Goal: Use online tool/utility: Utilize a website feature to perform a specific function

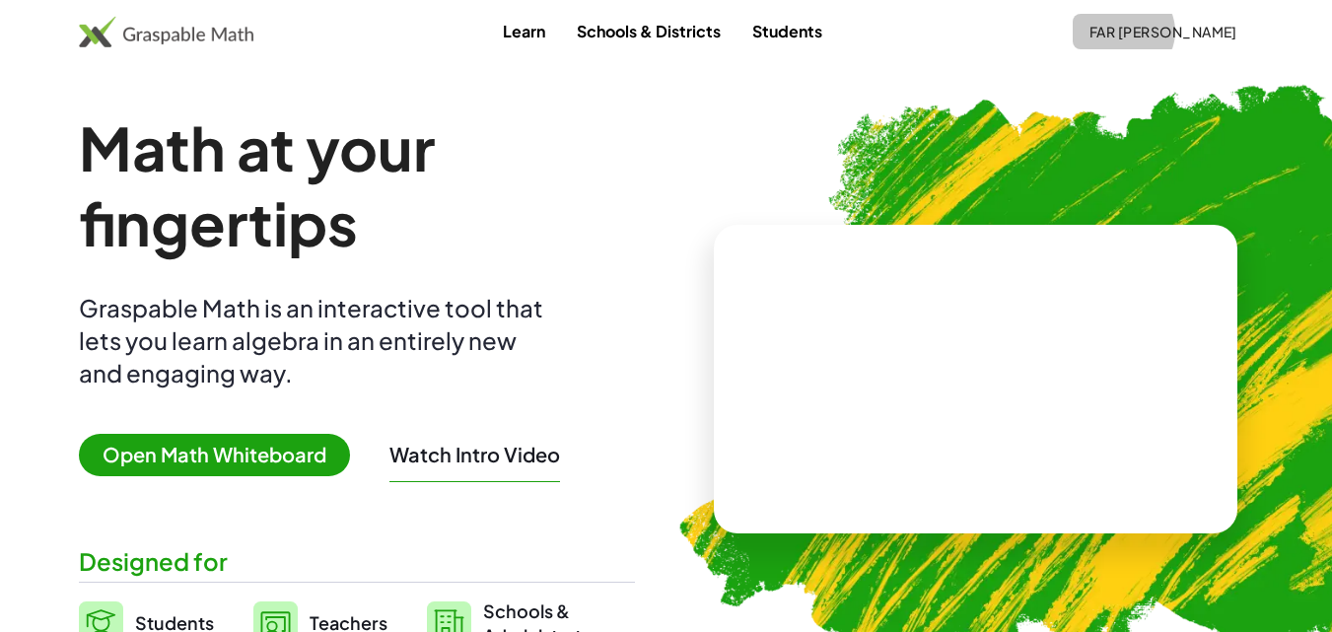
click at [1208, 27] on span "far [PERSON_NAME]" at bounding box center [1162, 32] width 149 height 18
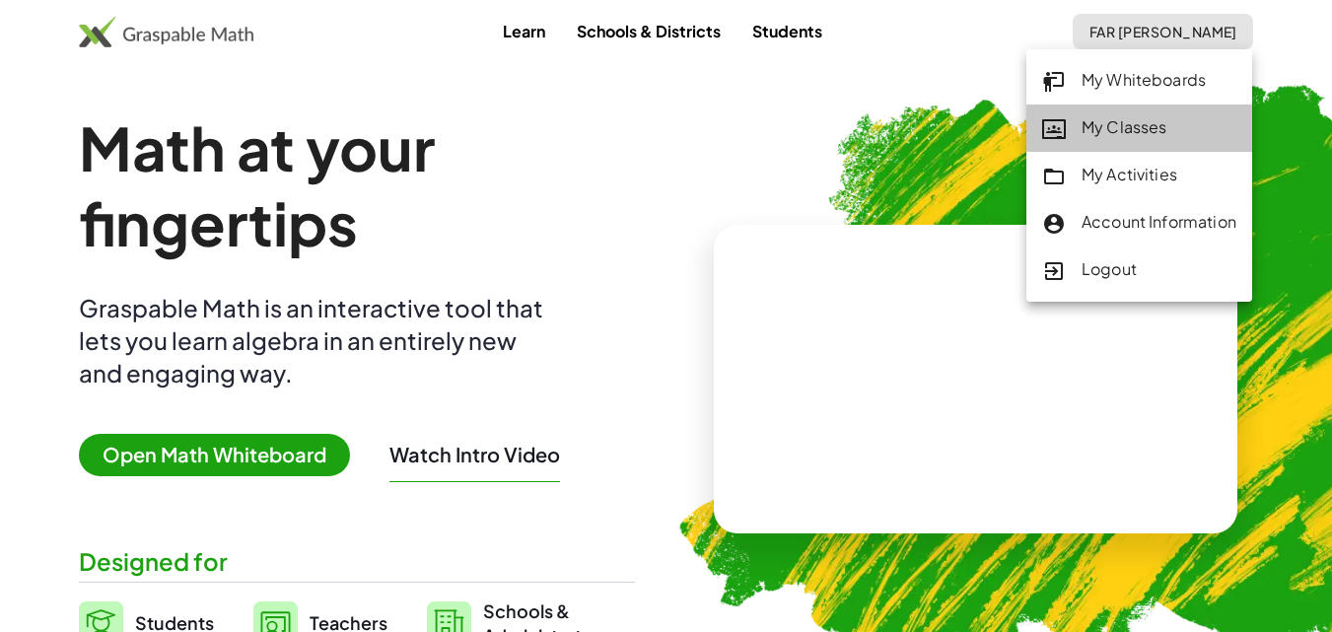
click at [1128, 118] on div "My Classes" at bounding box center [1139, 128] width 194 height 26
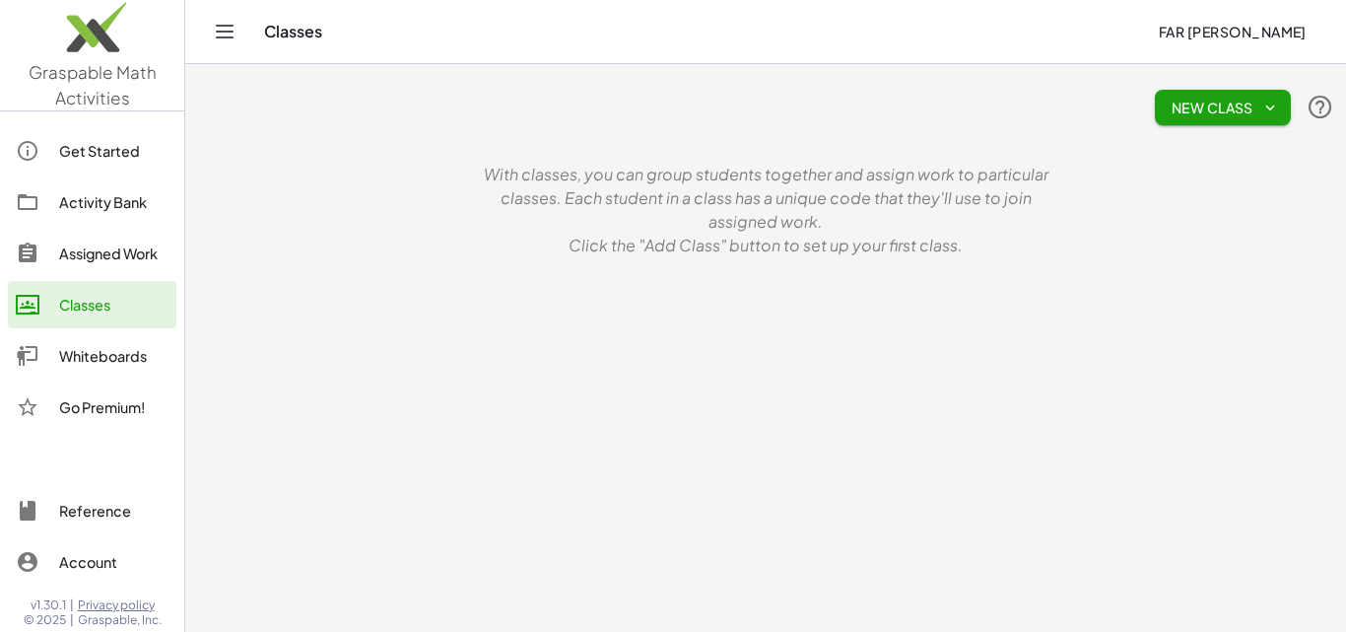
click at [1232, 108] on span "New Class" at bounding box center [1223, 108] width 104 height 18
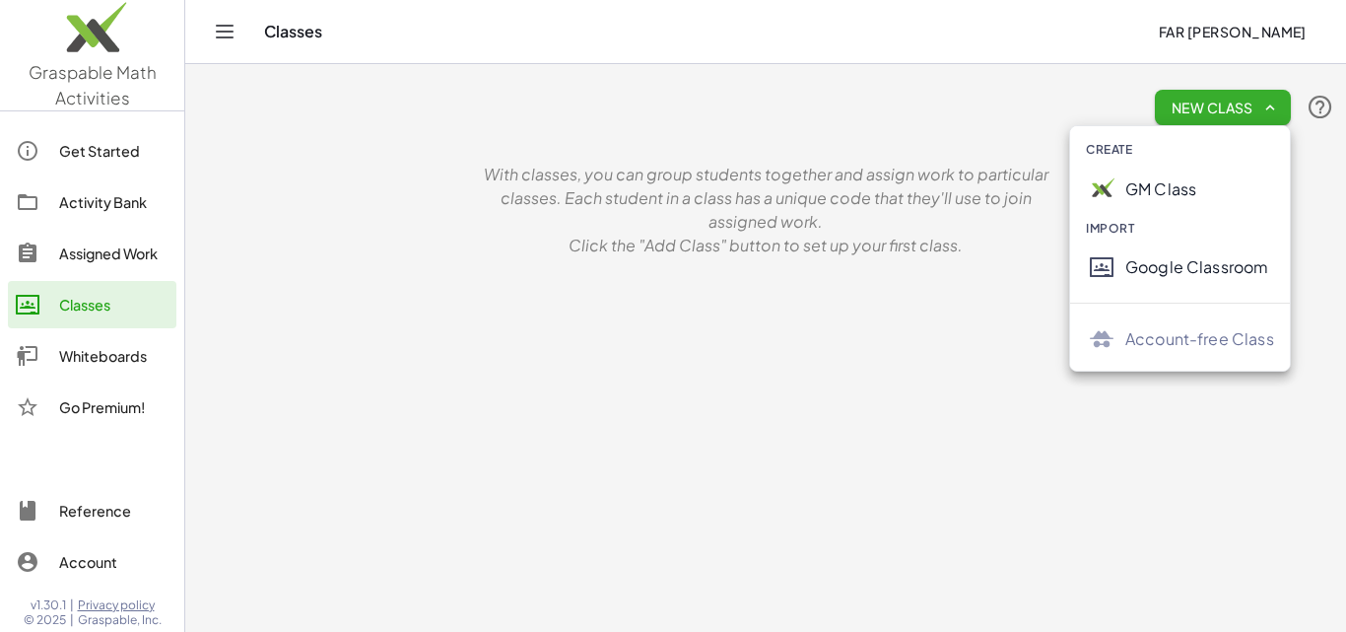
click at [1154, 278] on div "Google Classroom" at bounding box center [1200, 267] width 149 height 24
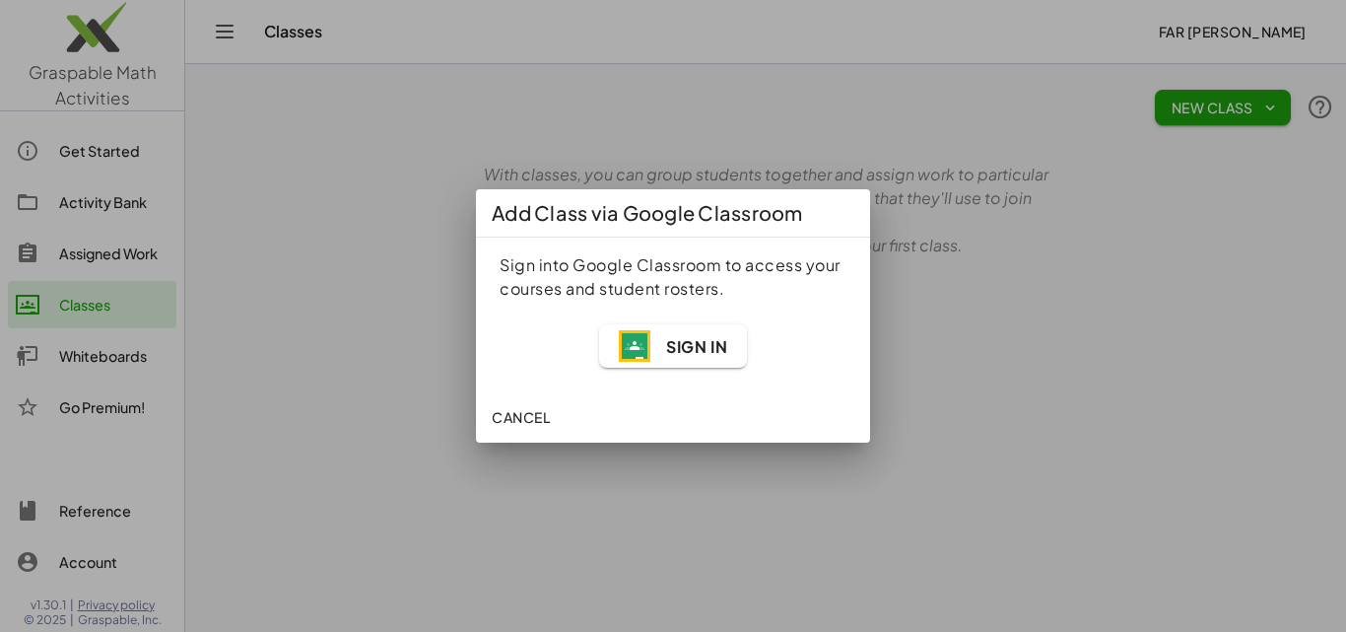
click at [522, 421] on span "Cancel" at bounding box center [521, 417] width 58 height 18
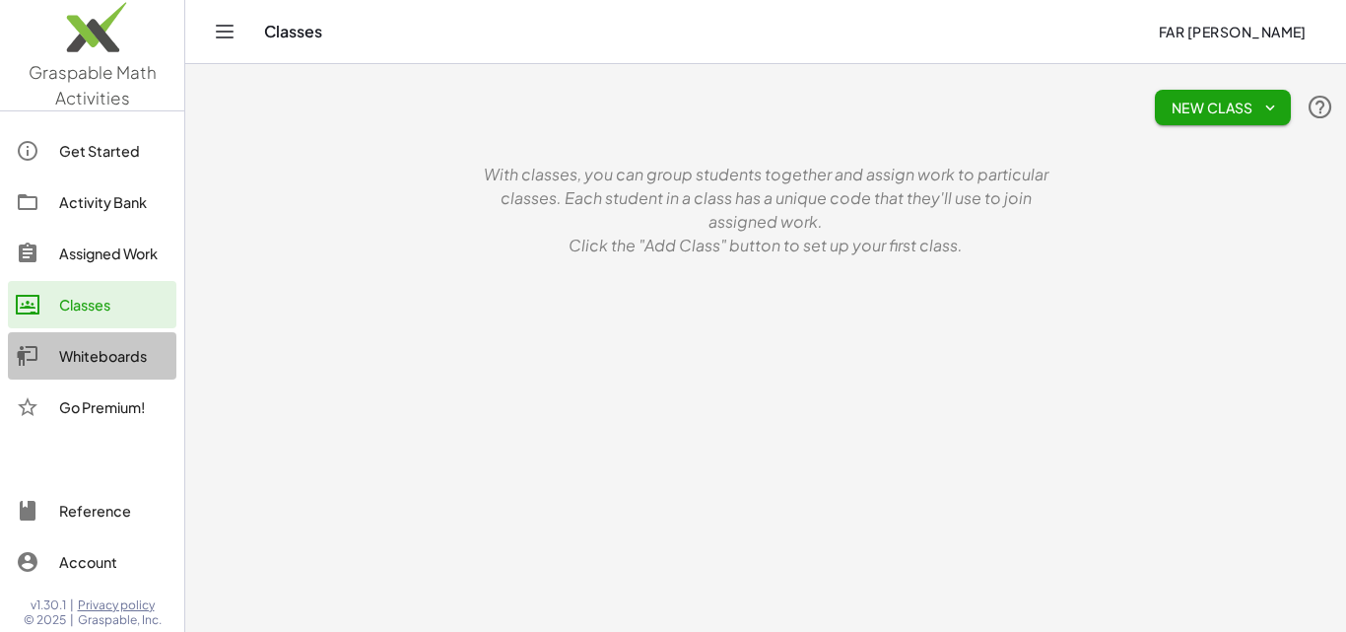
click at [124, 362] on div "Whiteboards" at bounding box center [113, 356] width 109 height 24
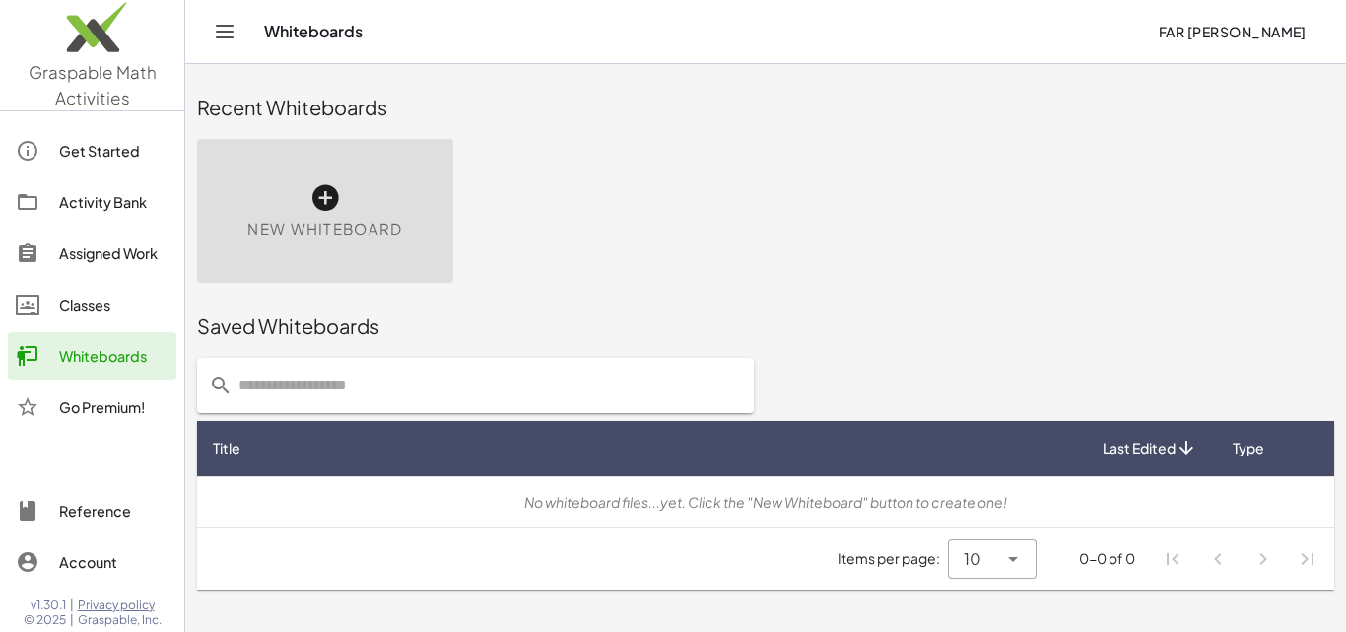
click at [312, 205] on icon at bounding box center [326, 198] width 32 height 32
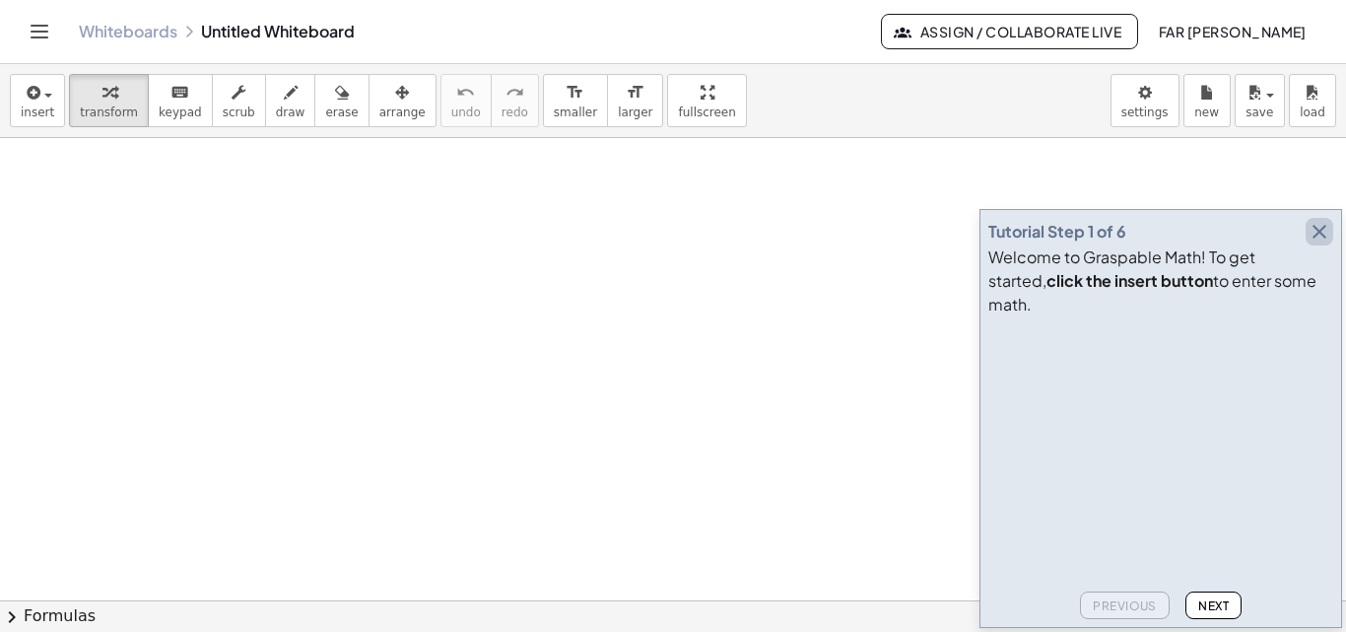
click at [1323, 243] on icon "button" at bounding box center [1320, 232] width 24 height 24
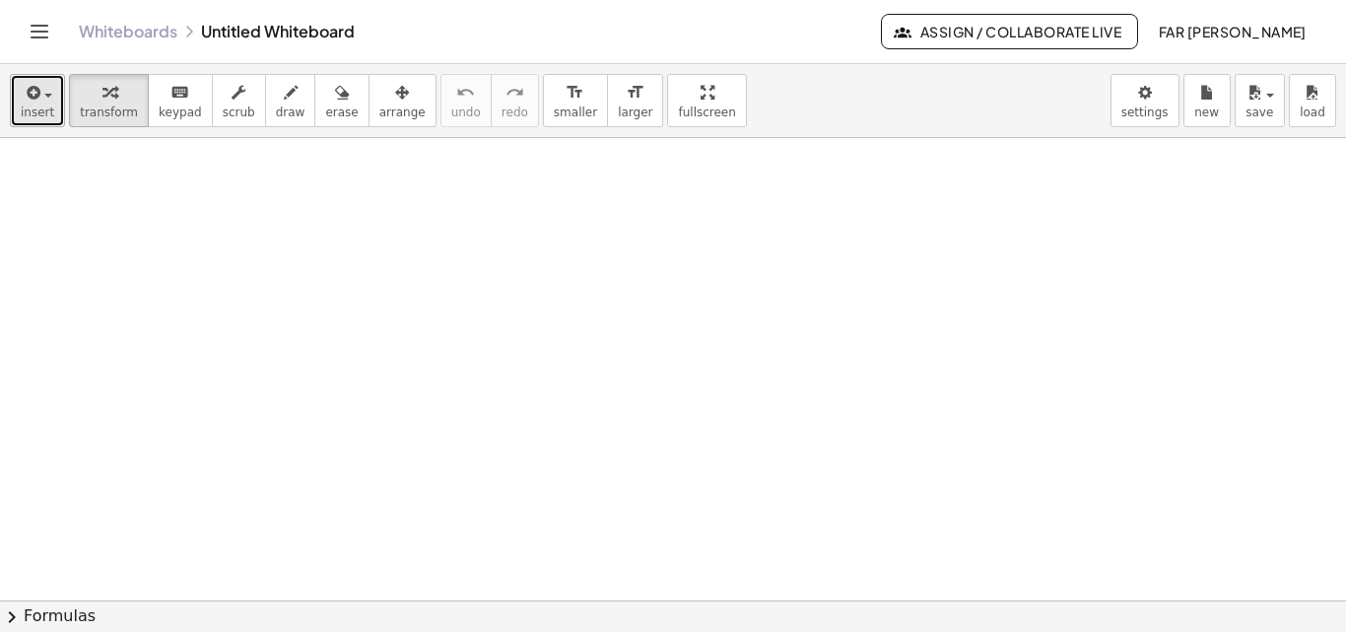
click at [35, 103] on icon "button" at bounding box center [32, 93] width 18 height 24
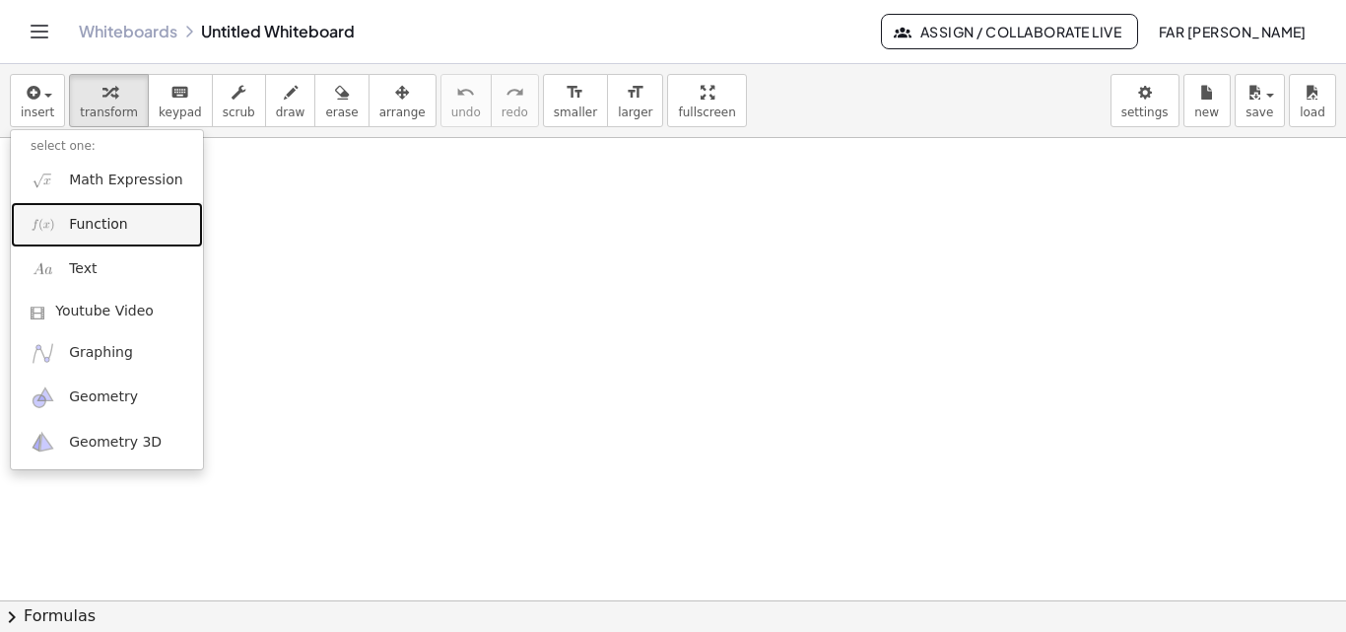
click at [106, 229] on span "Function" at bounding box center [98, 225] width 59 height 20
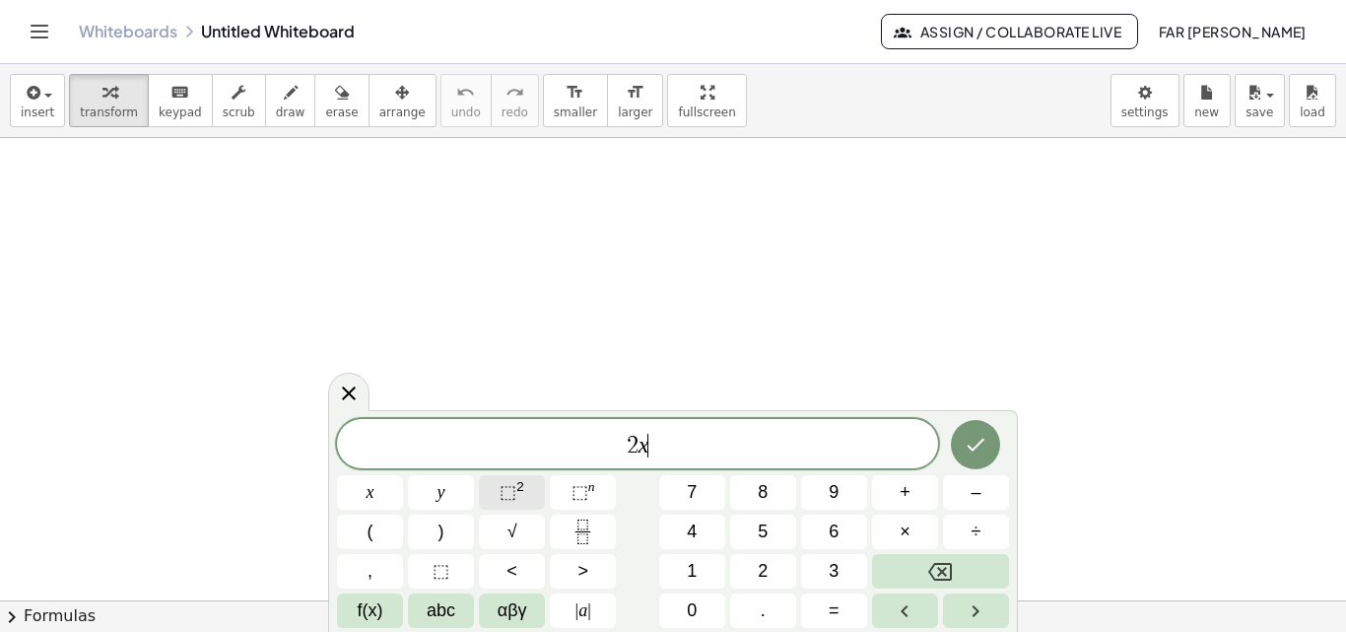
click at [514, 484] on span "⬚" at bounding box center [508, 492] width 17 height 20
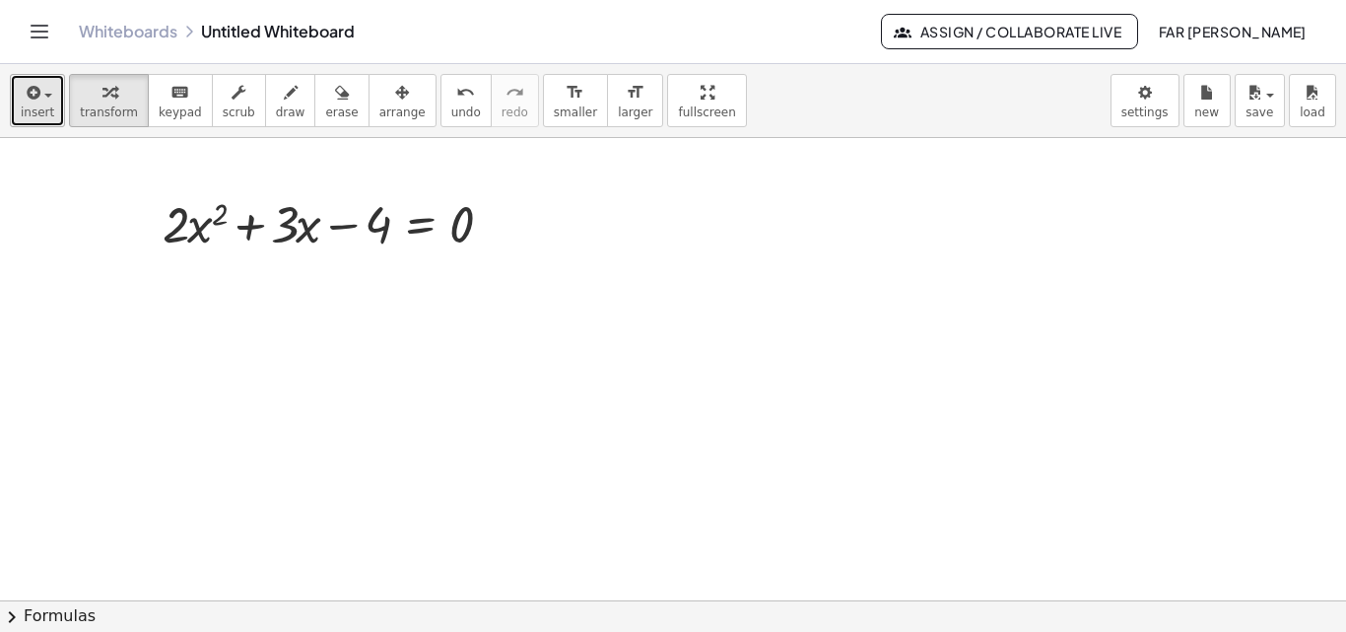
click at [37, 112] on span "insert" at bounding box center [38, 112] width 34 height 14
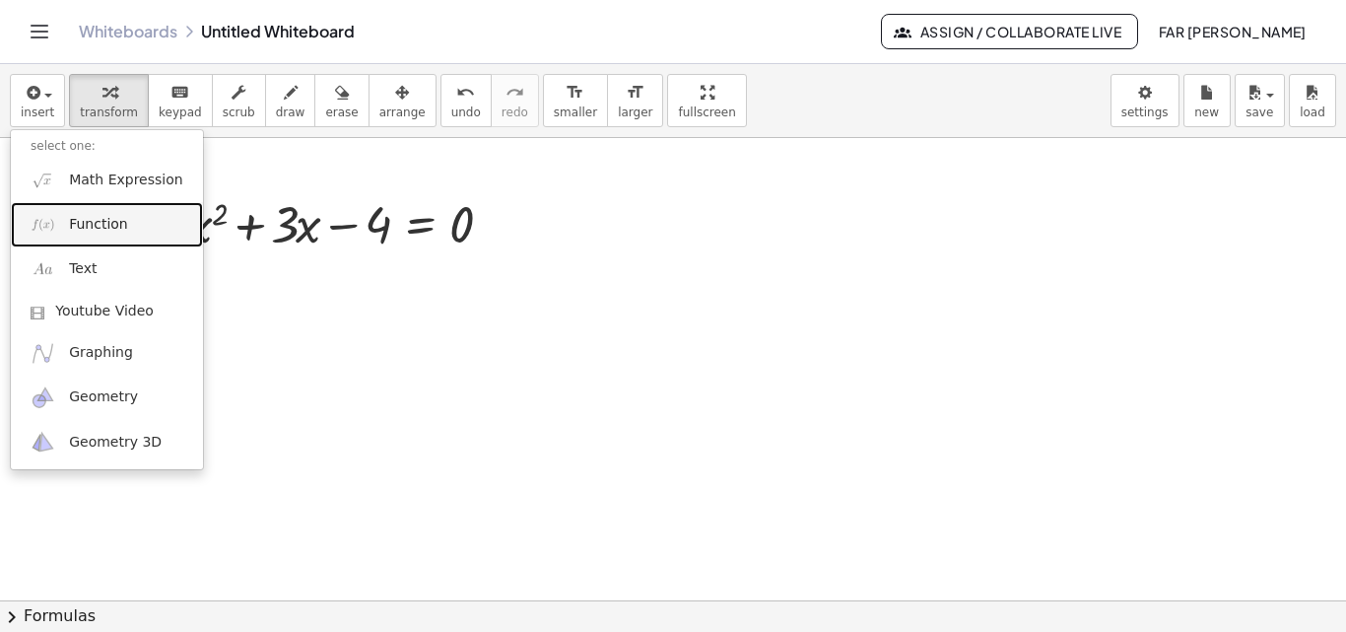
click at [56, 221] on link "Function" at bounding box center [107, 224] width 192 height 44
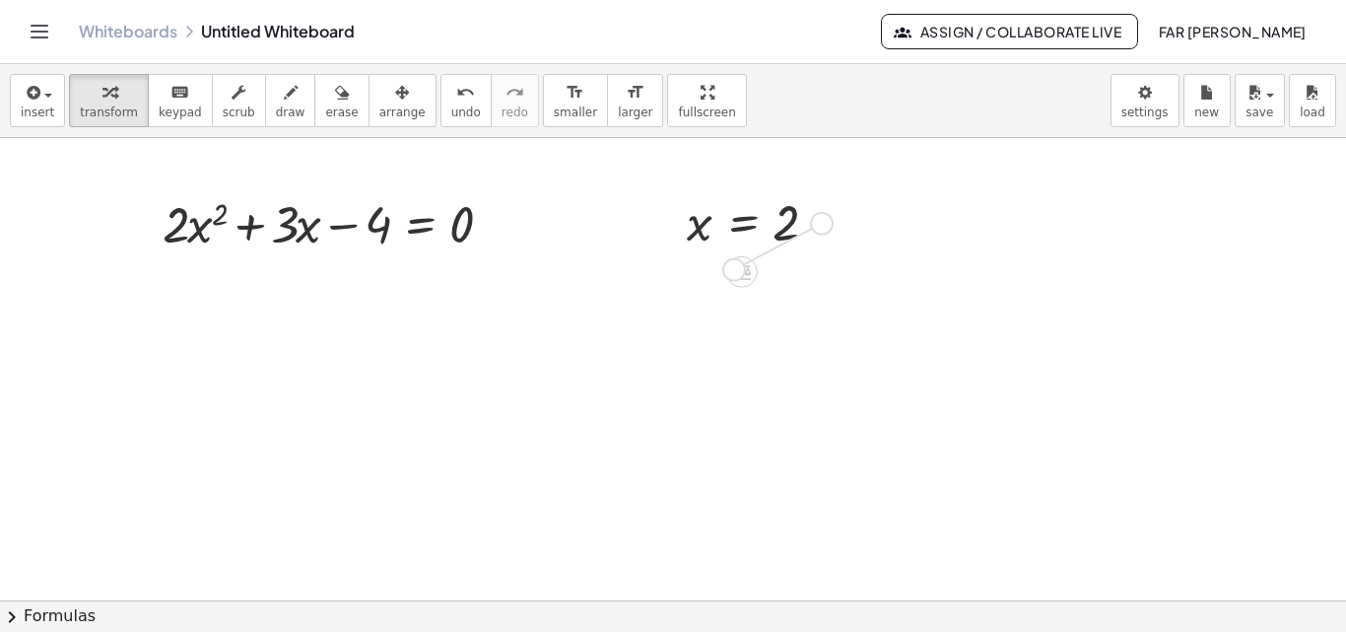
drag, startPoint x: 816, startPoint y: 225, endPoint x: 722, endPoint y: 276, distance: 107.6
click at [722, 276] on div "+ · 2 · x 2 + · 3 · x − 4 = 0 x = 2" at bounding box center [673, 600] width 1346 height 925
drag, startPoint x: 813, startPoint y: 219, endPoint x: 185, endPoint y: 229, distance: 628.0
click at [185, 229] on div "+ · 2 · x 2 + · 3 · x − 4 = 0 x = 2" at bounding box center [673, 600] width 1346 height 925
drag, startPoint x: 699, startPoint y: 224, endPoint x: 200, endPoint y: 225, distance: 498.8
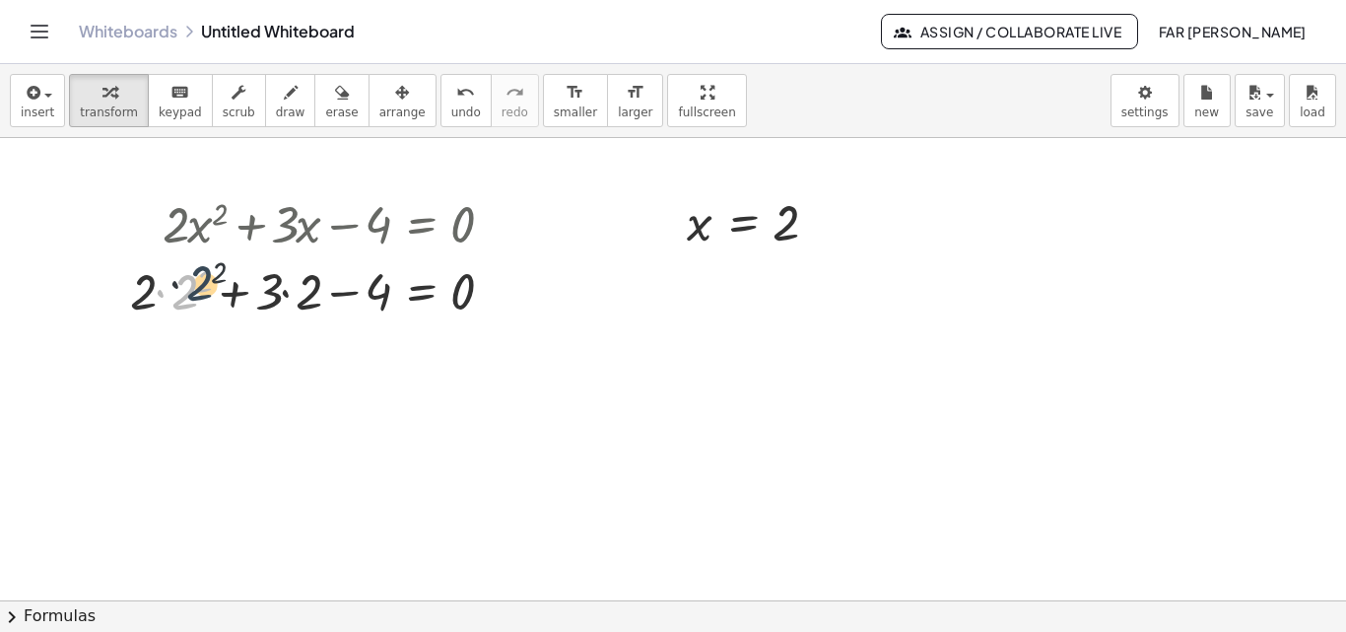
drag, startPoint x: 187, startPoint y: 285, endPoint x: 203, endPoint y: 276, distance: 18.1
click at [203, 276] on div at bounding box center [319, 289] width 399 height 67
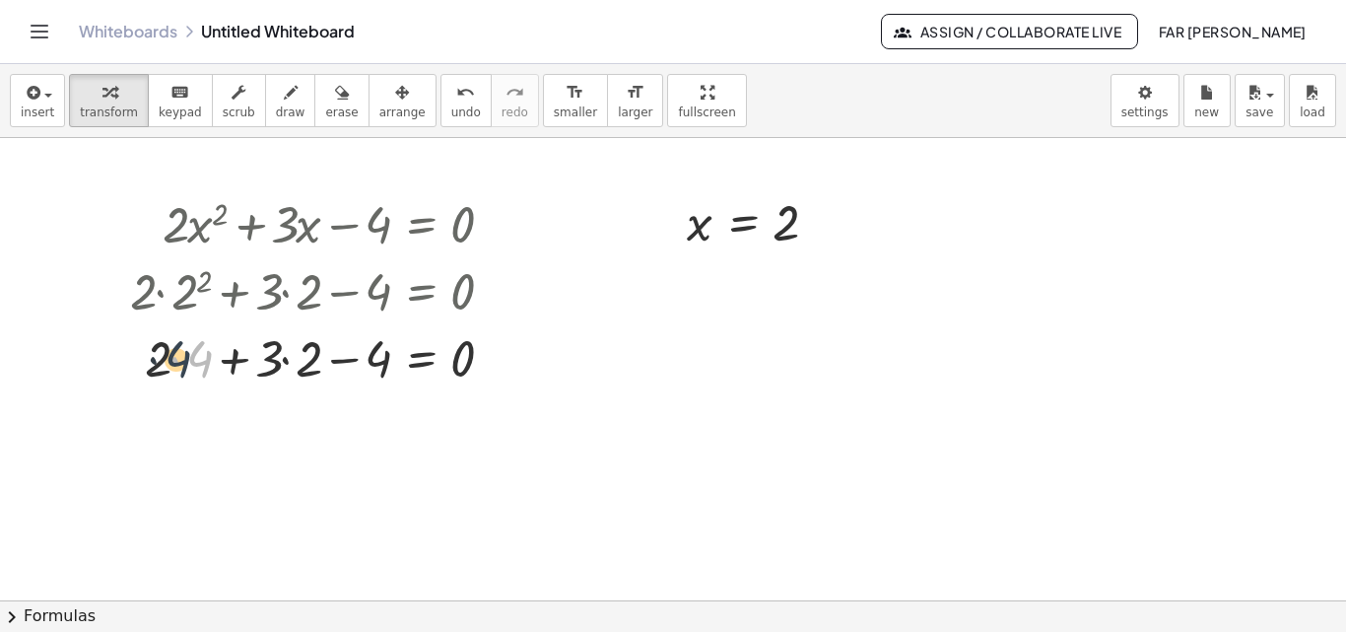
drag, startPoint x: 193, startPoint y: 360, endPoint x: 171, endPoint y: 360, distance: 22.7
click at [171, 360] on div at bounding box center [319, 356] width 399 height 67
drag, startPoint x: 167, startPoint y: 355, endPoint x: 188, endPoint y: 355, distance: 21.7
click at [188, 355] on div at bounding box center [319, 356] width 399 height 67
drag, startPoint x: 267, startPoint y: 359, endPoint x: 307, endPoint y: 354, distance: 39.7
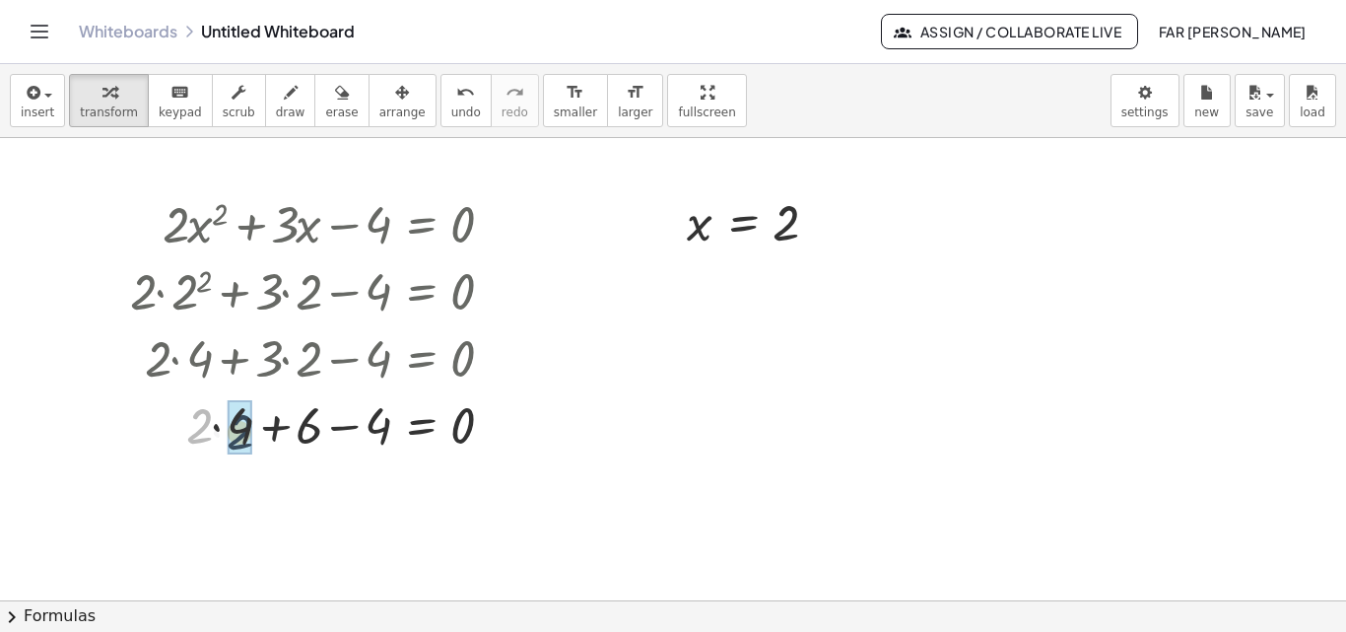
drag, startPoint x: 203, startPoint y: 415, endPoint x: 239, endPoint y: 415, distance: 35.5
drag, startPoint x: 311, startPoint y: 427, endPoint x: 372, endPoint y: 427, distance: 60.1
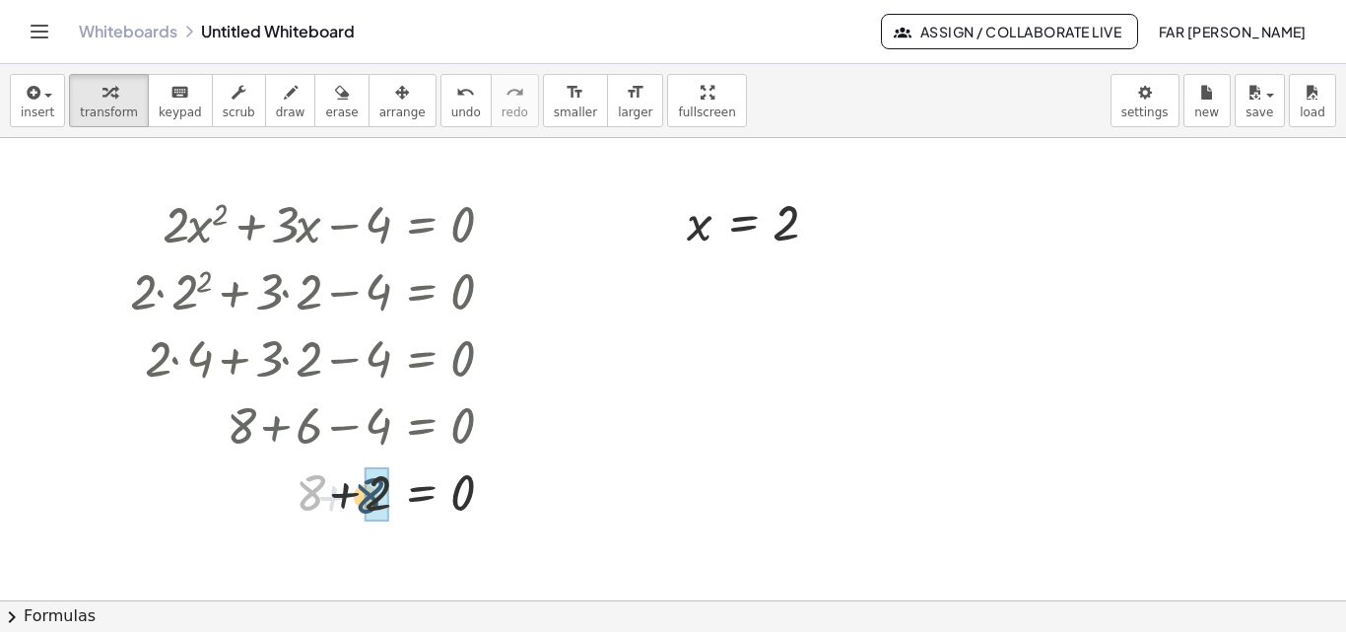
drag, startPoint x: 314, startPoint y: 485, endPoint x: 367, endPoint y: 488, distance: 52.3
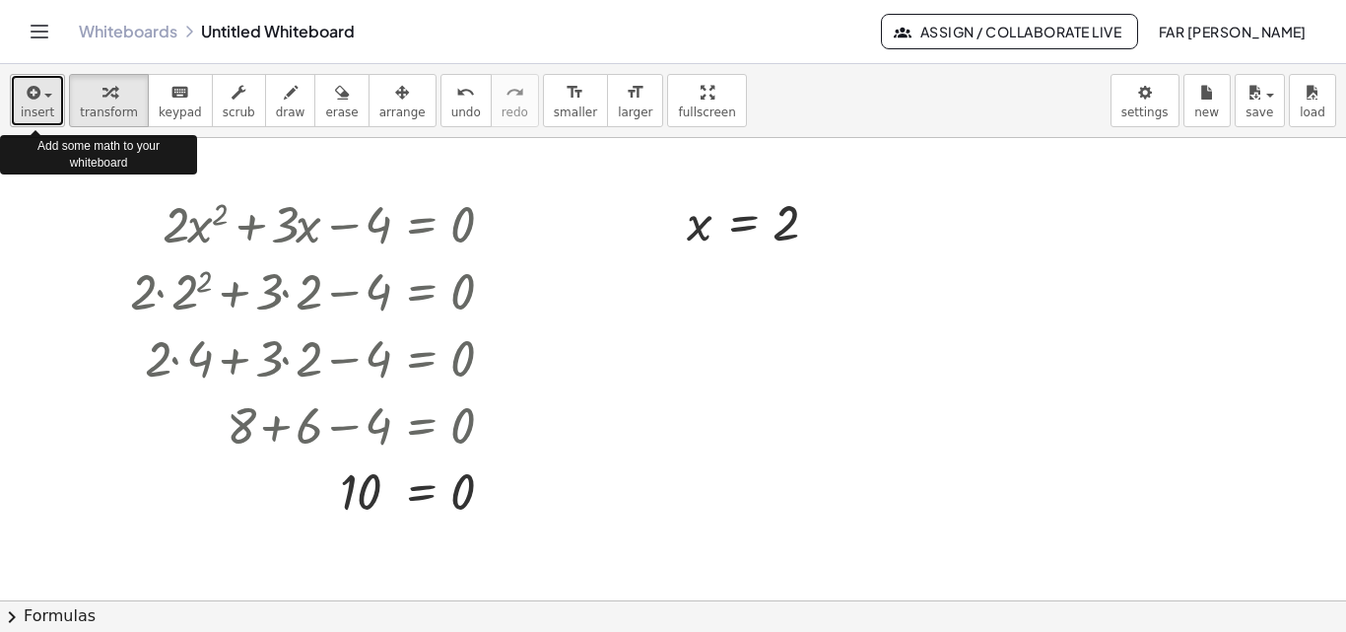
click at [40, 94] on span "button" at bounding box center [42, 95] width 4 height 14
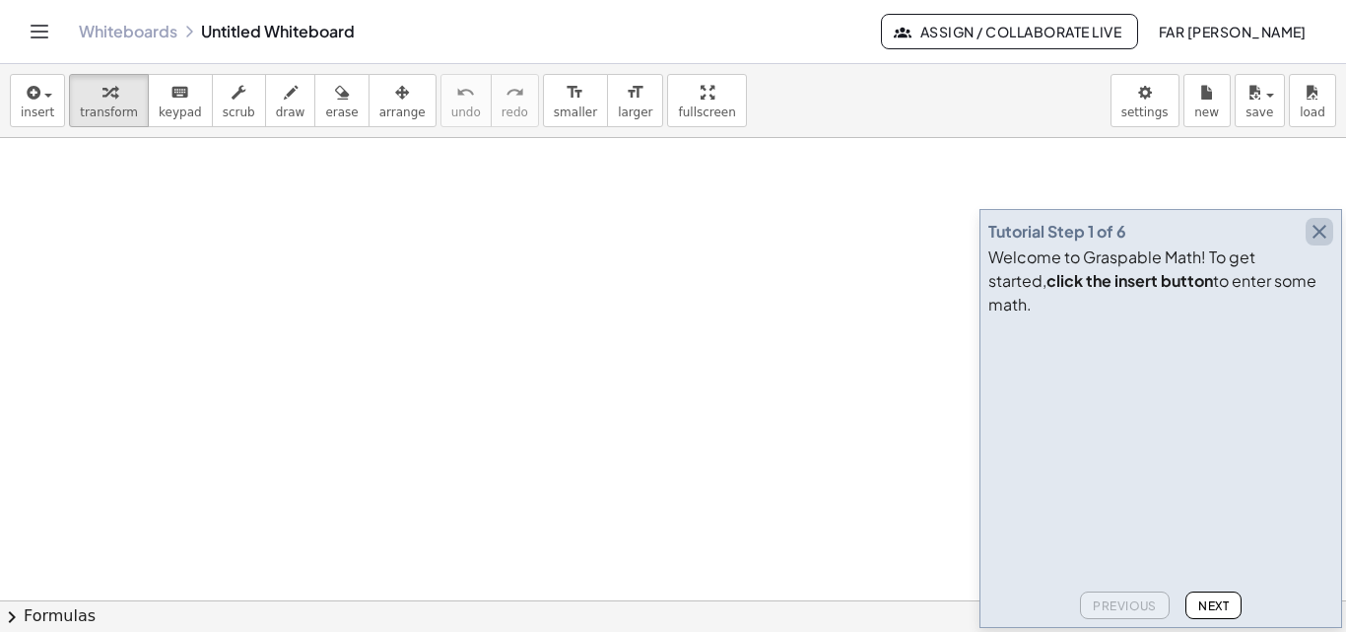
click at [1313, 243] on icon "button" at bounding box center [1320, 232] width 24 height 24
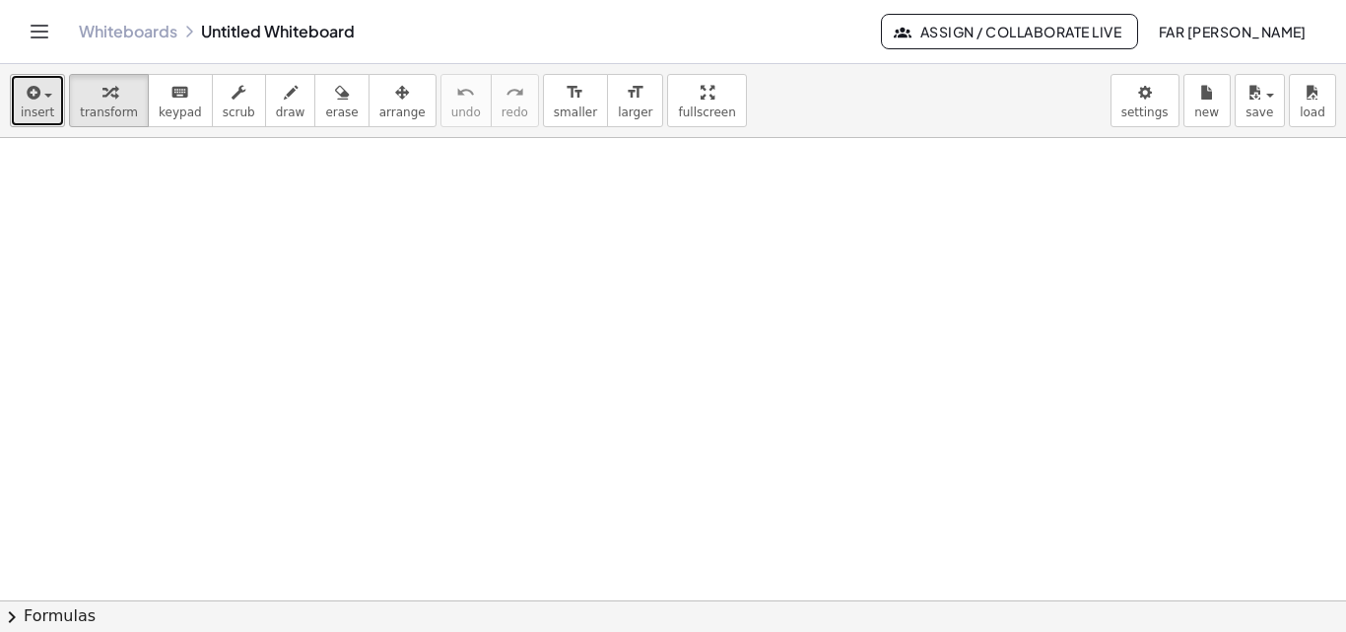
click at [26, 94] on icon "button" at bounding box center [32, 93] width 18 height 24
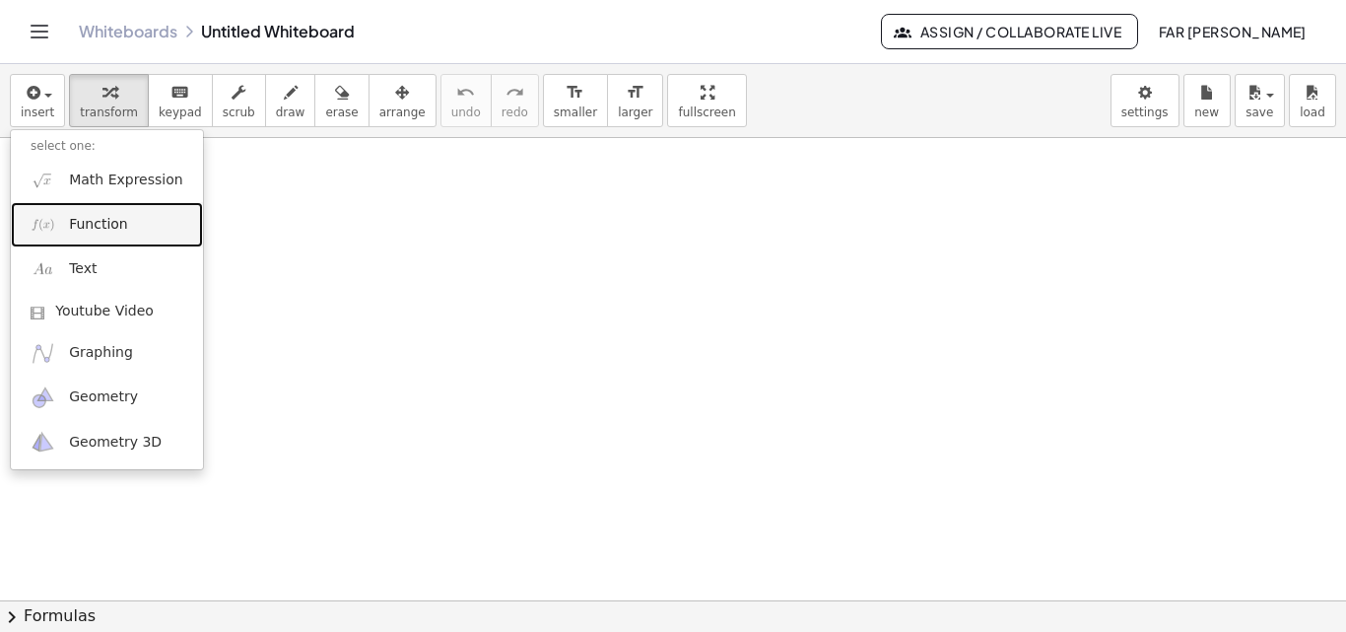
click at [65, 231] on link "Function" at bounding box center [107, 224] width 192 height 44
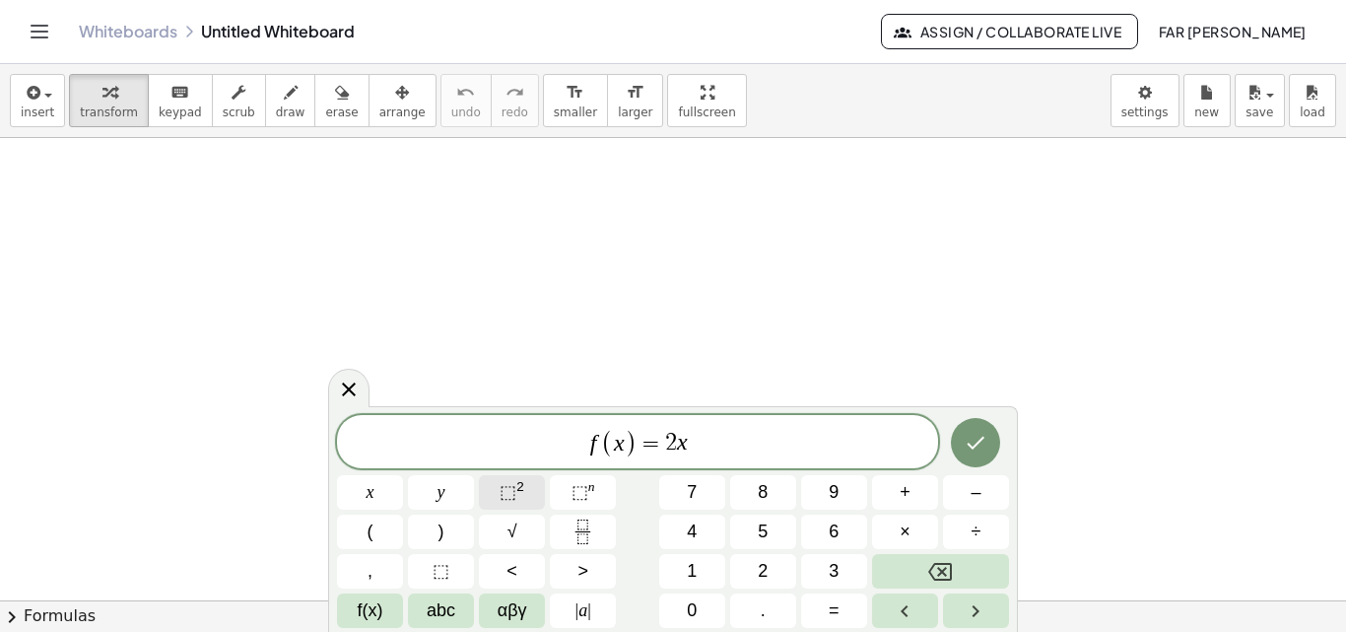
click at [505, 486] on span "⬚" at bounding box center [508, 492] width 17 height 20
click at [976, 434] on icon "Done" at bounding box center [976, 440] width 24 height 24
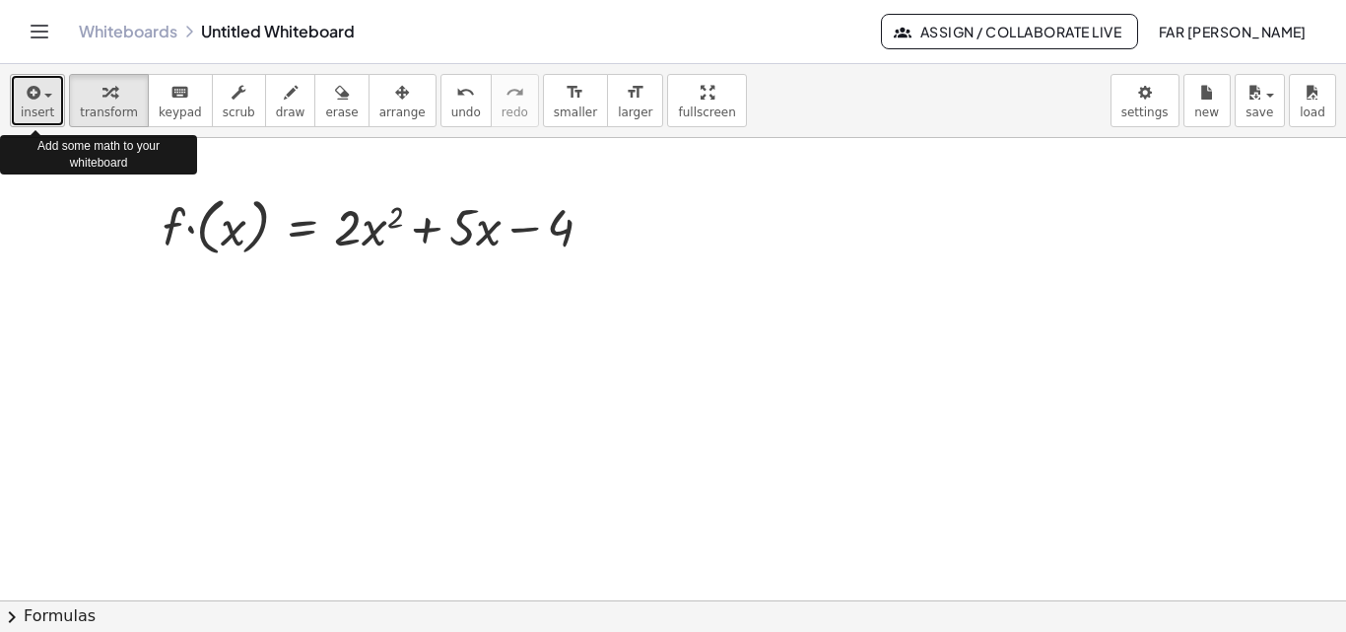
click at [24, 97] on icon "button" at bounding box center [32, 93] width 18 height 24
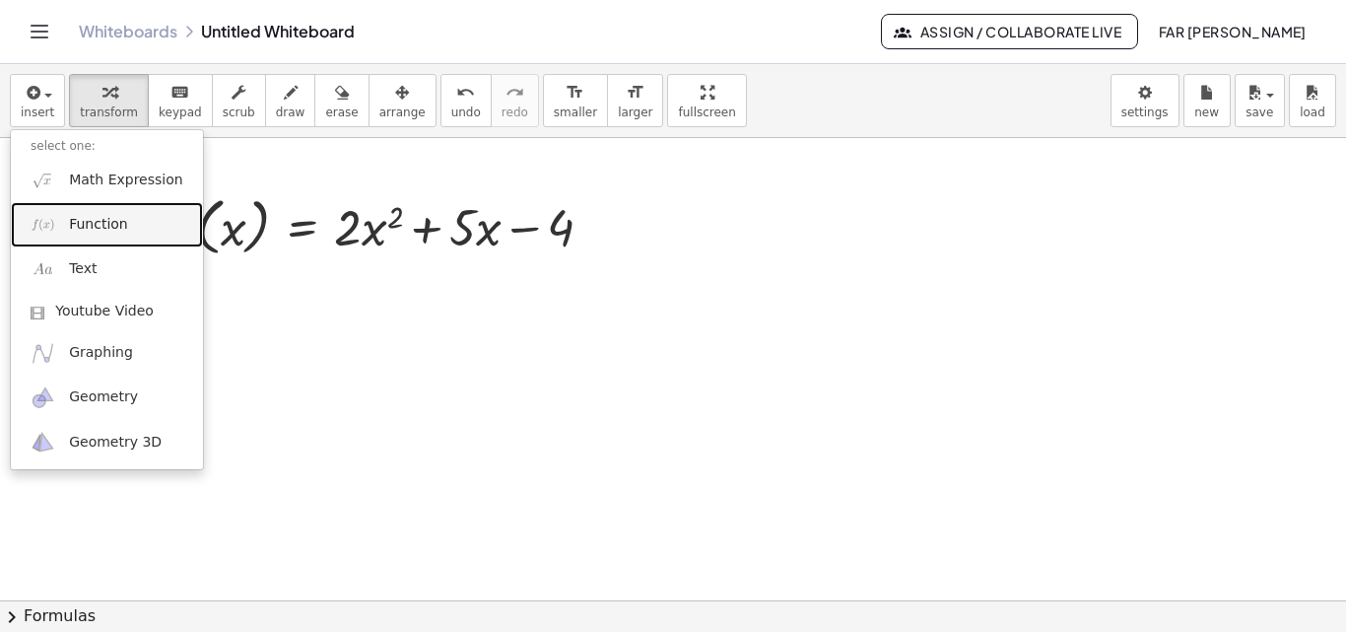
click at [86, 229] on span "Function" at bounding box center [98, 225] width 59 height 20
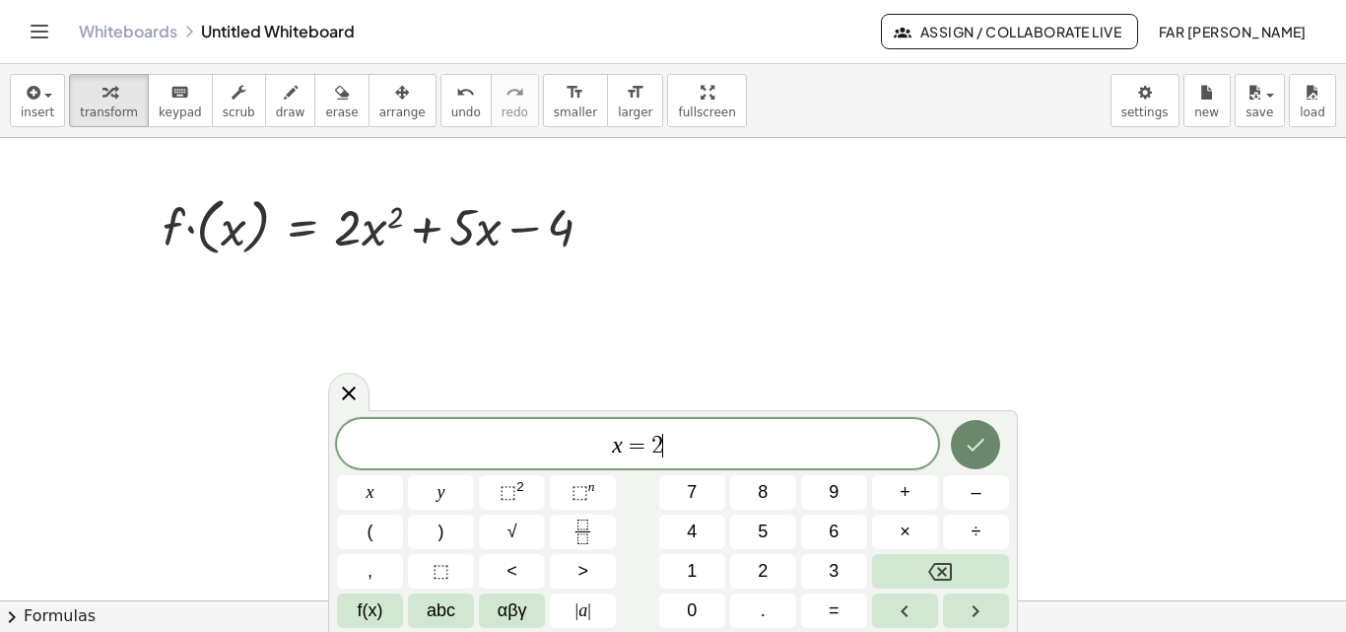
click at [986, 454] on icon "Done" at bounding box center [976, 445] width 24 height 24
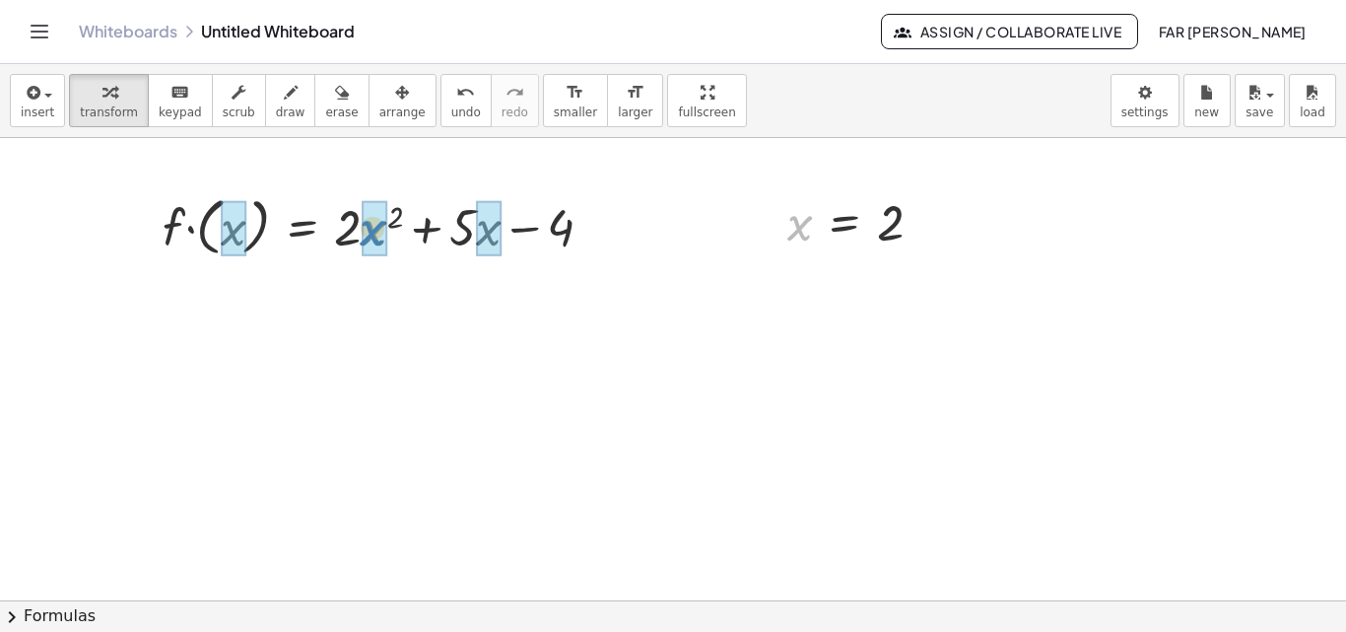
drag, startPoint x: 793, startPoint y: 231, endPoint x: 368, endPoint y: 236, distance: 425.9
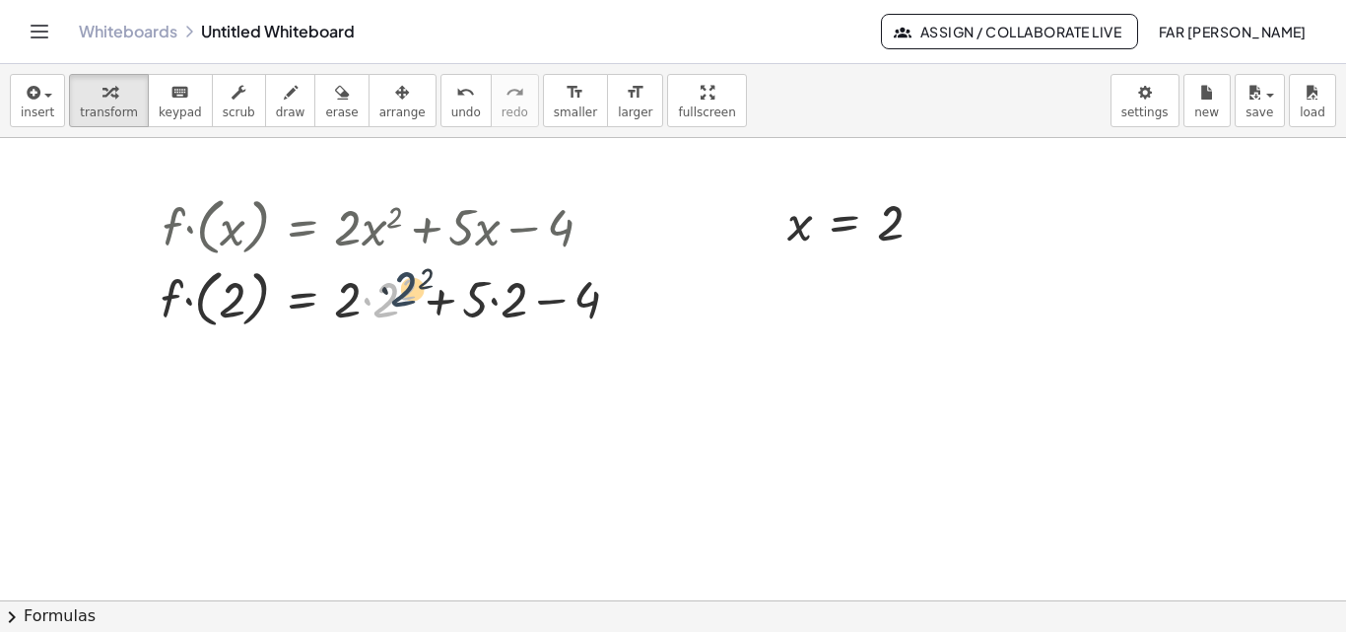
drag, startPoint x: 392, startPoint y: 303, endPoint x: 411, endPoint y: 291, distance: 22.2
click at [411, 291] on div at bounding box center [398, 297] width 494 height 72
drag, startPoint x: 413, startPoint y: 283, endPoint x: 396, endPoint y: 289, distance: 17.8
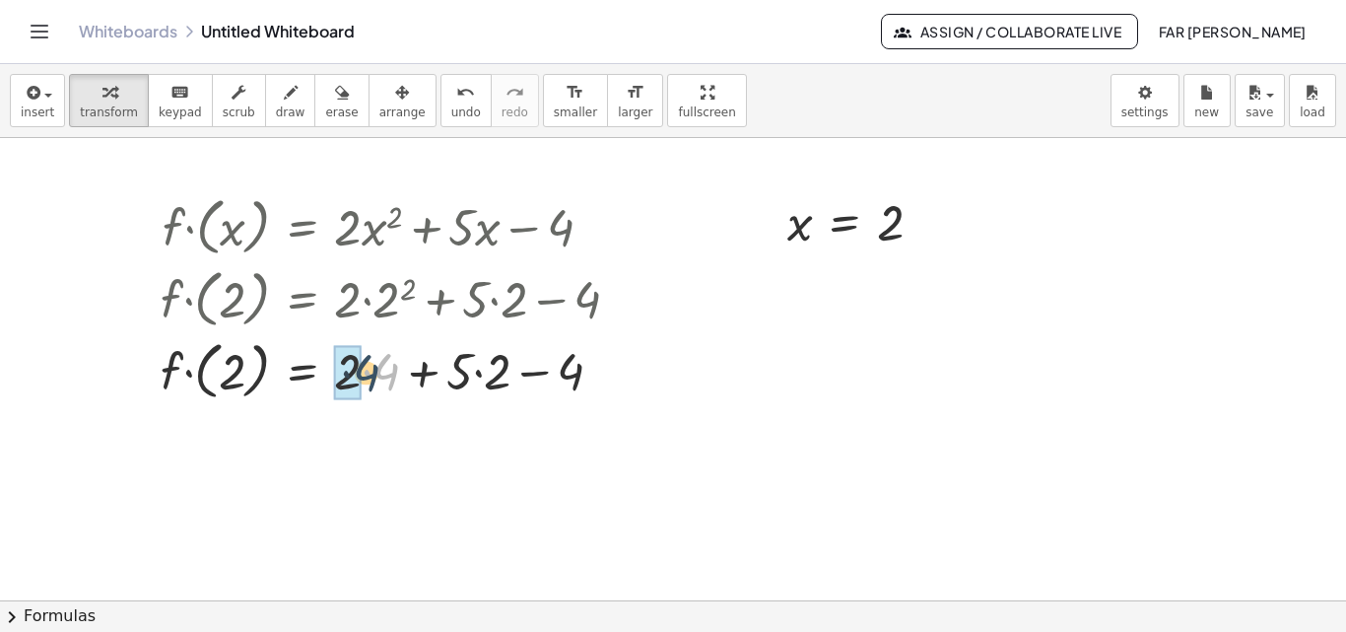
drag, startPoint x: 383, startPoint y: 370, endPoint x: 363, endPoint y: 371, distance: 20.7
click at [363, 371] on div at bounding box center [398, 369] width 494 height 72
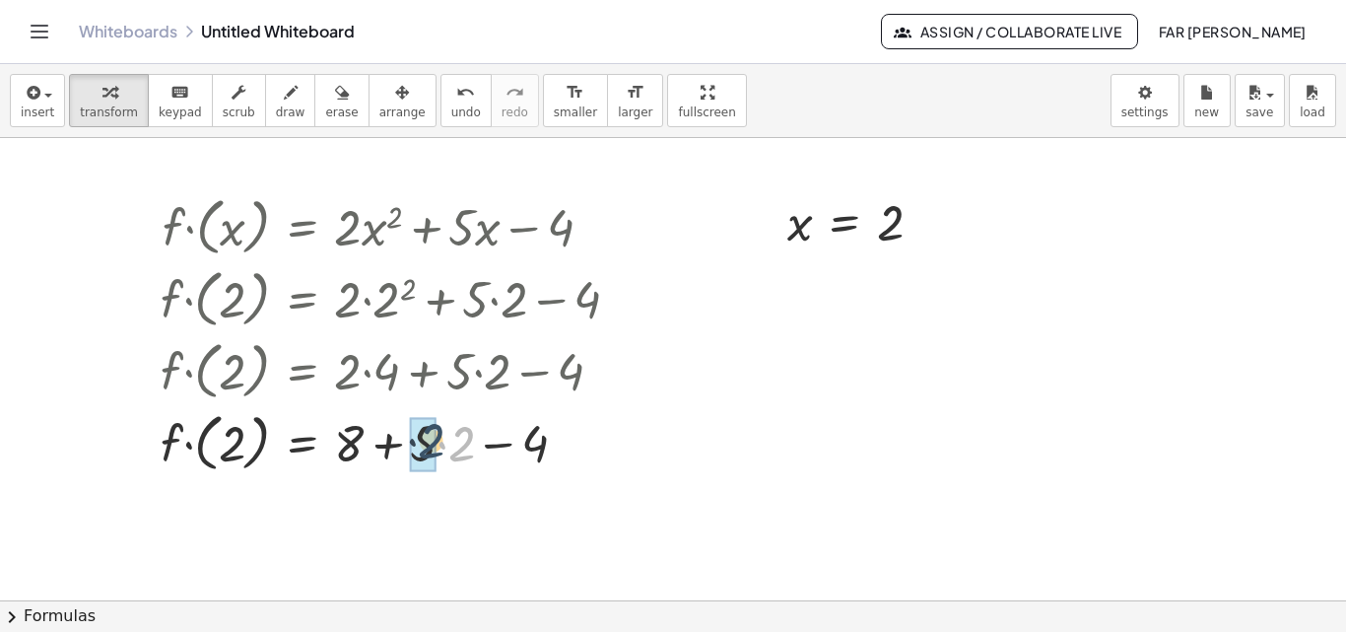
drag, startPoint x: 463, startPoint y: 436, endPoint x: 432, endPoint y: 434, distance: 31.6
drag, startPoint x: 356, startPoint y: 448, endPoint x: 394, endPoint y: 443, distance: 38.9
click at [394, 443] on div at bounding box center [398, 441] width 494 height 72
drag, startPoint x: 427, startPoint y: 437, endPoint x: 392, endPoint y: 444, distance: 35.2
click at [392, 444] on div at bounding box center [398, 441] width 494 height 72
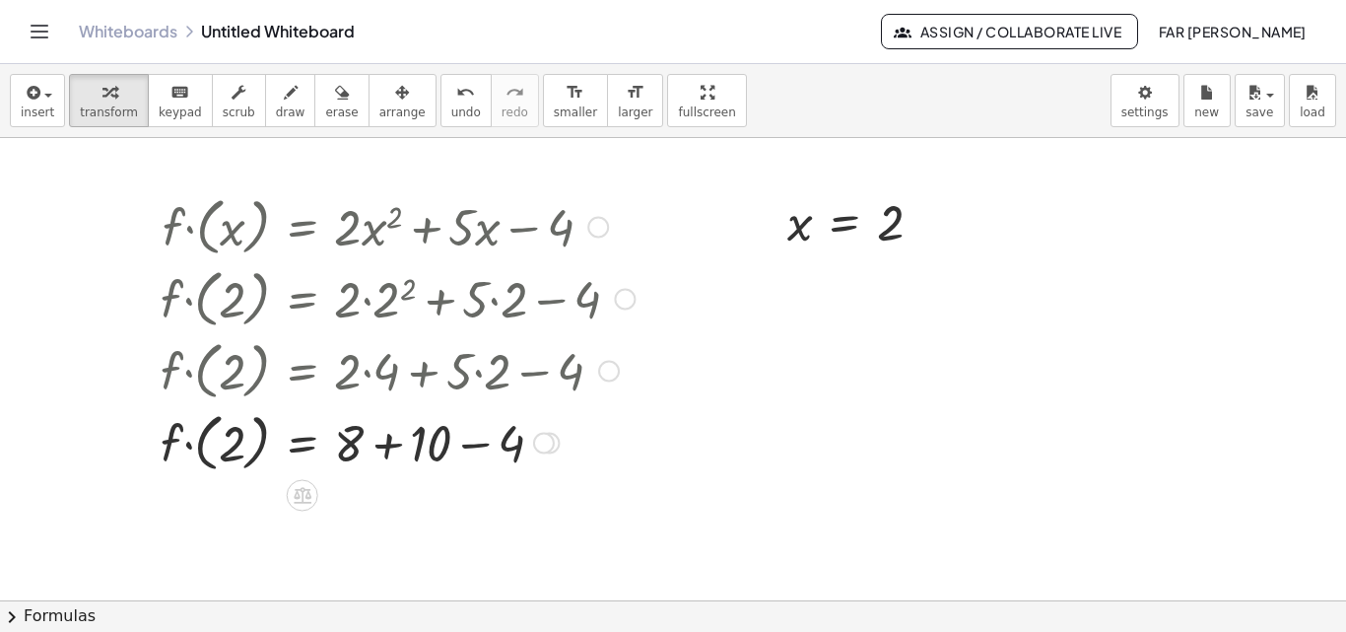
click at [387, 445] on div at bounding box center [398, 441] width 494 height 72
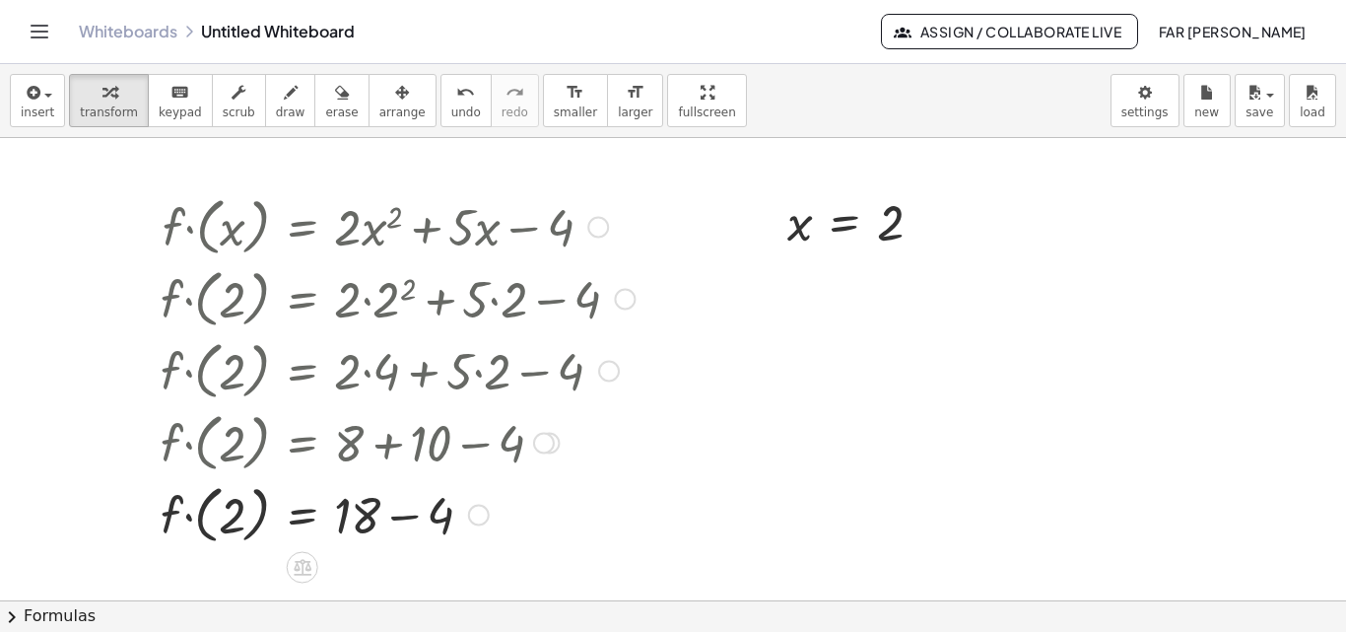
click at [399, 518] on div at bounding box center [398, 513] width 494 height 72
click at [34, 96] on icon "button" at bounding box center [32, 93] width 18 height 24
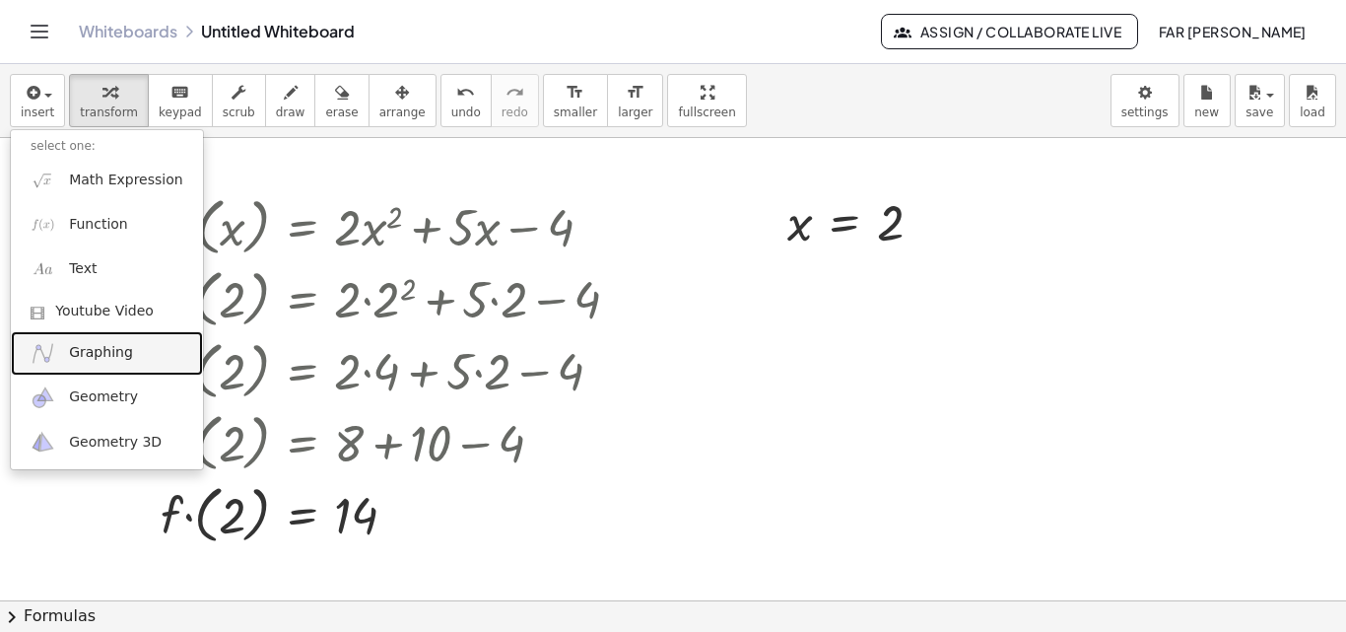
click at [55, 353] on img at bounding box center [43, 353] width 25 height 25
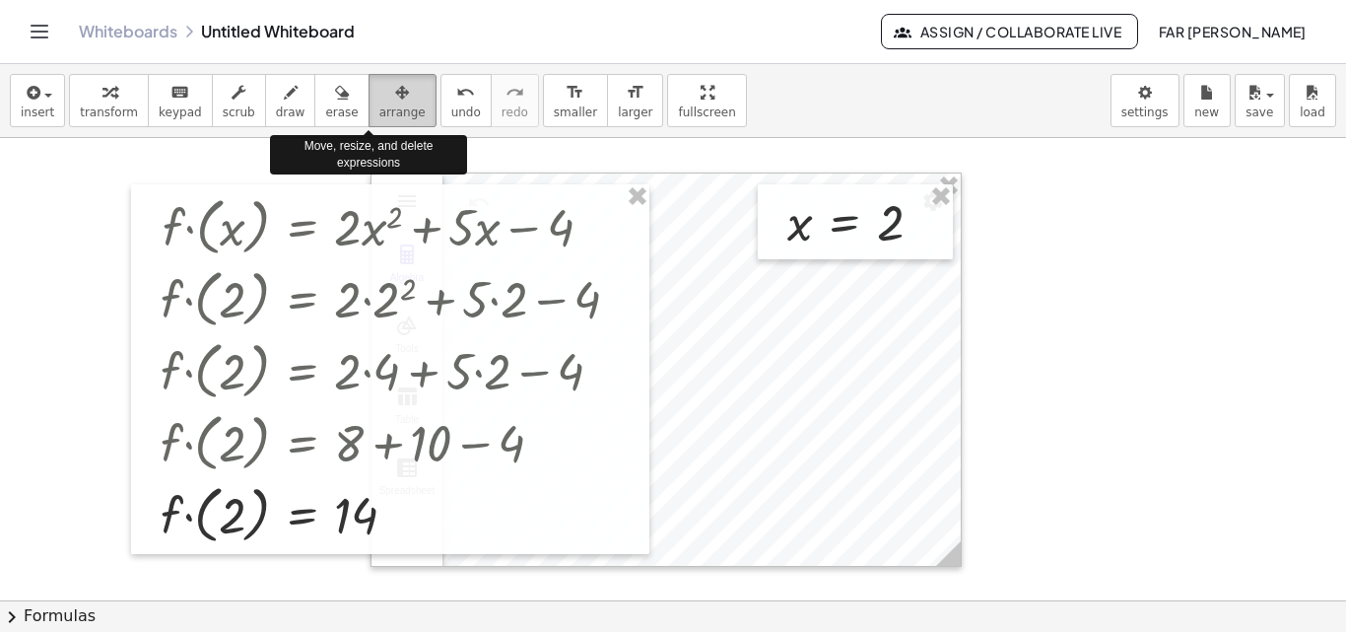
click at [379, 102] on div "button" at bounding box center [402, 92] width 46 height 24
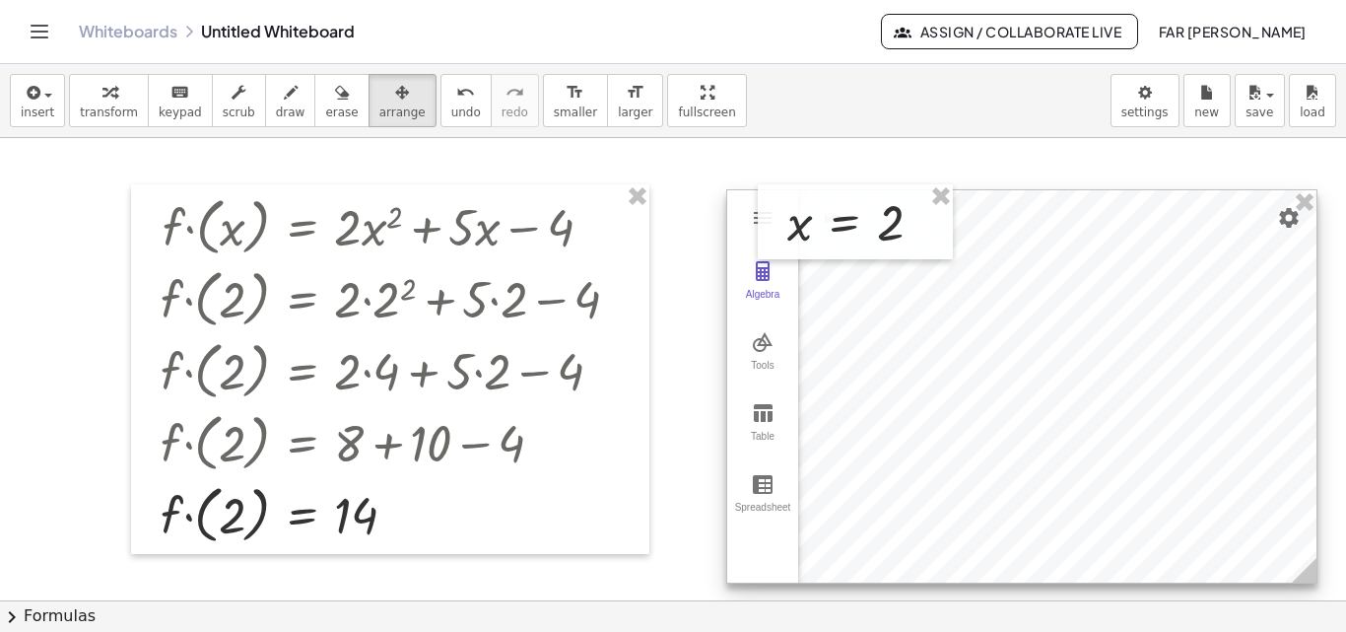
drag, startPoint x: 735, startPoint y: 189, endPoint x: 1091, endPoint y: 204, distance: 356.1
click at [1091, 204] on div at bounding box center [1021, 386] width 589 height 392
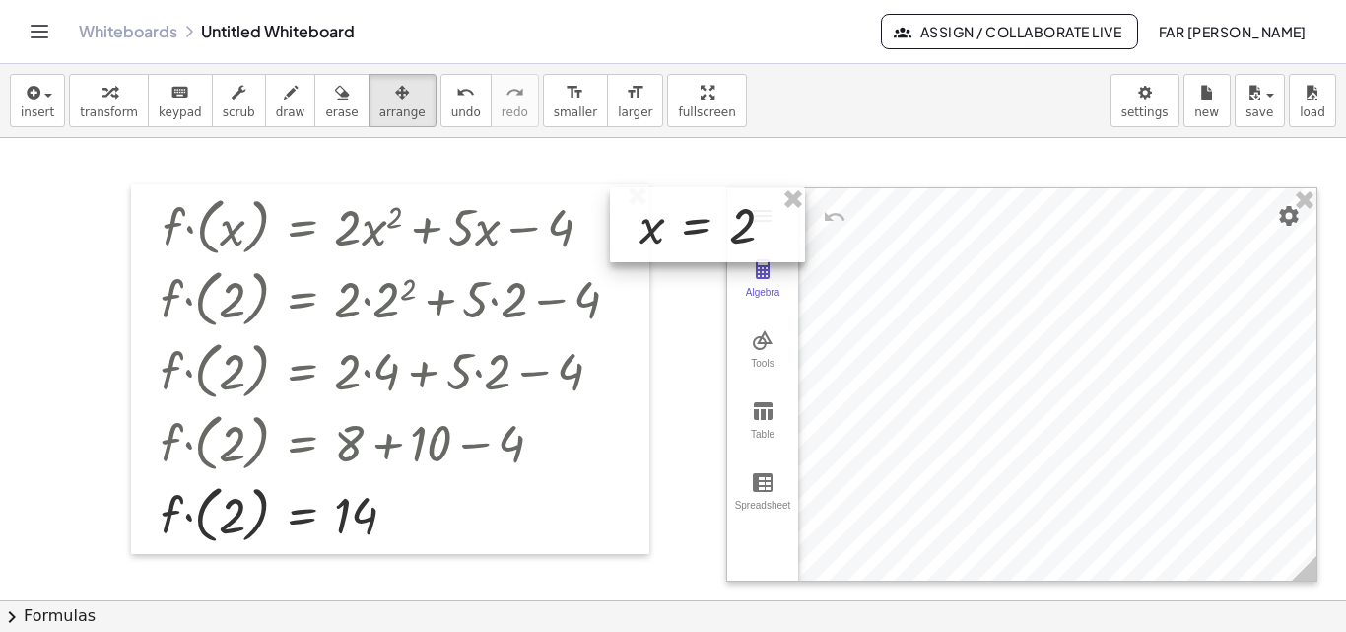
drag, startPoint x: 886, startPoint y: 197, endPoint x: 739, endPoint y: 200, distance: 146.9
click at [739, 200] on div at bounding box center [707, 224] width 195 height 75
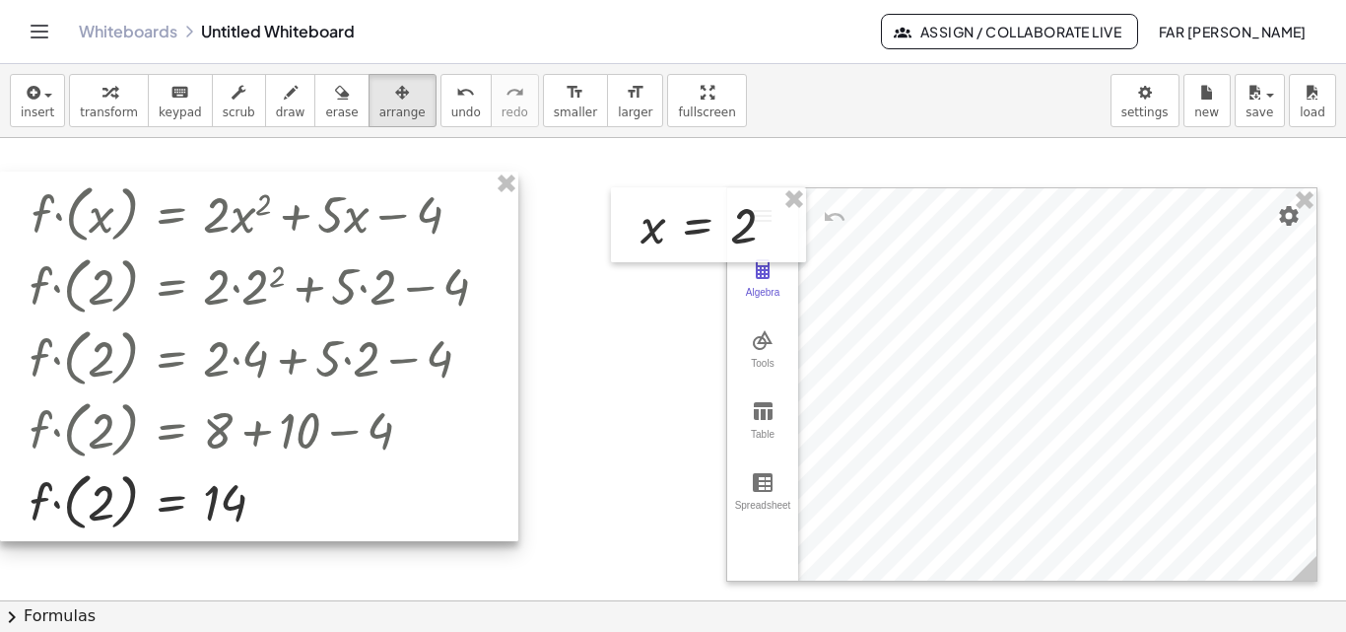
drag, startPoint x: 409, startPoint y: 207, endPoint x: 263, endPoint y: 195, distance: 146.4
click at [263, 195] on div at bounding box center [259, 357] width 518 height 370
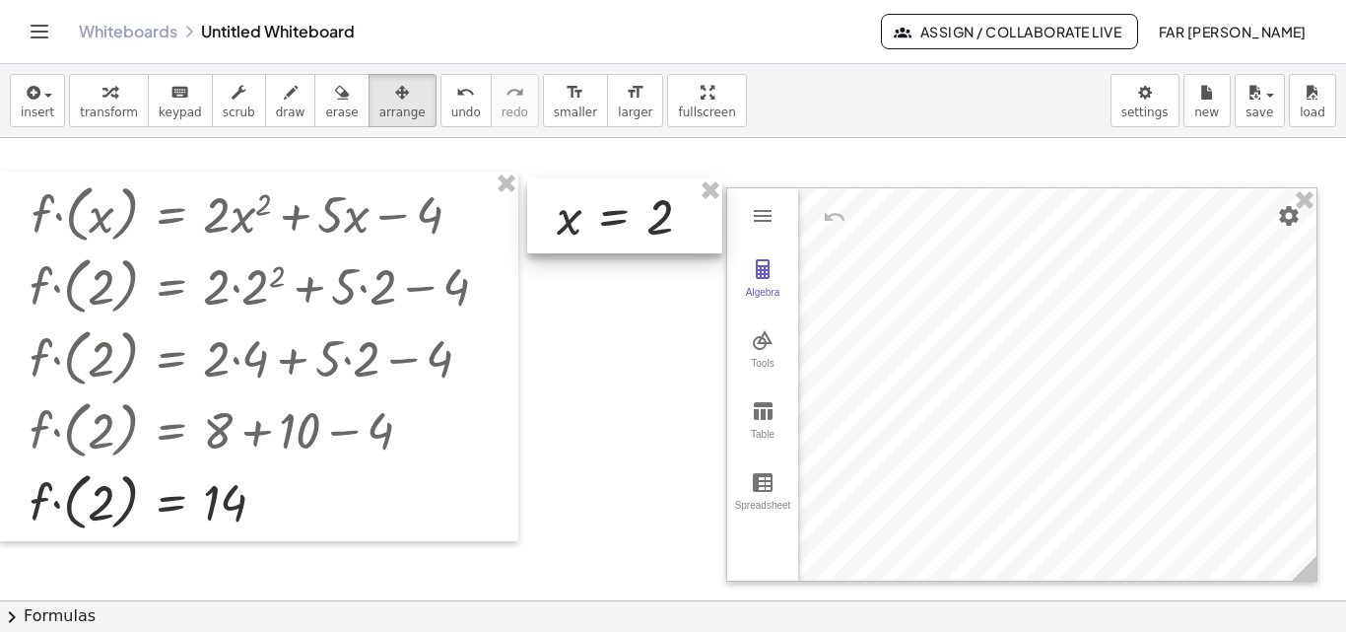
drag, startPoint x: 718, startPoint y: 205, endPoint x: 635, endPoint y: 197, distance: 83.2
click at [635, 197] on div at bounding box center [624, 215] width 195 height 75
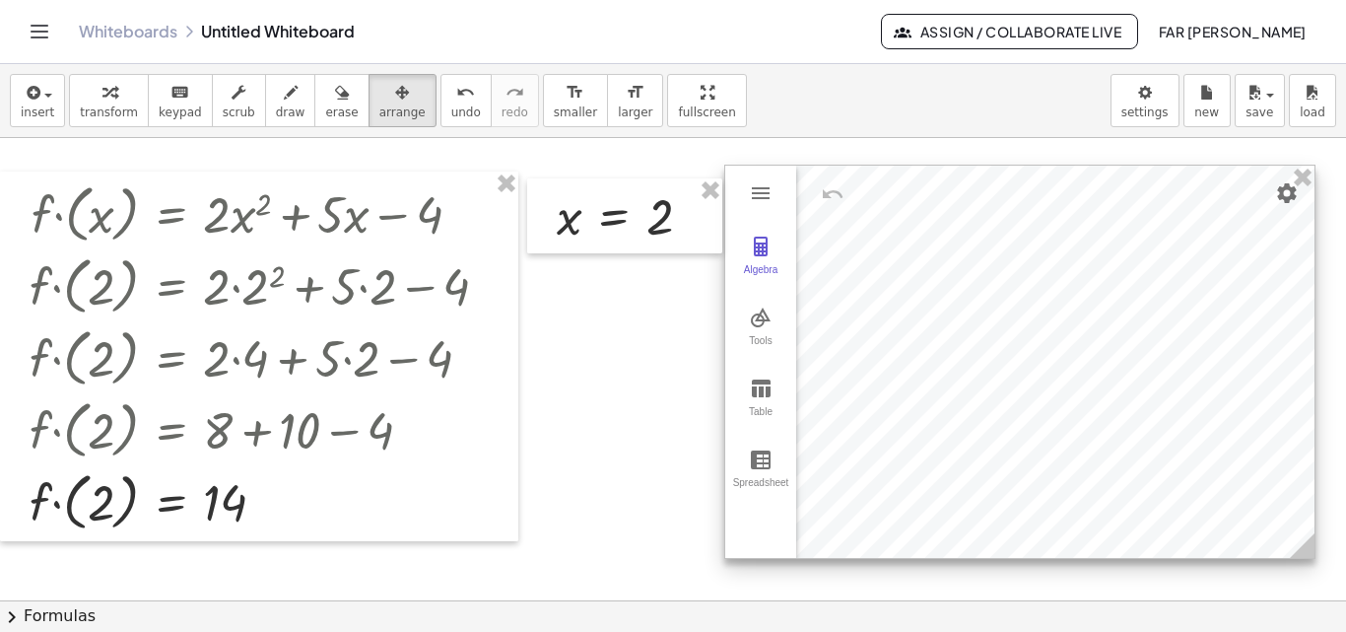
drag, startPoint x: 997, startPoint y: 296, endPoint x: 995, endPoint y: 273, distance: 22.8
click at [995, 273] on div at bounding box center [1019, 362] width 589 height 392
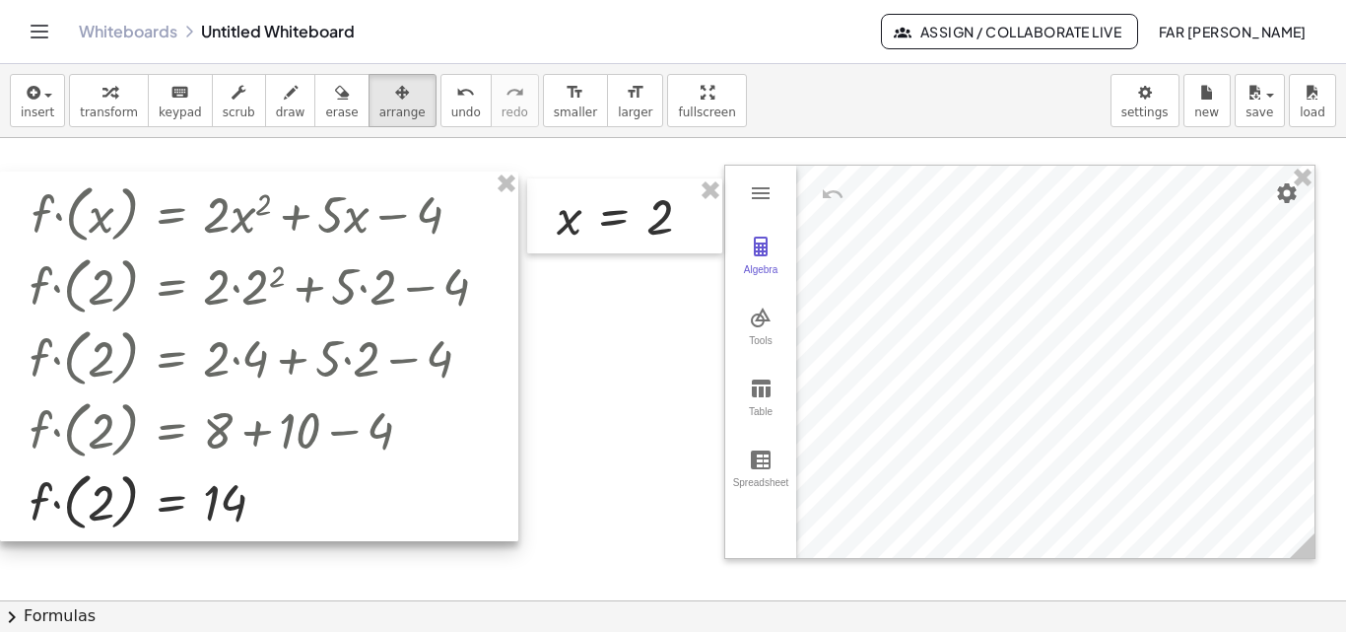
drag, startPoint x: 225, startPoint y: 217, endPoint x: 241, endPoint y: 222, distance: 16.5
click at [225, 216] on div at bounding box center [259, 357] width 518 height 370
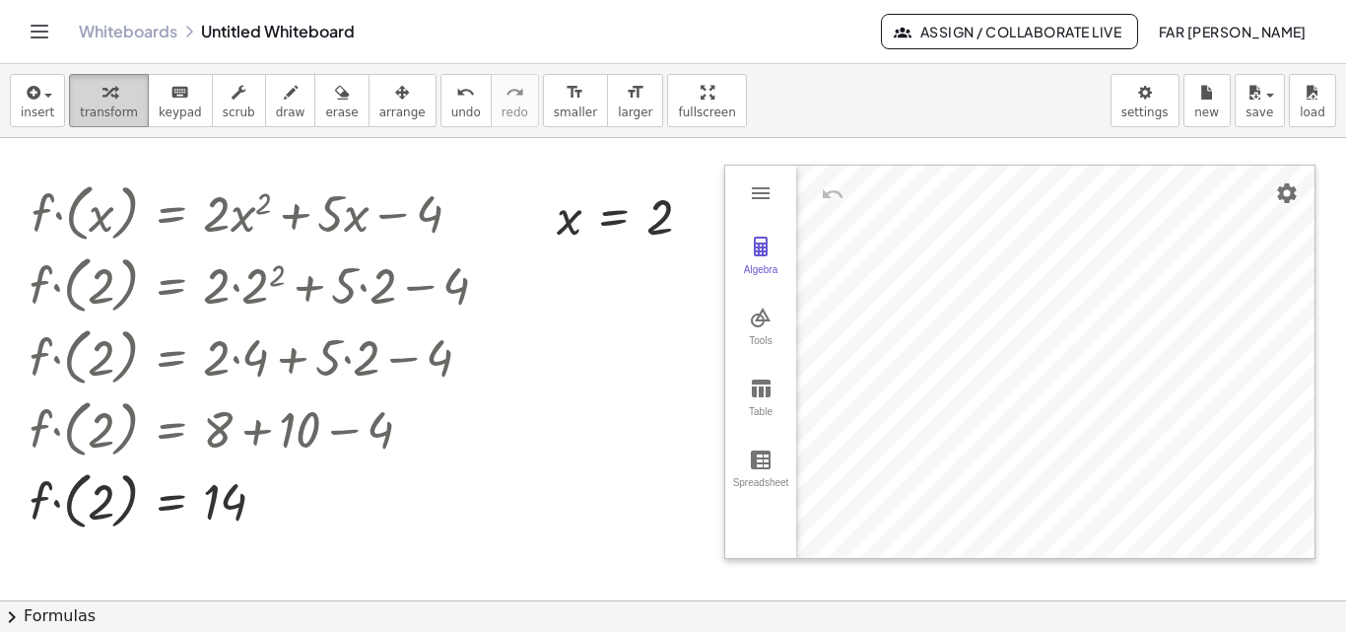
click at [125, 109] on span "transform" at bounding box center [109, 112] width 58 height 14
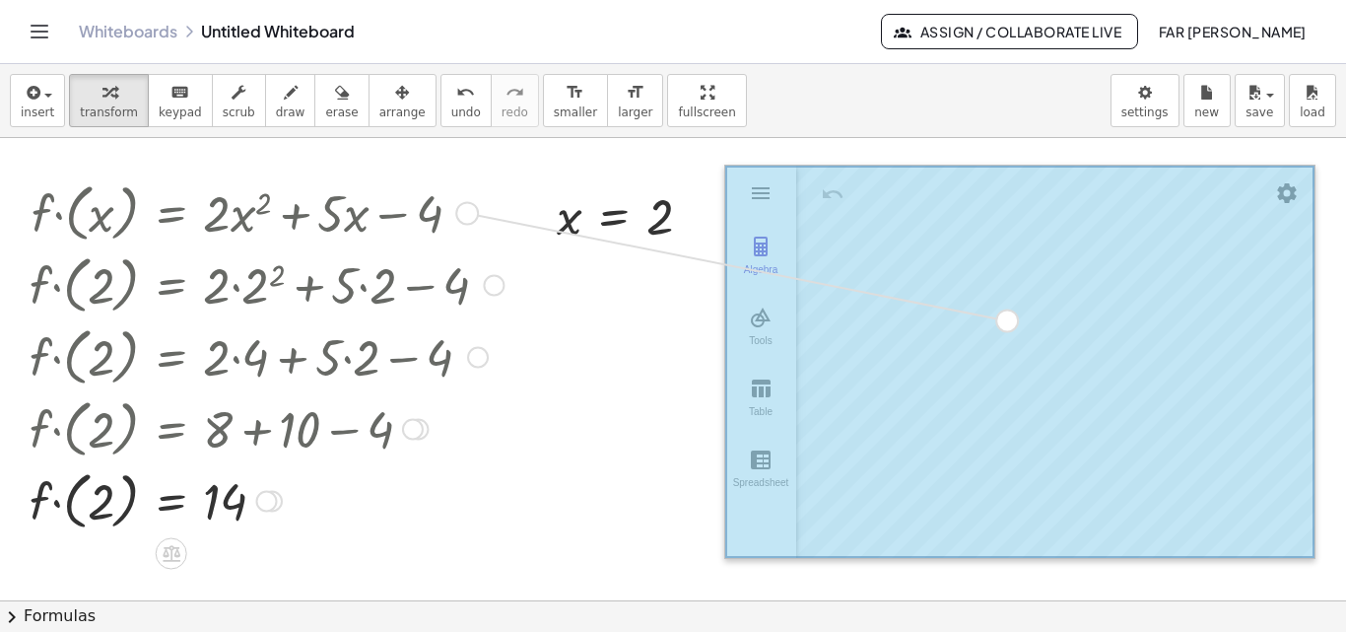
drag, startPoint x: 466, startPoint y: 211, endPoint x: 1015, endPoint y: 317, distance: 559.3
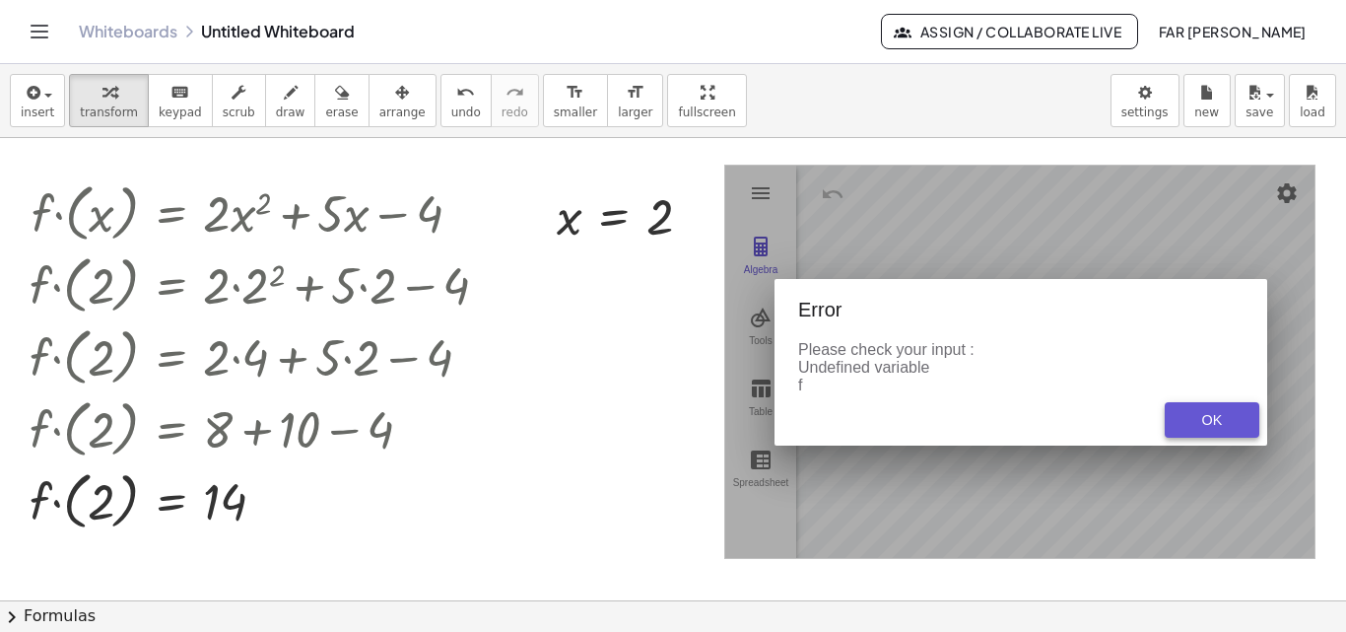
click at [1195, 405] on button "OK" at bounding box center [1212, 419] width 95 height 35
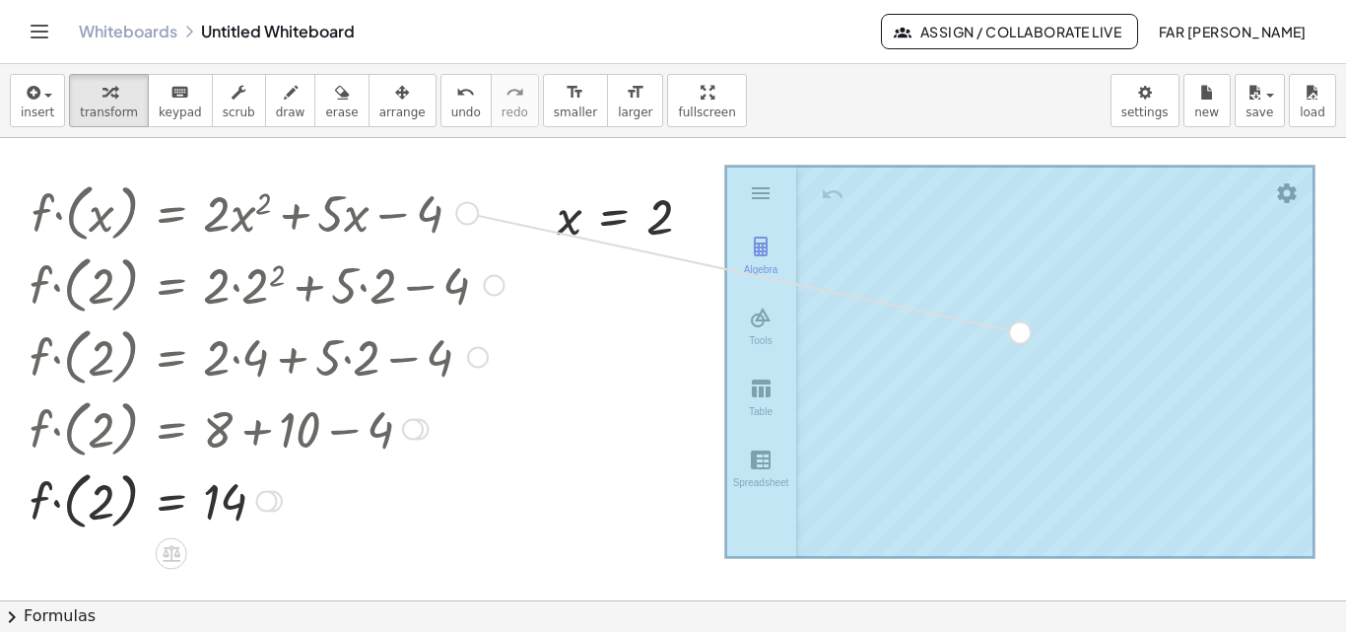
drag, startPoint x: 467, startPoint y: 211, endPoint x: 1028, endPoint y: 334, distance: 574.2
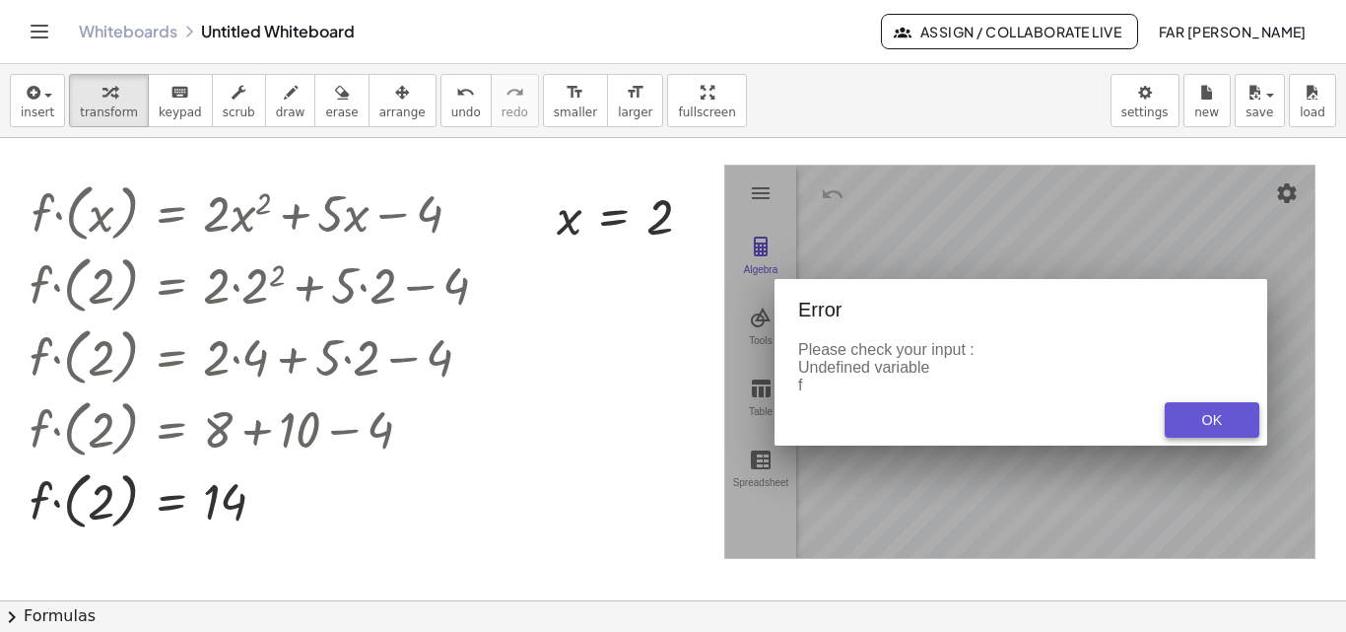
click at [1206, 420] on div "OK" at bounding box center [1212, 420] width 63 height 16
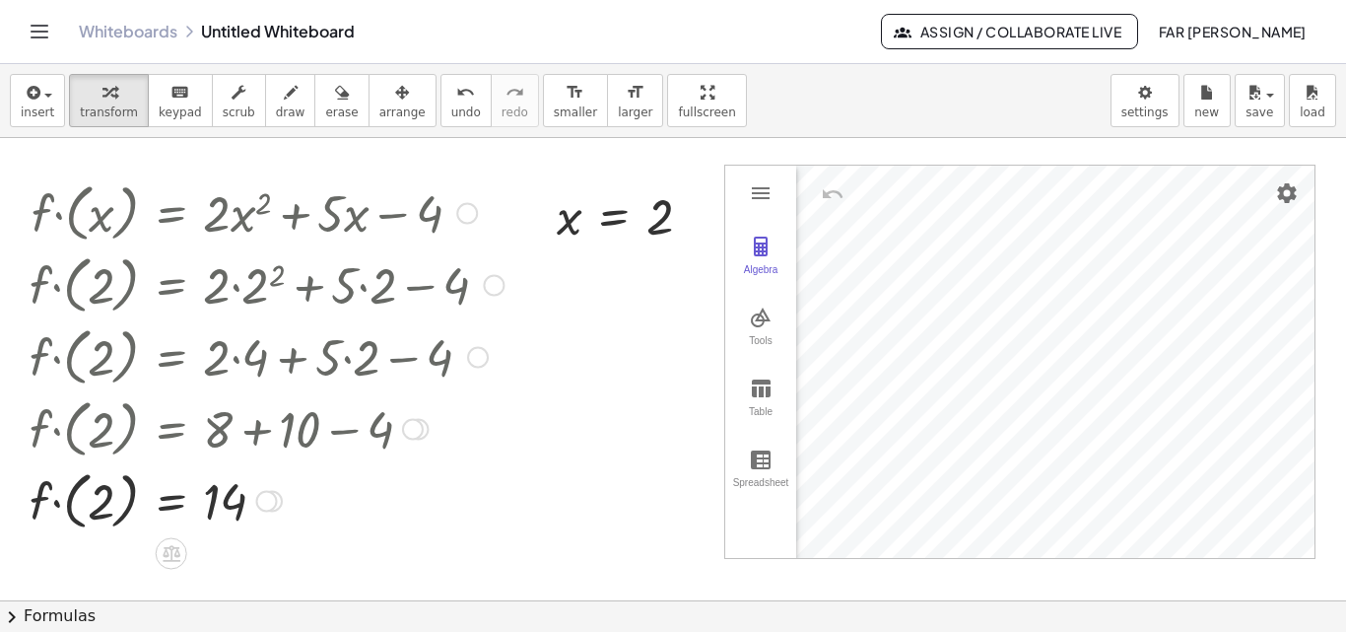
click at [58, 213] on div at bounding box center [267, 211] width 494 height 72
click at [89, 213] on div at bounding box center [267, 211] width 494 height 72
click at [111, 212] on div at bounding box center [267, 211] width 494 height 72
drag, startPoint x: 135, startPoint y: 210, endPoint x: 201, endPoint y: 206, distance: 66.2
click at [164, 208] on div at bounding box center [267, 211] width 494 height 72
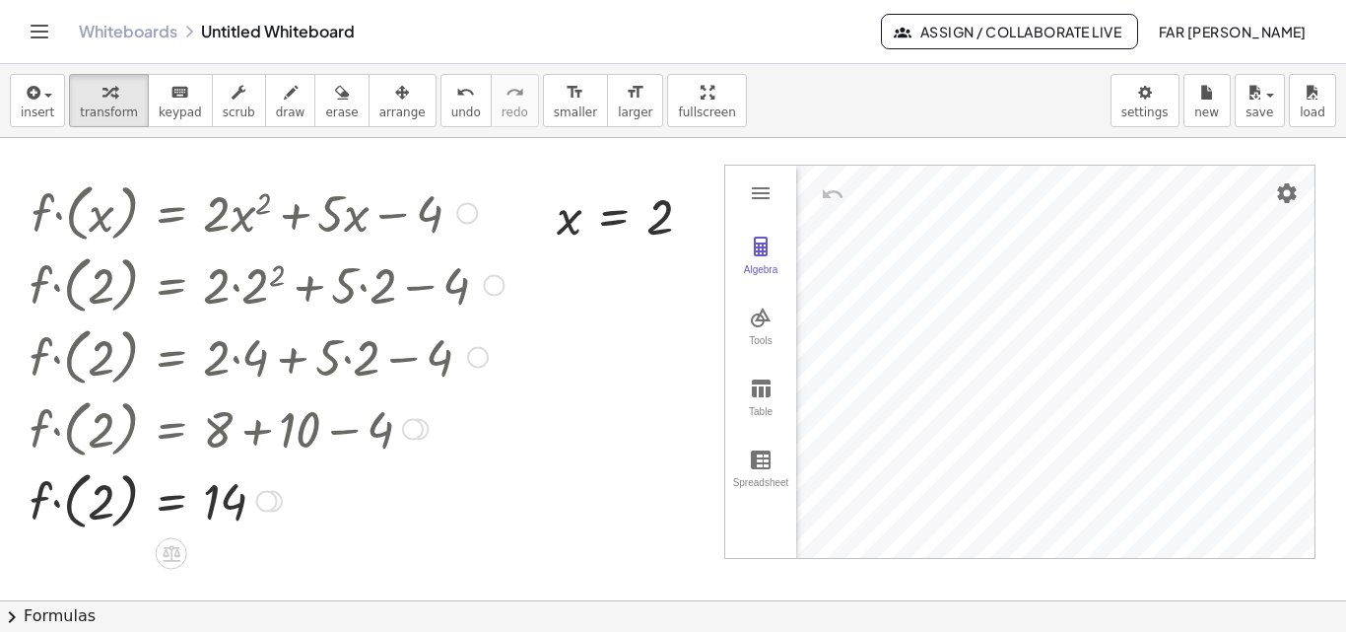
click at [233, 207] on div at bounding box center [267, 211] width 494 height 72
click at [465, 211] on div at bounding box center [467, 214] width 22 height 22
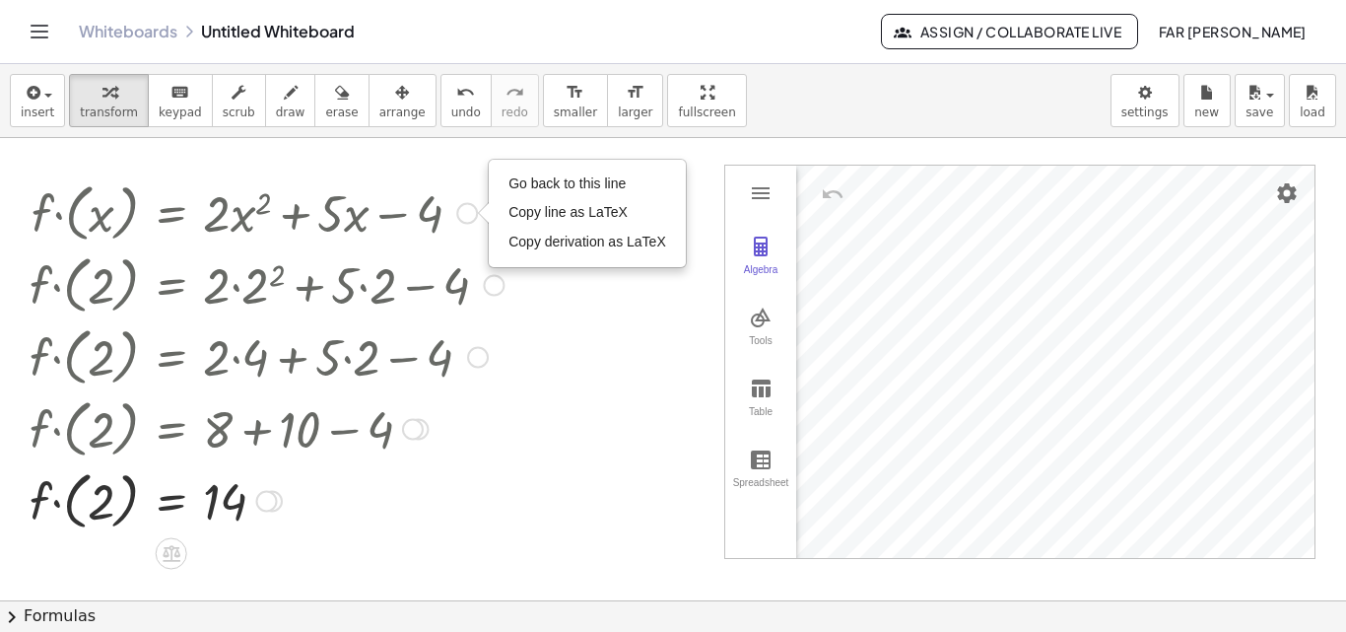
click at [463, 209] on div "Go back to this line Copy line as LaTeX Copy derivation as LaTeX" at bounding box center [467, 214] width 22 height 22
click at [548, 213] on span "Copy line as LaTeX" at bounding box center [568, 212] width 119 height 16
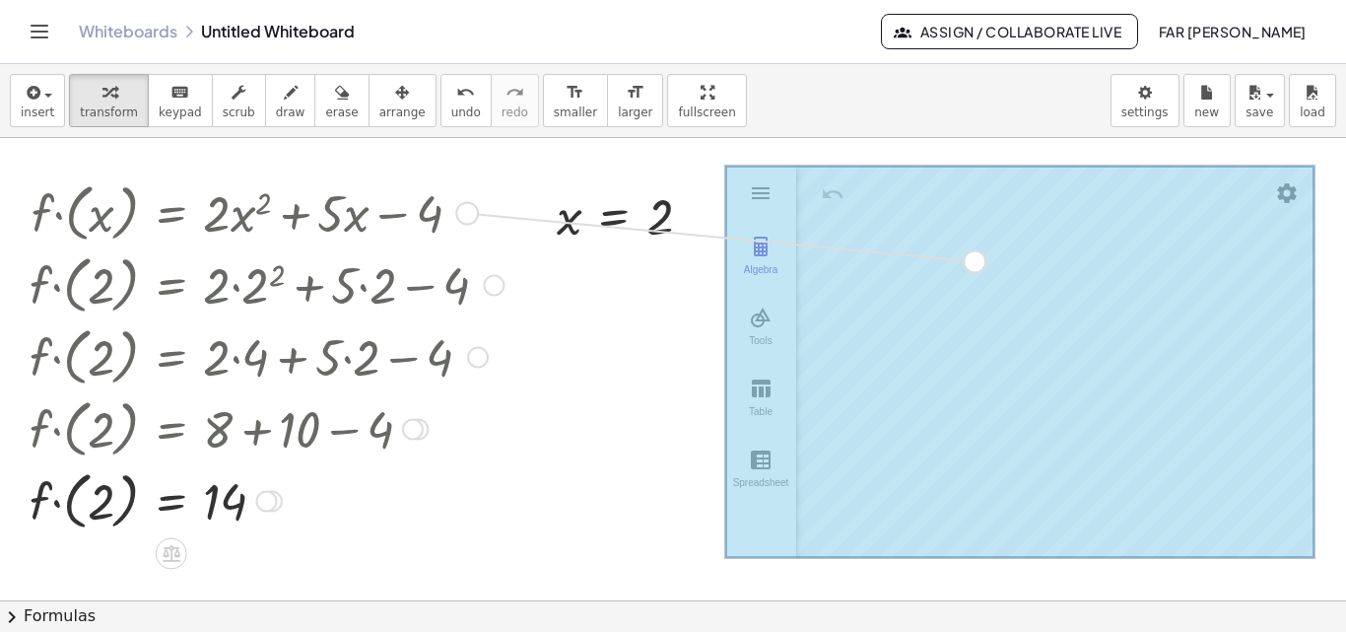
drag, startPoint x: 459, startPoint y: 211, endPoint x: 963, endPoint y: 267, distance: 506.8
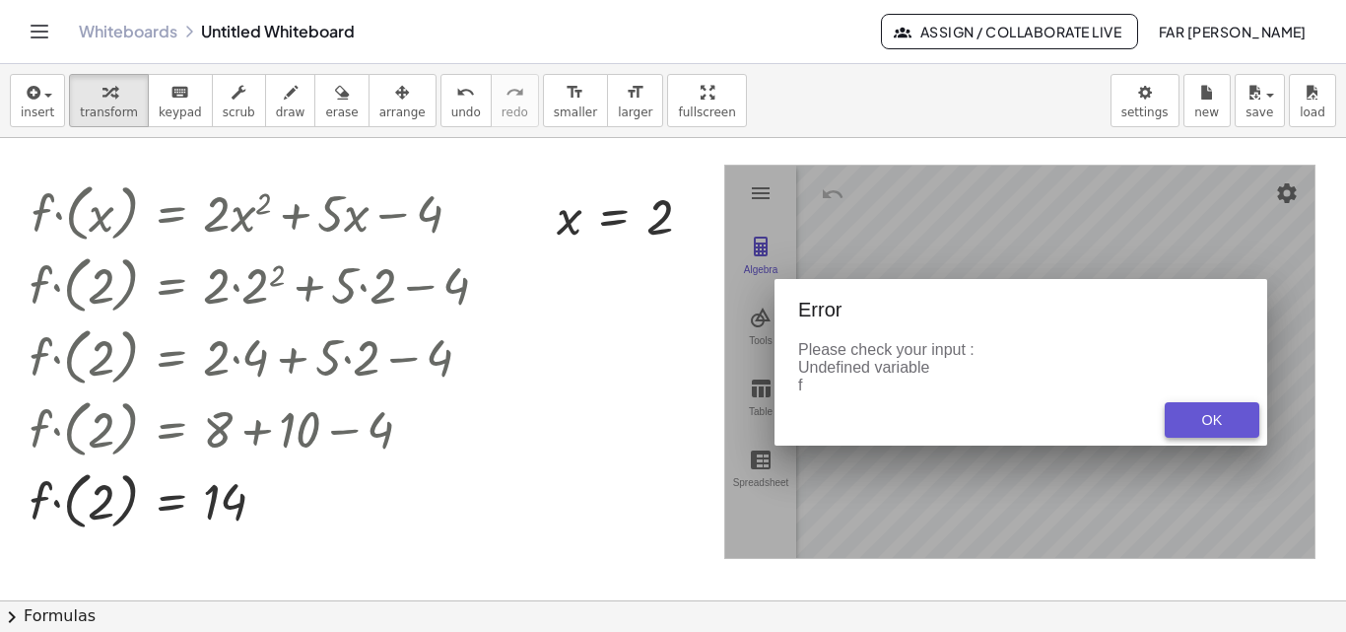
click at [1192, 426] on div "OK" at bounding box center [1212, 420] width 63 height 16
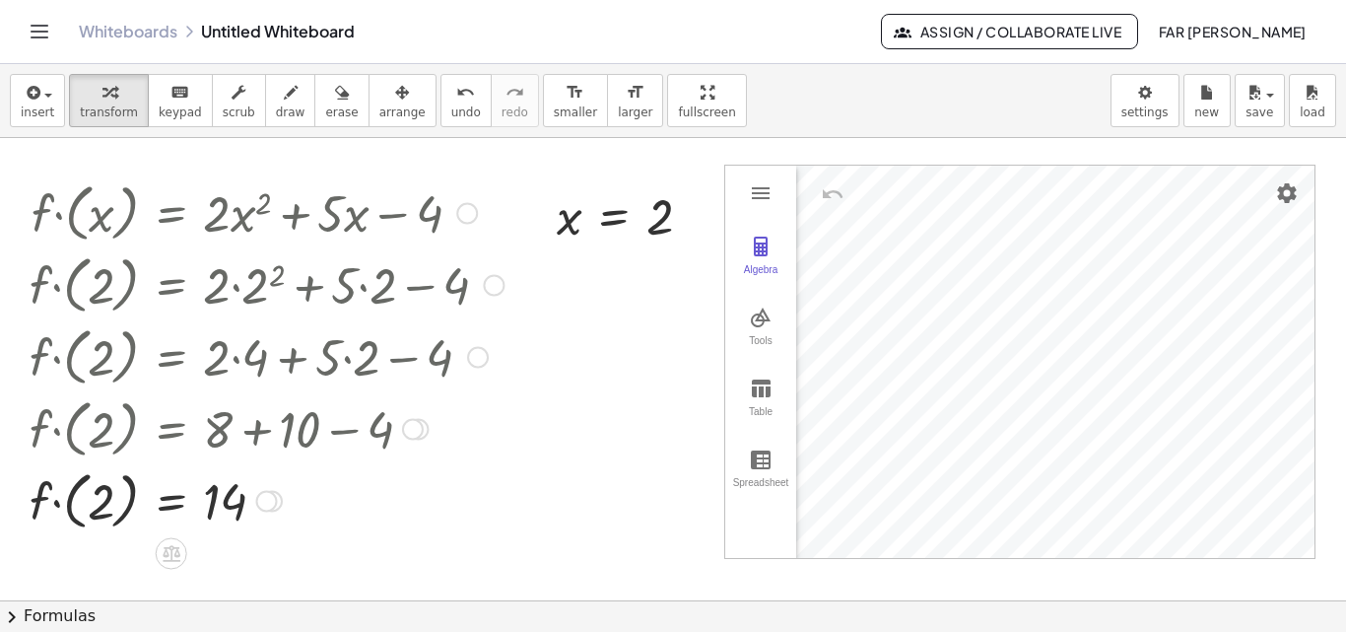
click at [235, 213] on div at bounding box center [267, 211] width 494 height 72
drag, startPoint x: 80, startPoint y: 211, endPoint x: 59, endPoint y: 211, distance: 20.7
drag, startPoint x: 59, startPoint y: 211, endPoint x: 109, endPoint y: 110, distance: 112.4
click at [109, 110] on span "transform" at bounding box center [109, 112] width 58 height 14
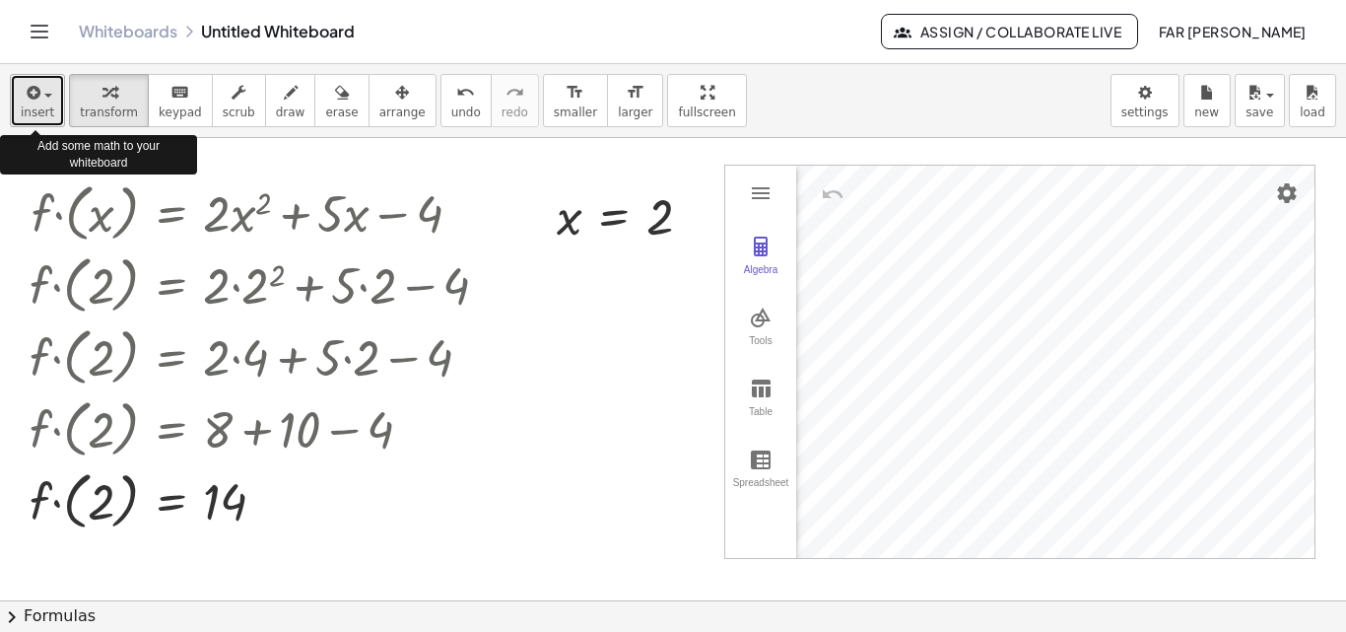
click at [43, 108] on span "insert" at bounding box center [38, 112] width 34 height 14
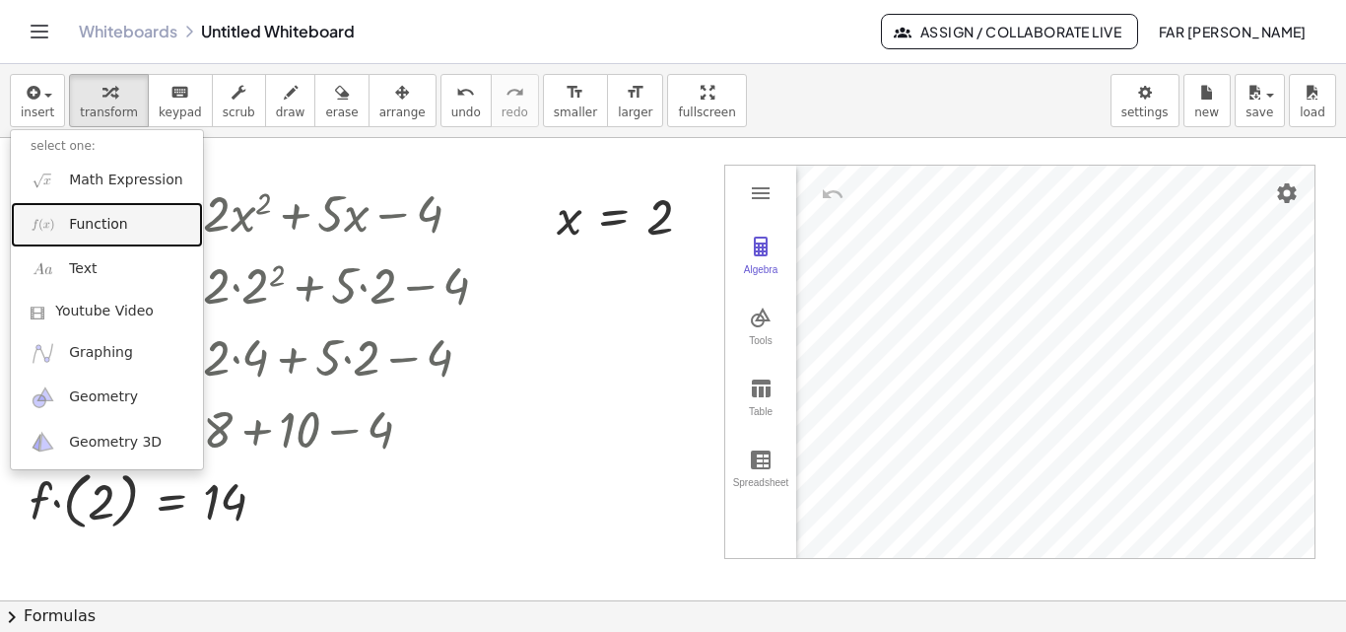
click at [64, 228] on link "Function" at bounding box center [107, 224] width 192 height 44
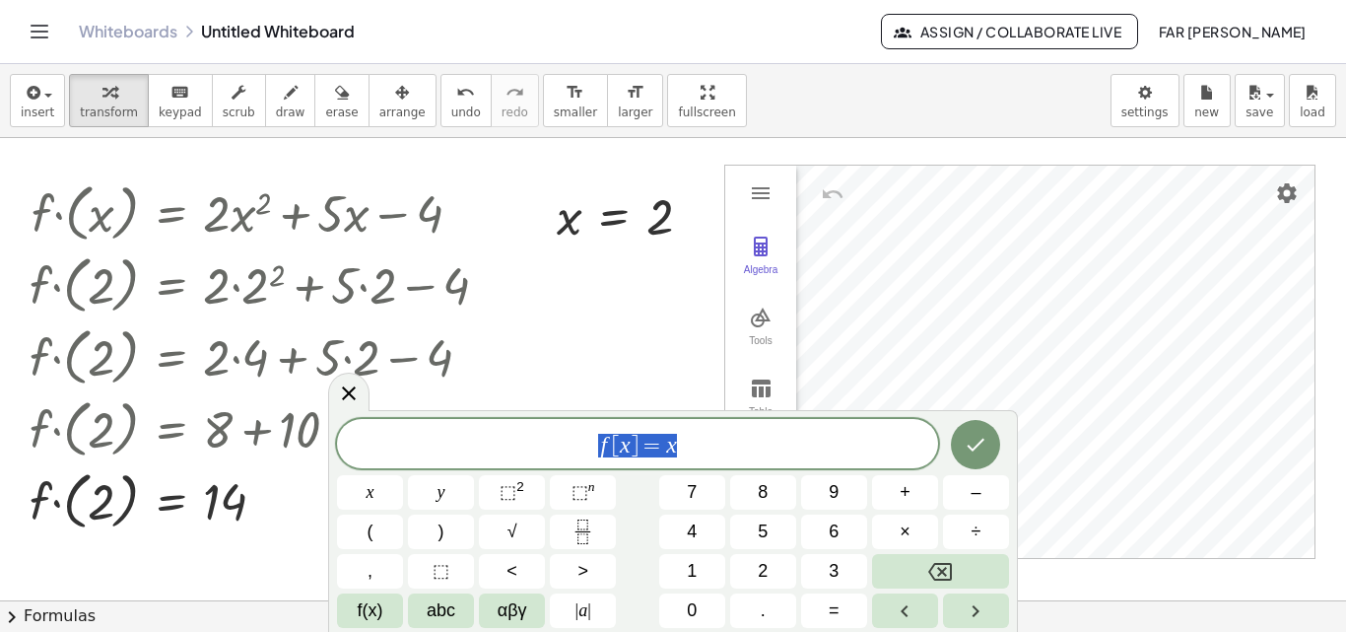
drag, startPoint x: 688, startPoint y: 441, endPoint x: 496, endPoint y: 447, distance: 192.3
click at [496, 447] on span "f [ x ] = x" at bounding box center [637, 446] width 601 height 28
click at [62, 212] on div at bounding box center [267, 211] width 494 height 72
click at [726, 446] on span "f ( x )" at bounding box center [637, 443] width 601 height 33
click at [511, 494] on span "⬚" at bounding box center [508, 492] width 17 height 20
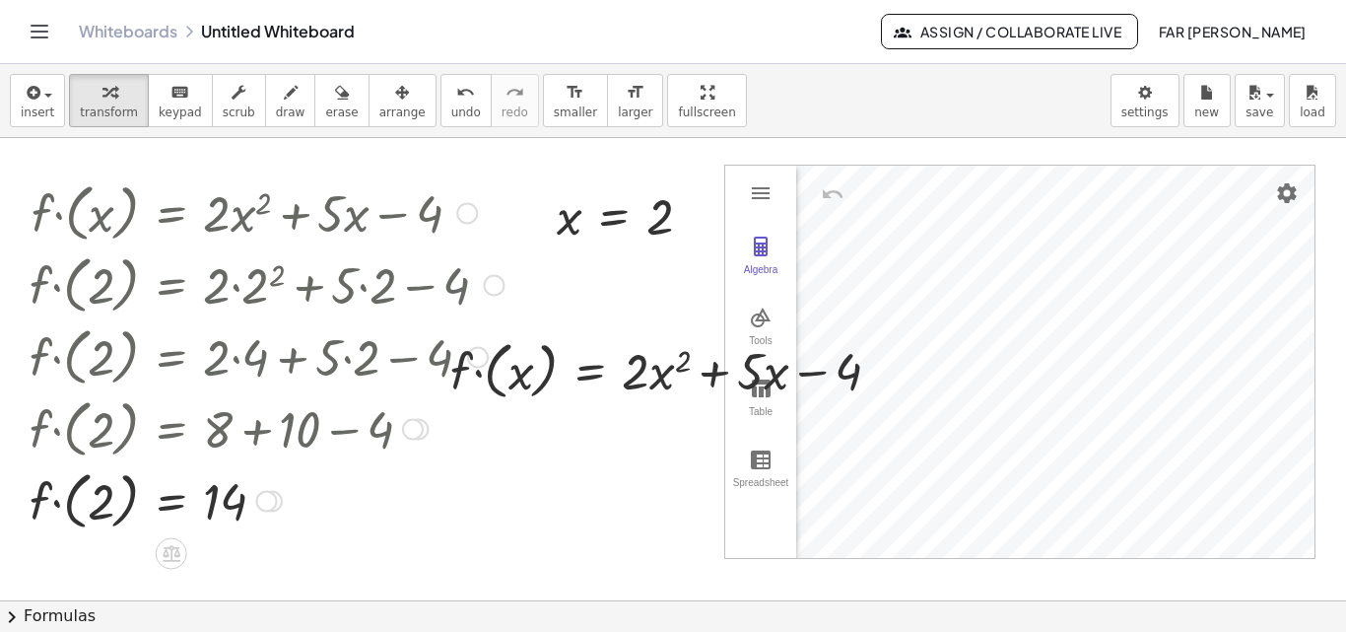
click at [412, 206] on div at bounding box center [267, 211] width 494 height 72
drag, startPoint x: 466, startPoint y: 217, endPoint x: 383, endPoint y: 219, distance: 82.8
drag, startPoint x: 383, startPoint y: 219, endPoint x: 362, endPoint y: 366, distance: 148.5
click at [362, 366] on div at bounding box center [267, 355] width 494 height 72
click at [81, 214] on div at bounding box center [267, 211] width 494 height 72
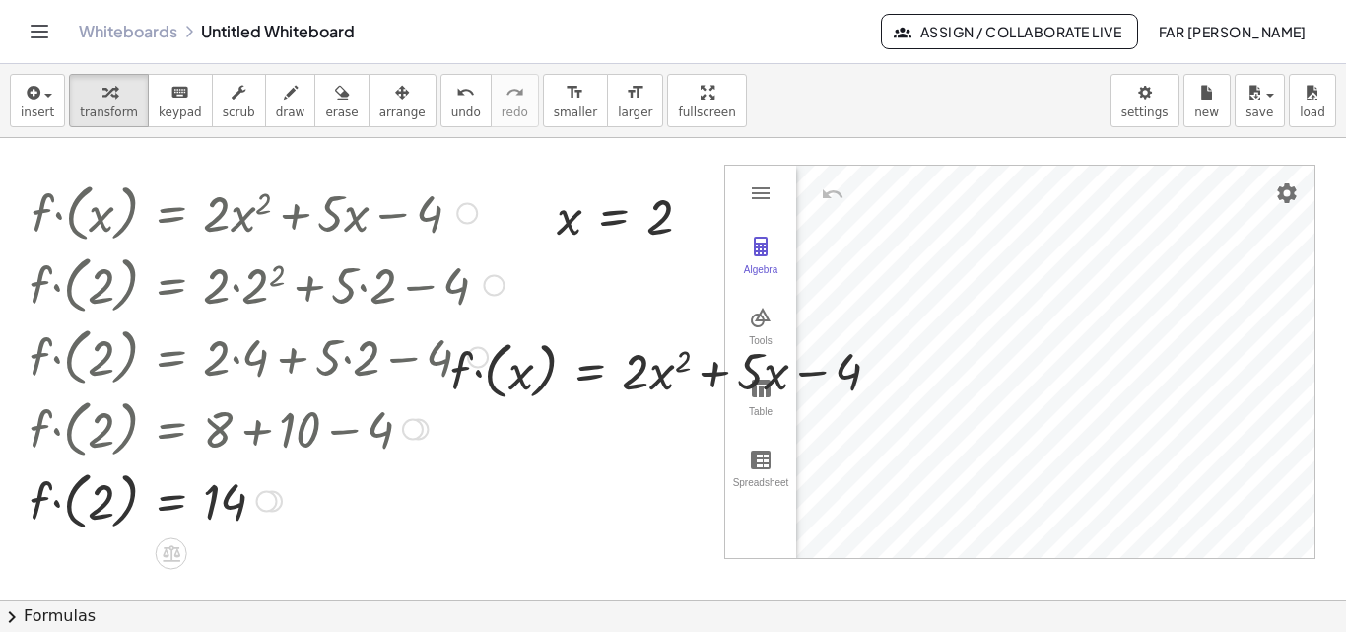
click at [139, 211] on div at bounding box center [267, 211] width 494 height 72
drag, startPoint x: 224, startPoint y: 234, endPoint x: 170, endPoint y: 220, distance: 55.9
click at [170, 220] on div at bounding box center [267, 211] width 494 height 72
drag, startPoint x: 60, startPoint y: 213, endPoint x: 62, endPoint y: 202, distance: 11.0
click at [60, 211] on div at bounding box center [267, 211] width 494 height 72
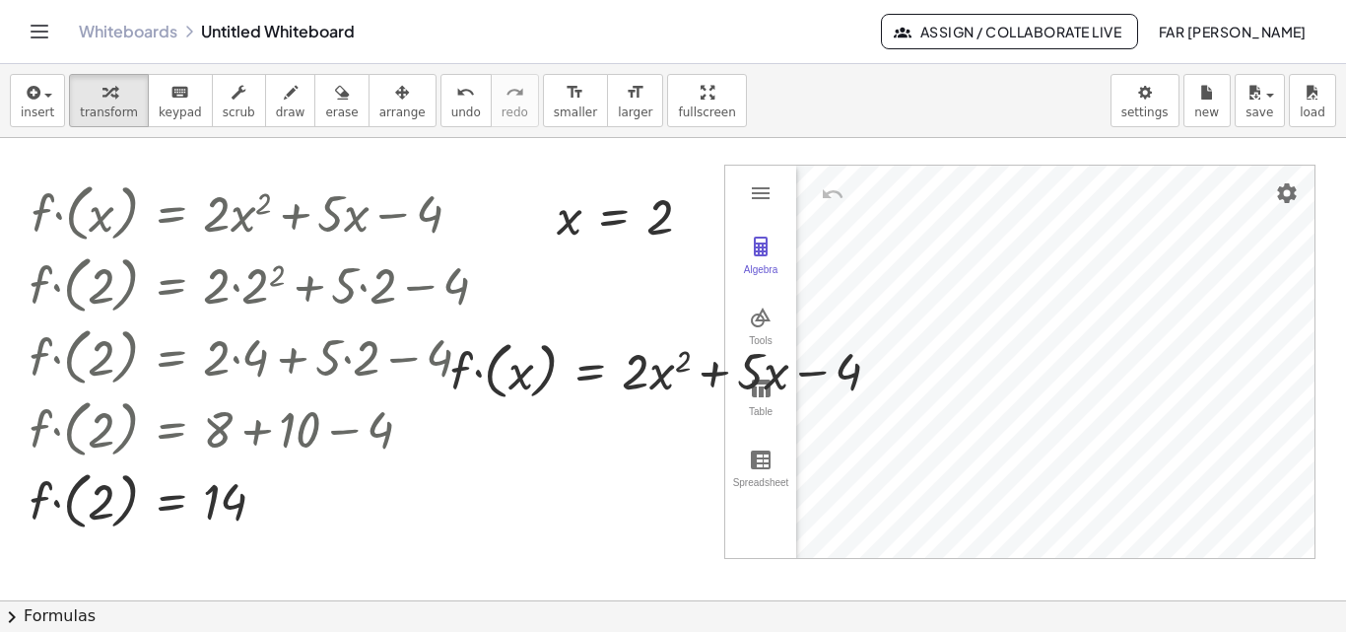
drag, startPoint x: 29, startPoint y: 164, endPoint x: 97, endPoint y: 144, distance: 70.8
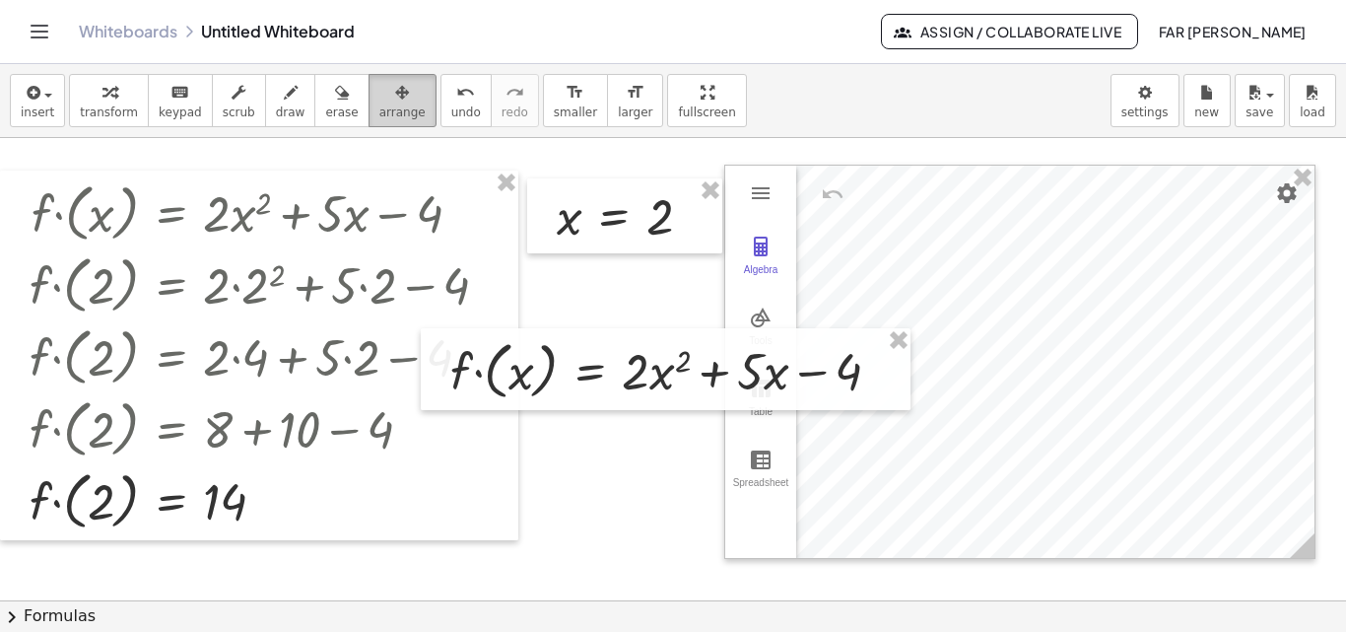
click at [379, 105] on span "arrange" at bounding box center [402, 112] width 46 height 14
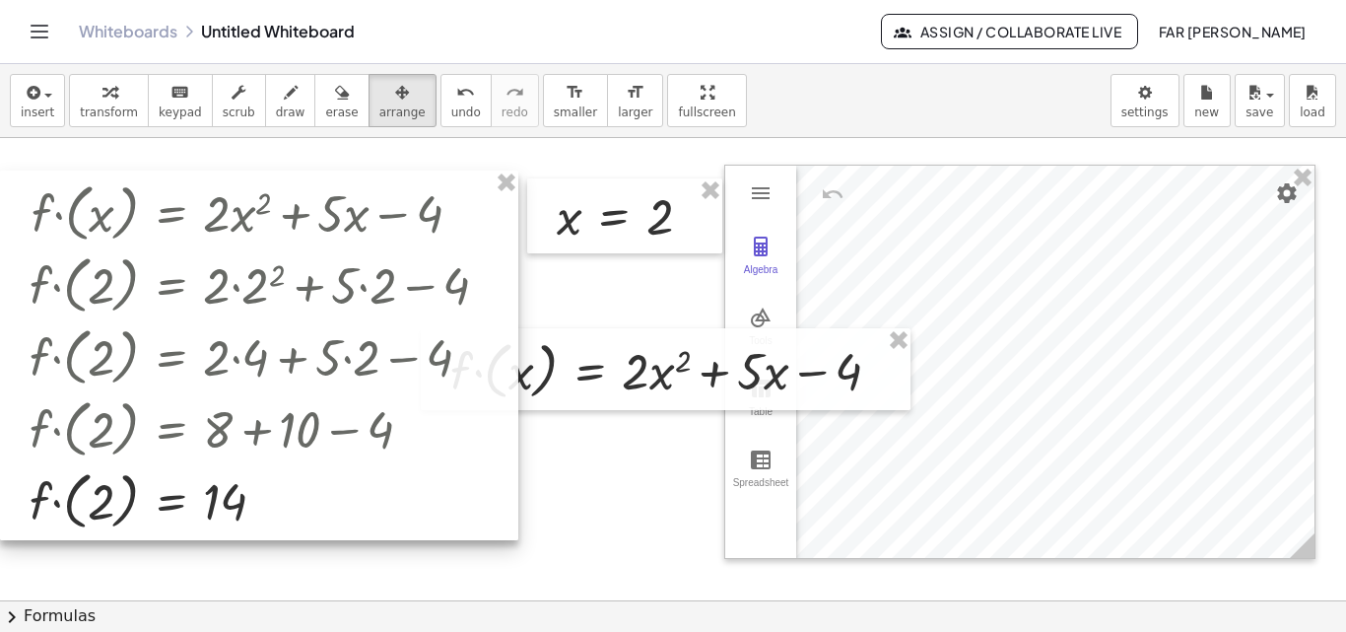
click at [319, 182] on div at bounding box center [259, 356] width 518 height 370
drag, startPoint x: 319, startPoint y: 181, endPoint x: 228, endPoint y: 194, distance: 92.6
click at [228, 194] on div at bounding box center [259, 355] width 518 height 370
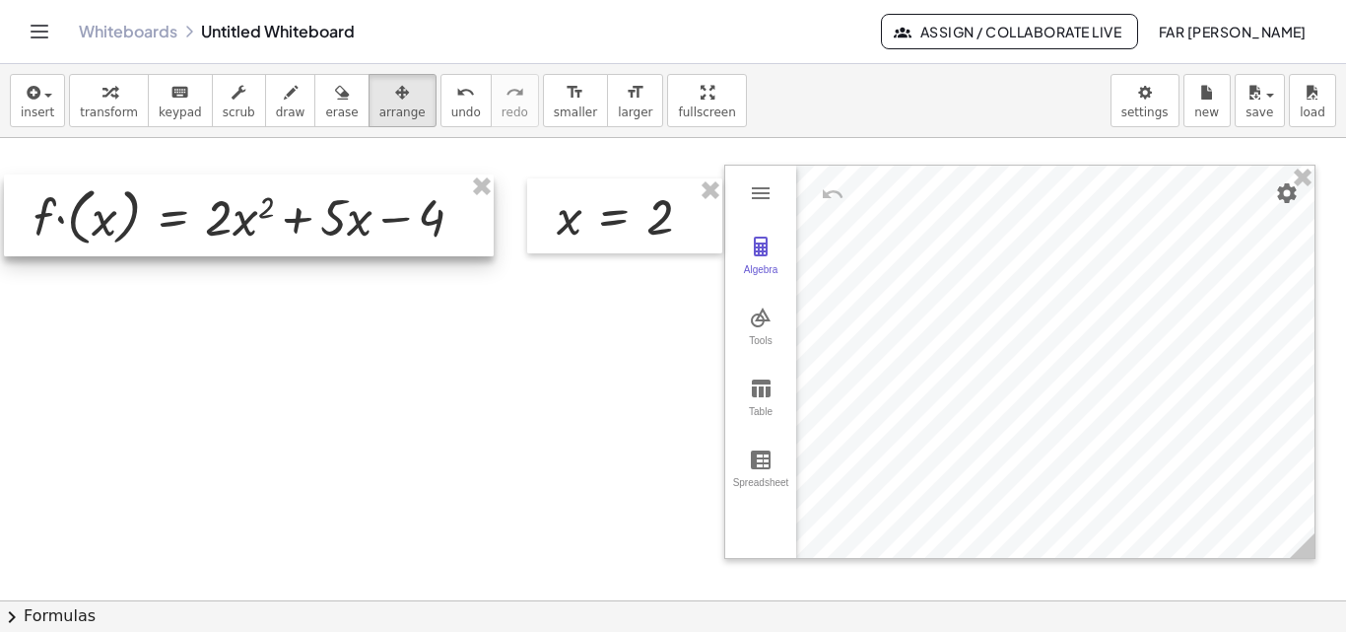
drag, startPoint x: 680, startPoint y: 344, endPoint x: 263, endPoint y: 190, distance: 444.4
click at [263, 190] on div at bounding box center [249, 215] width 490 height 82
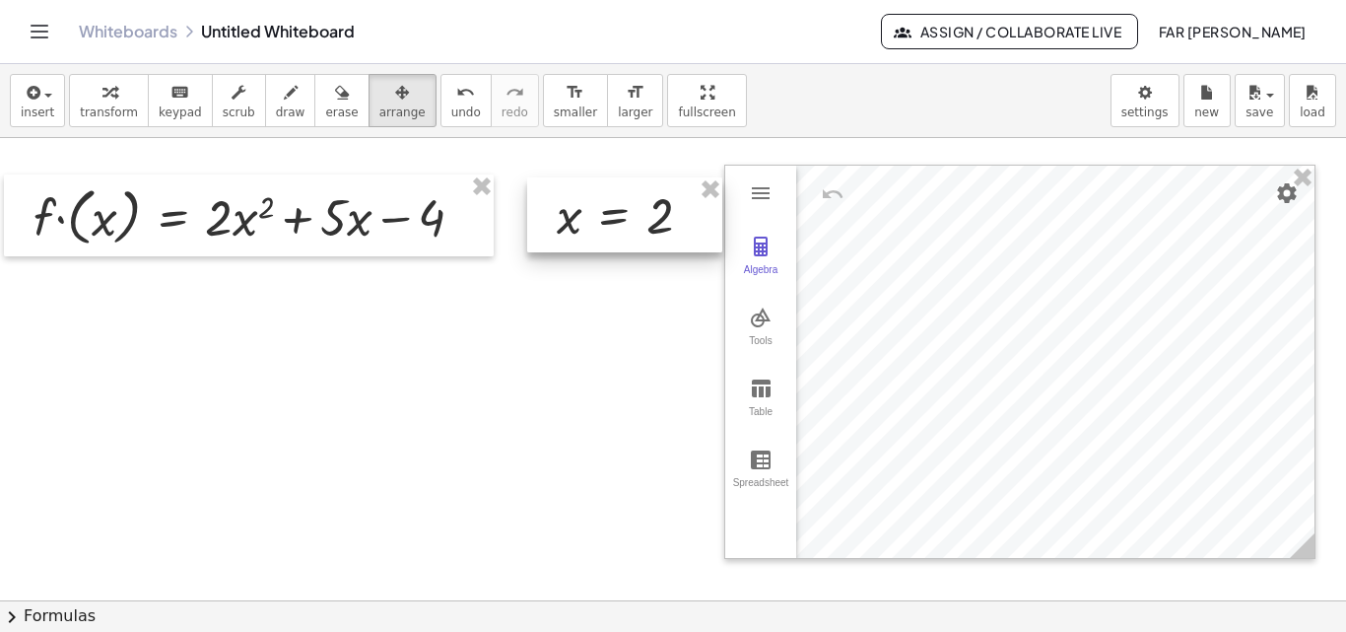
click at [660, 216] on div at bounding box center [624, 214] width 195 height 75
click at [118, 105] on span "transform" at bounding box center [109, 112] width 58 height 14
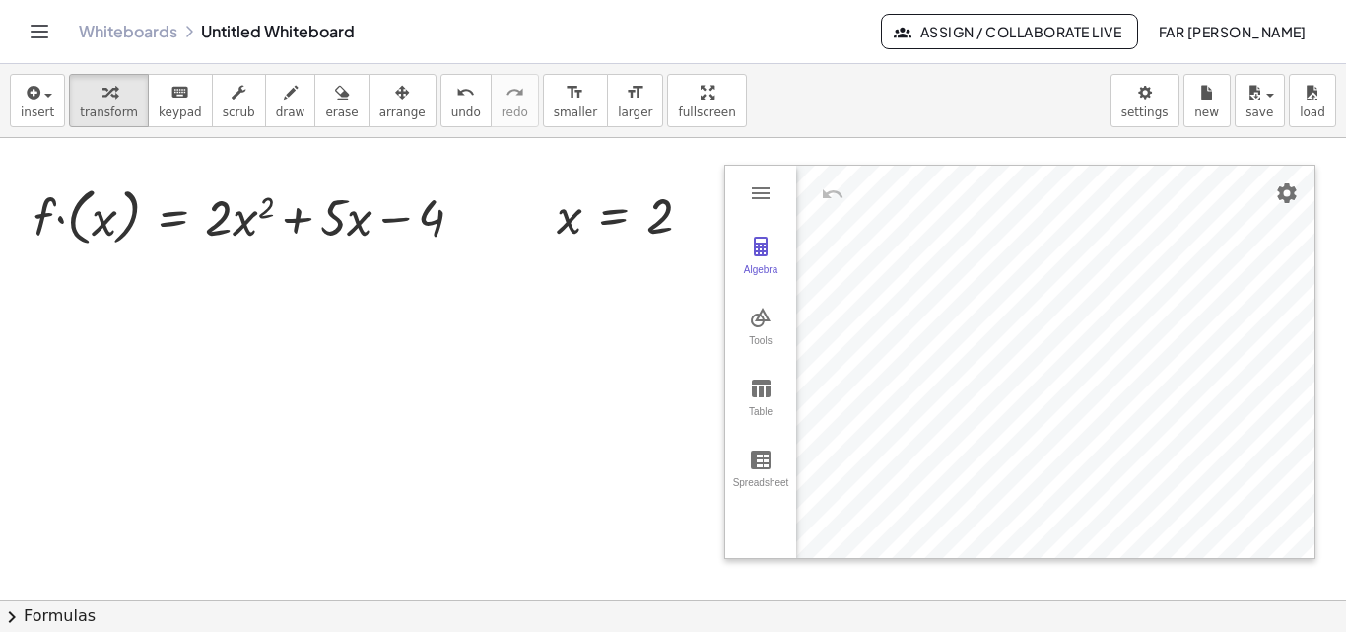
drag, startPoint x: 659, startPoint y: 213, endPoint x: 102, endPoint y: 214, distance: 557.9
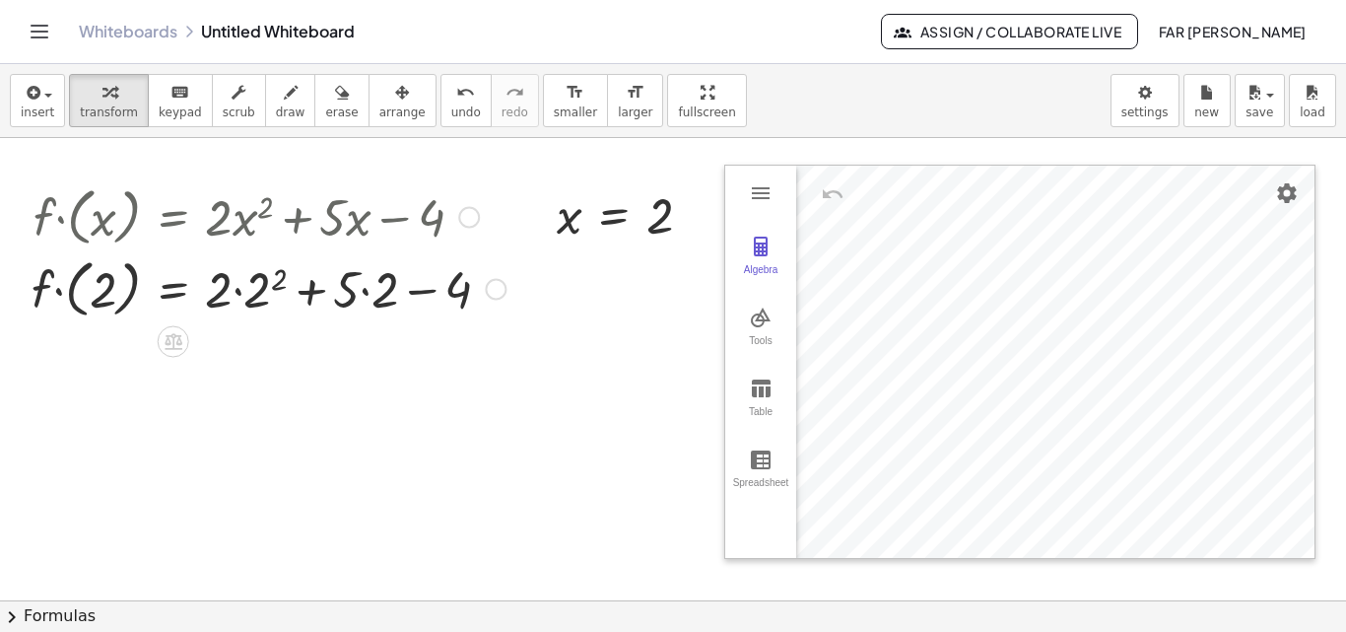
click at [62, 219] on div at bounding box center [269, 215] width 494 height 72
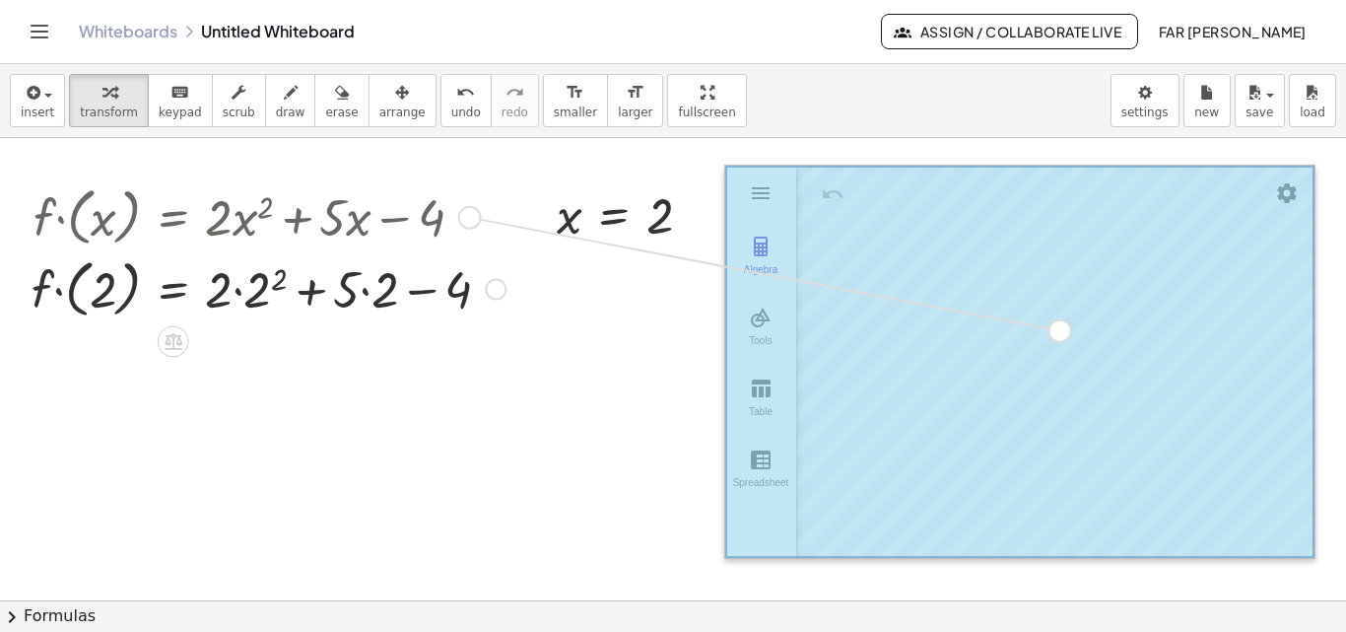
drag, startPoint x: 460, startPoint y: 213, endPoint x: 1052, endPoint y: 325, distance: 602.0
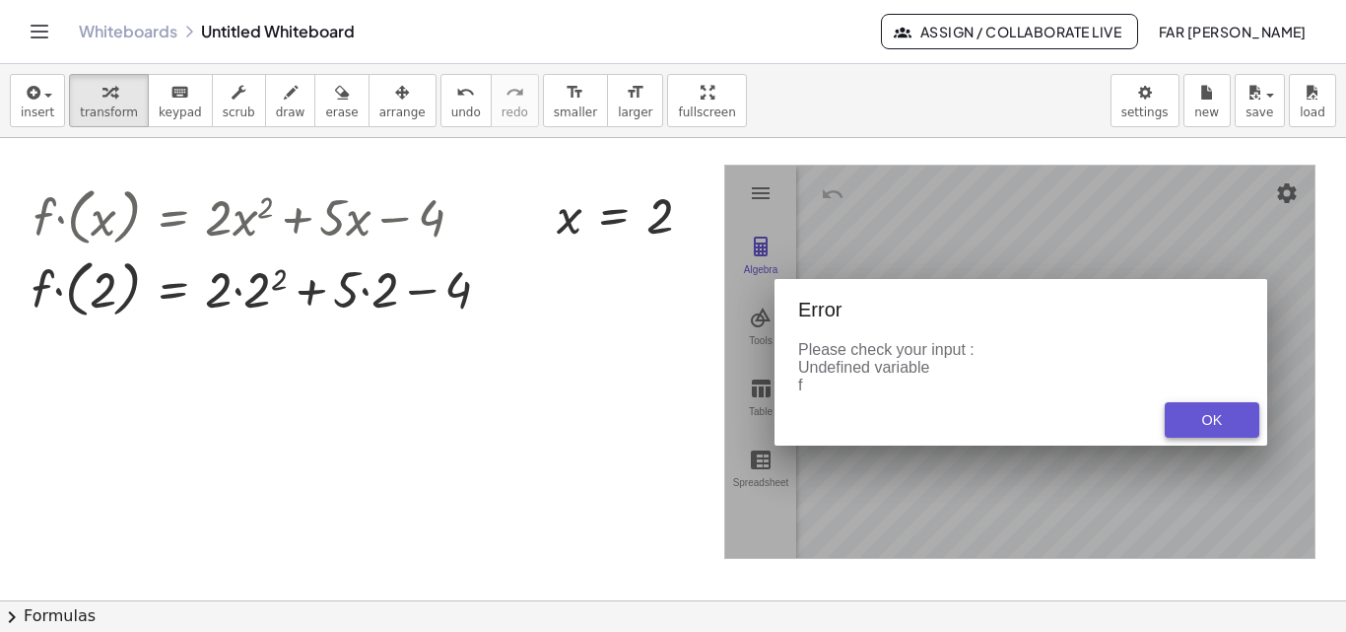
click at [1231, 410] on button "OK" at bounding box center [1212, 419] width 95 height 35
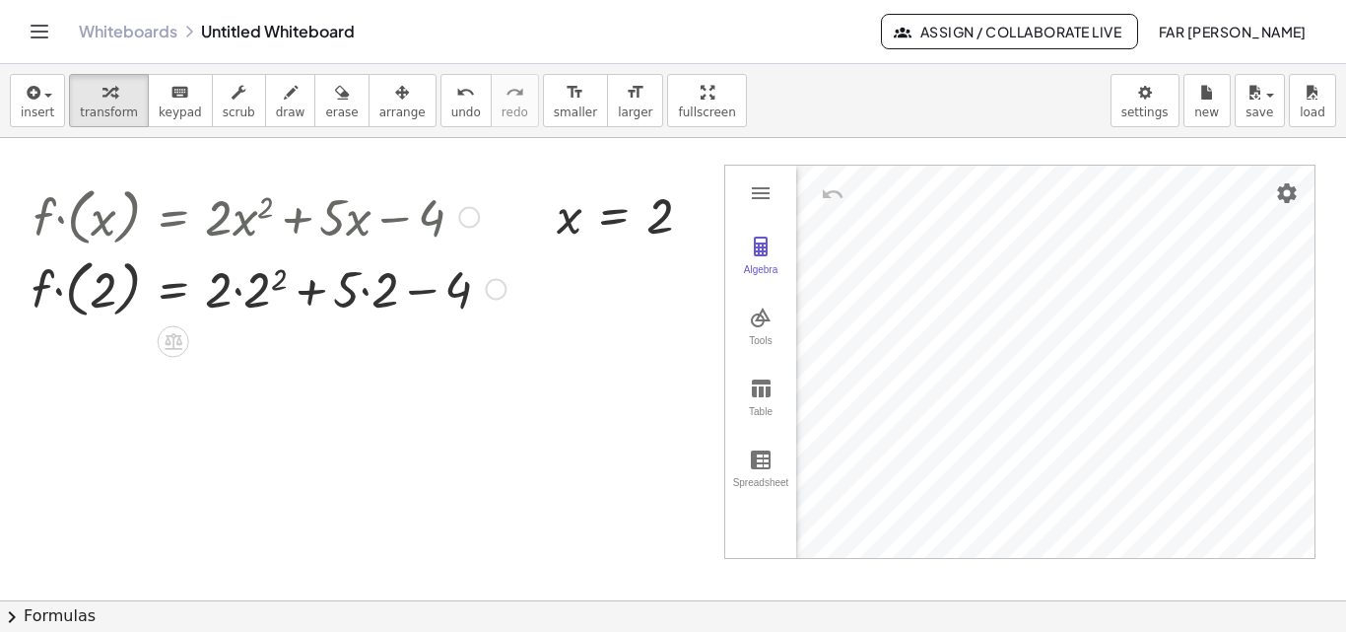
click at [76, 214] on div at bounding box center [269, 215] width 494 height 72
click at [54, 290] on div at bounding box center [269, 287] width 494 height 72
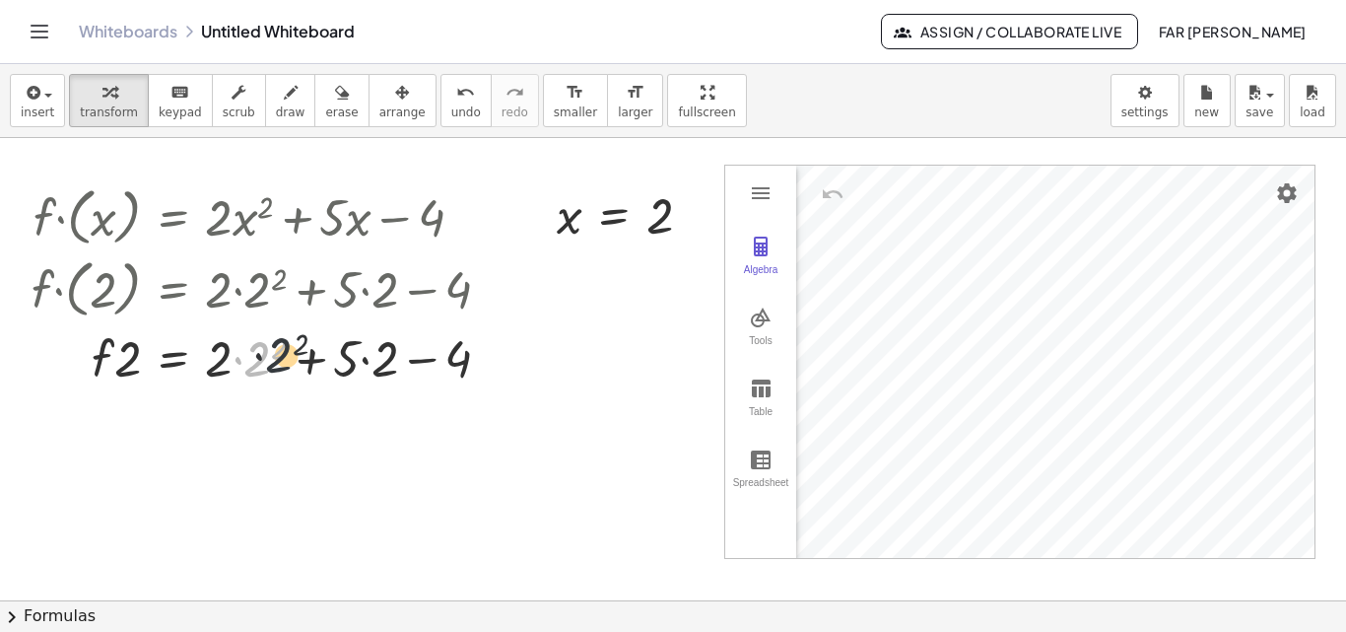
drag, startPoint x: 266, startPoint y: 347, endPoint x: 290, endPoint y: 342, distance: 24.2
click at [290, 342] on div at bounding box center [269, 356] width 494 height 67
drag, startPoint x: 285, startPoint y: 341, endPoint x: 267, endPoint y: 346, distance: 18.4
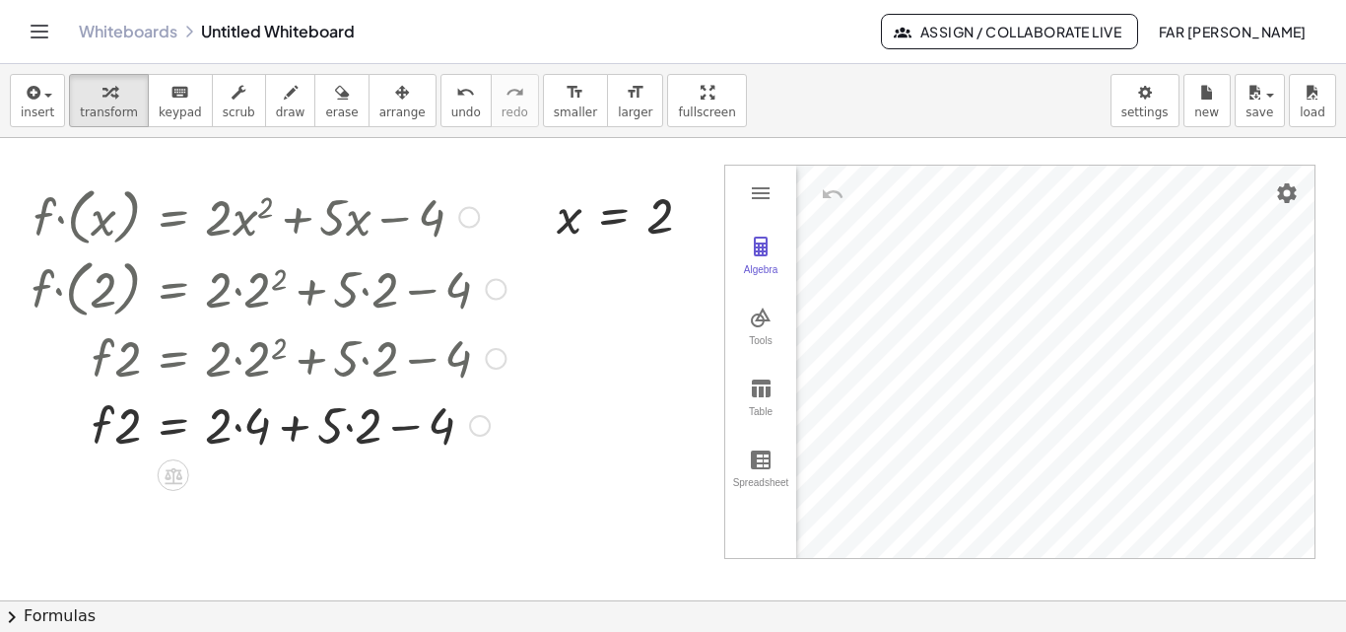
click at [62, 220] on div at bounding box center [269, 215] width 494 height 72
click at [456, 102] on icon "undo" at bounding box center [465, 93] width 19 height 24
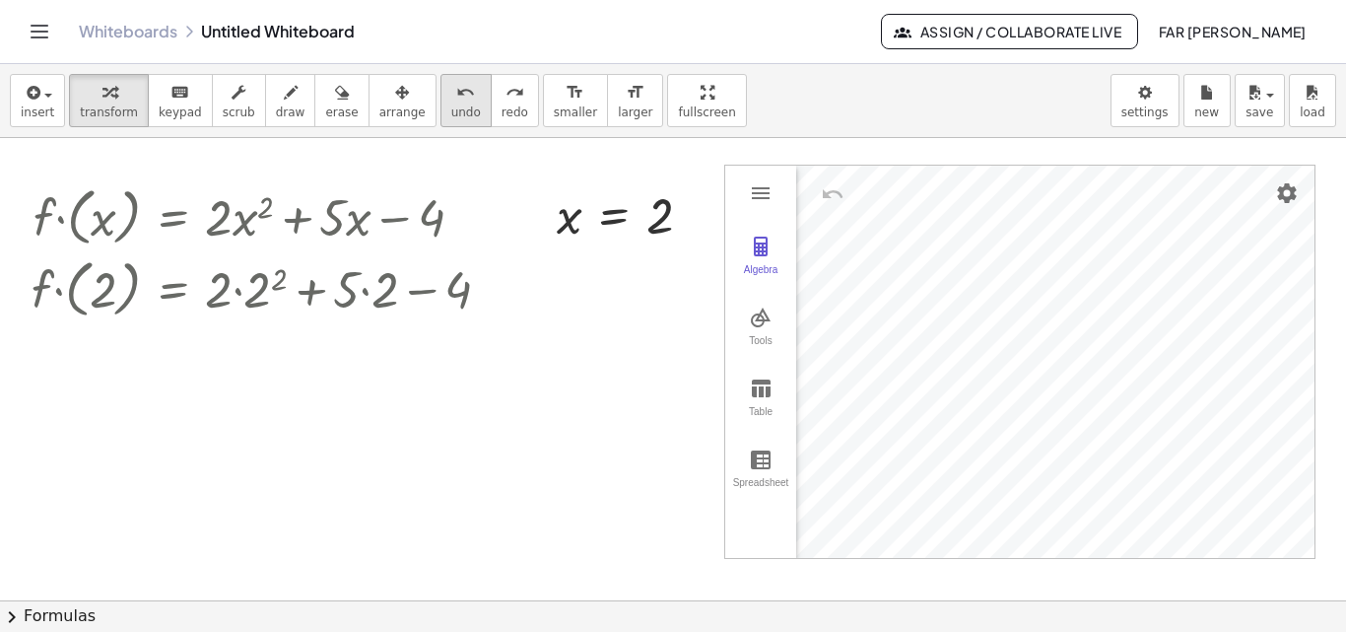
click at [456, 102] on icon "undo" at bounding box center [465, 93] width 19 height 24
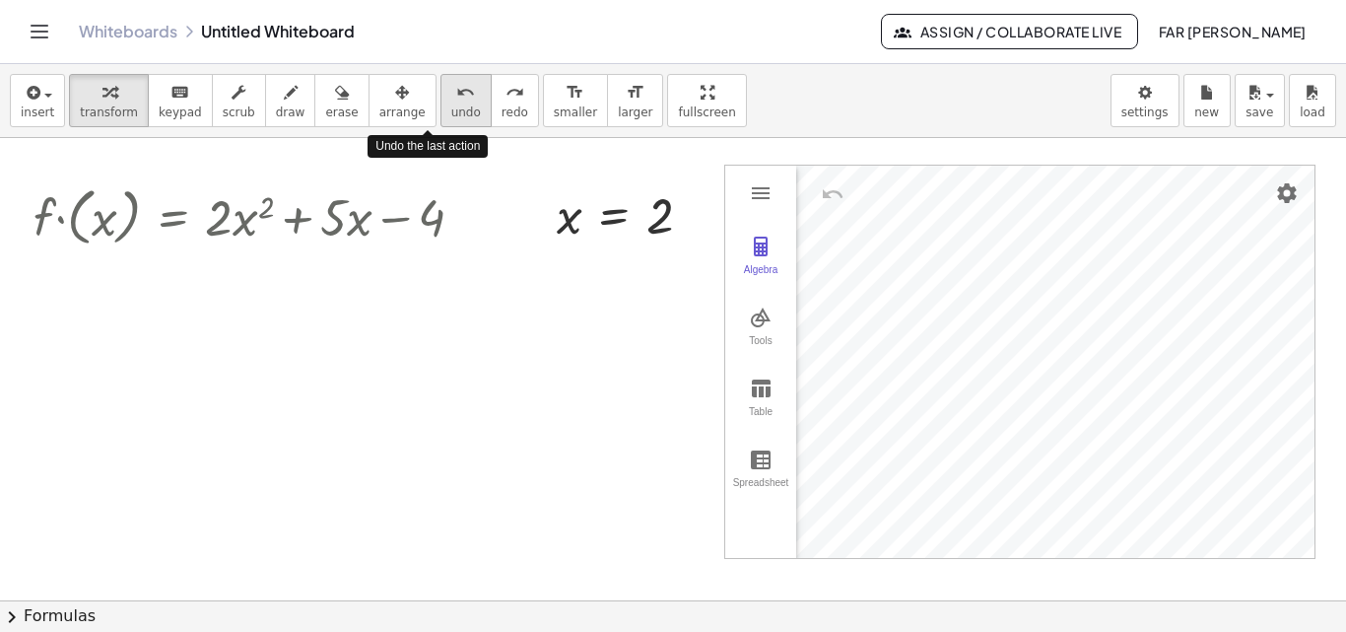
click at [456, 102] on icon "undo" at bounding box center [465, 93] width 19 height 24
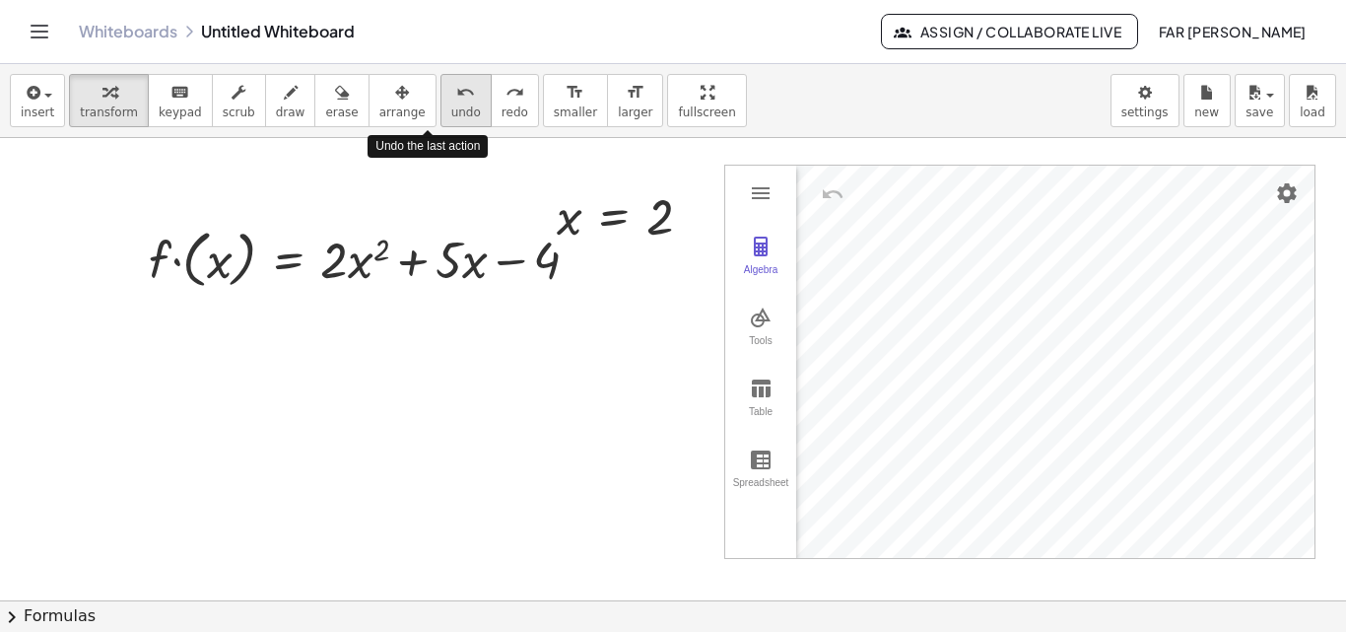
click at [456, 102] on icon "undo" at bounding box center [465, 93] width 19 height 24
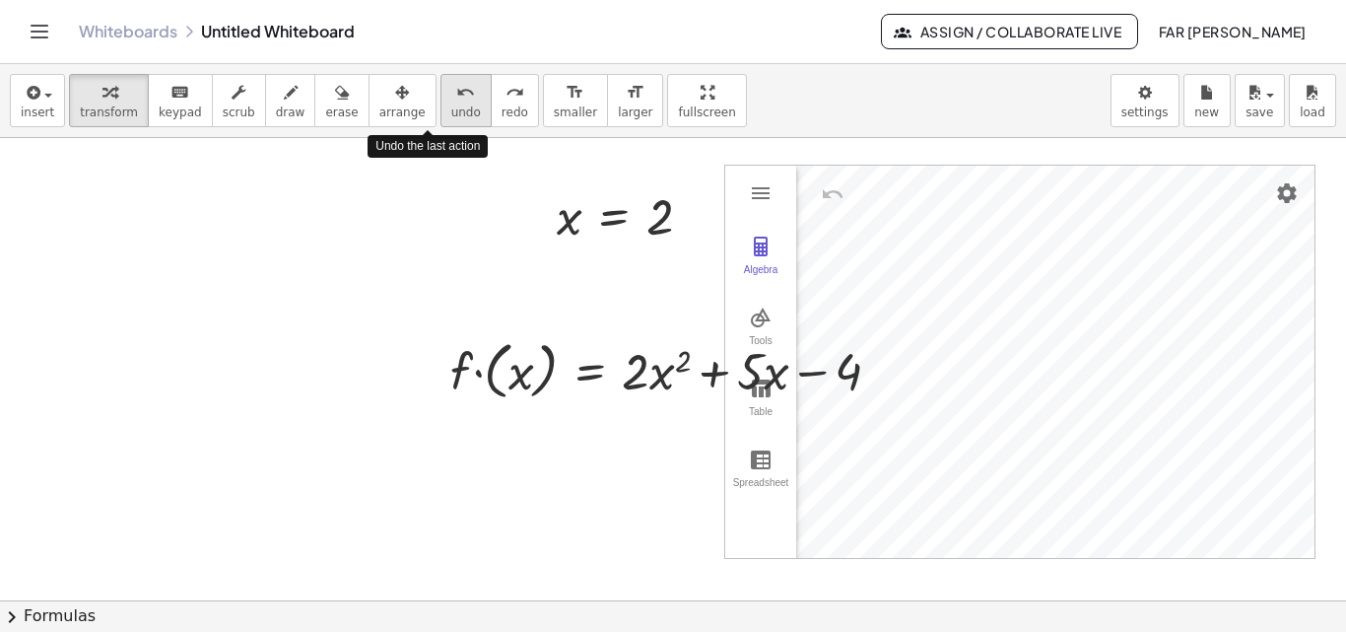
click at [456, 102] on icon "undo" at bounding box center [465, 93] width 19 height 24
click at [491, 103] on button "redo redo" at bounding box center [515, 100] width 48 height 53
click at [526, 366] on div at bounding box center [673, 369] width 465 height 72
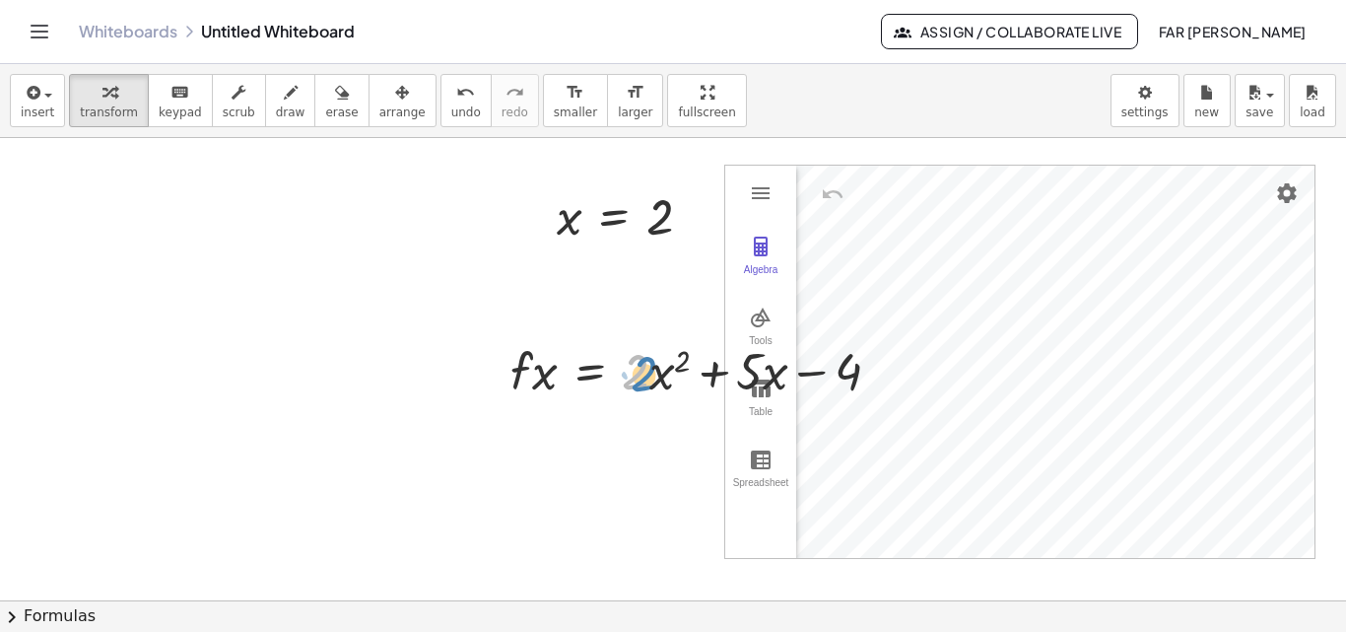
click at [643, 362] on div at bounding box center [703, 369] width 405 height 67
click at [379, 106] on span "arrange" at bounding box center [402, 112] width 46 height 14
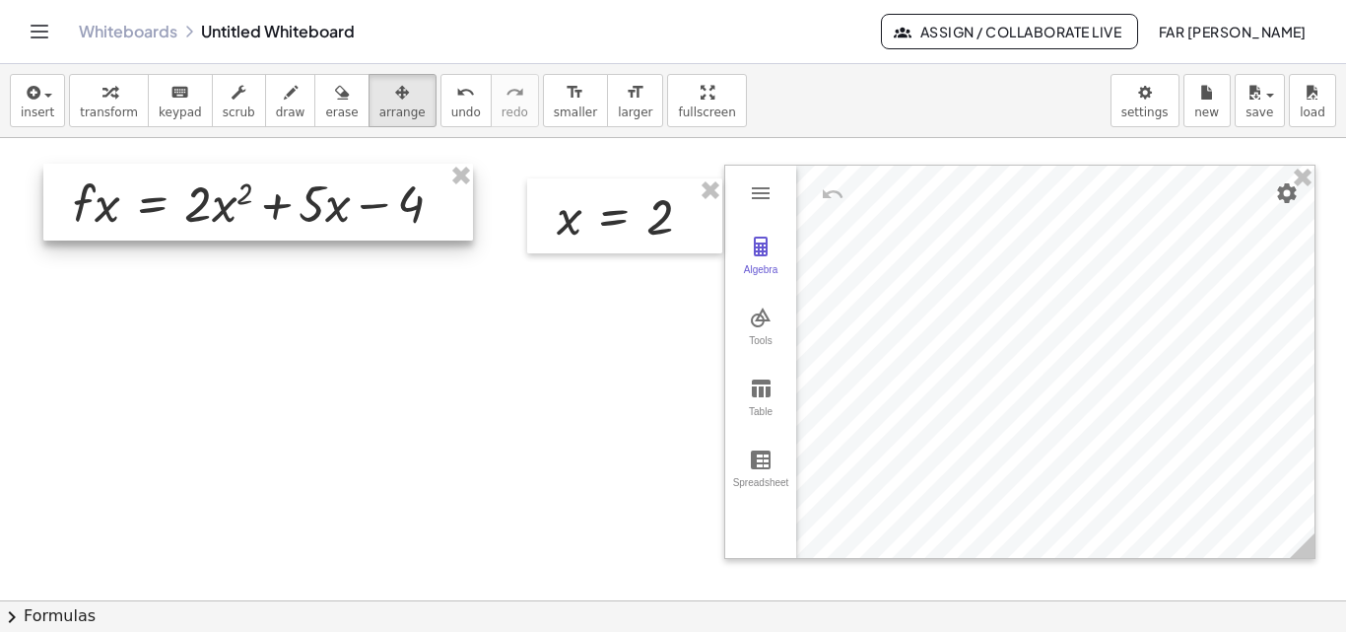
drag, startPoint x: 590, startPoint y: 339, endPoint x: 154, endPoint y: 172, distance: 467.7
click at [154, 172] on div at bounding box center [258, 202] width 430 height 77
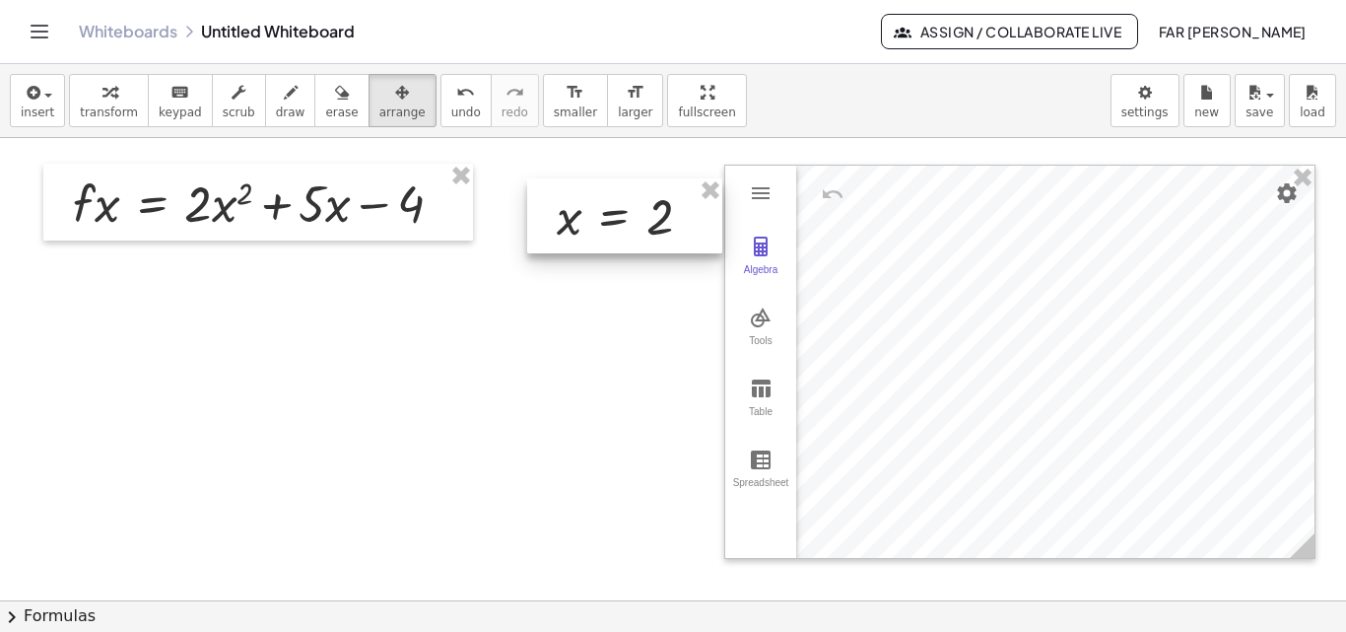
click at [652, 224] on div at bounding box center [624, 215] width 195 height 75
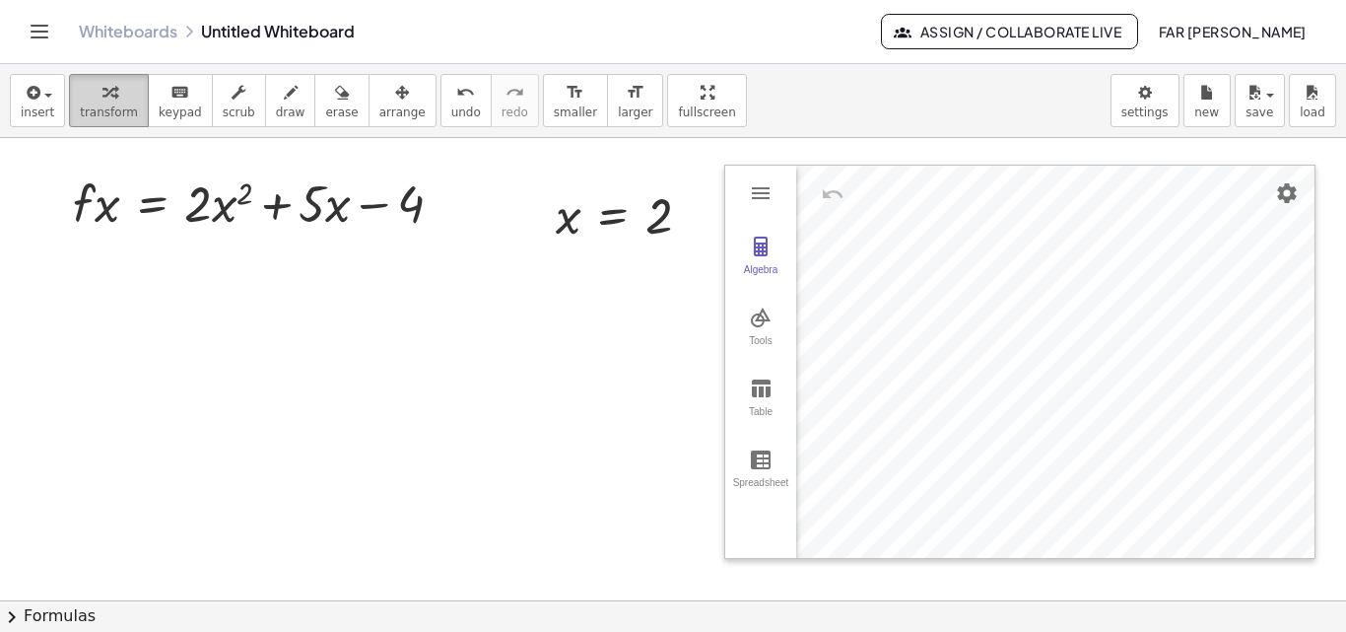
click at [114, 98] on div "button" at bounding box center [109, 92] width 58 height 24
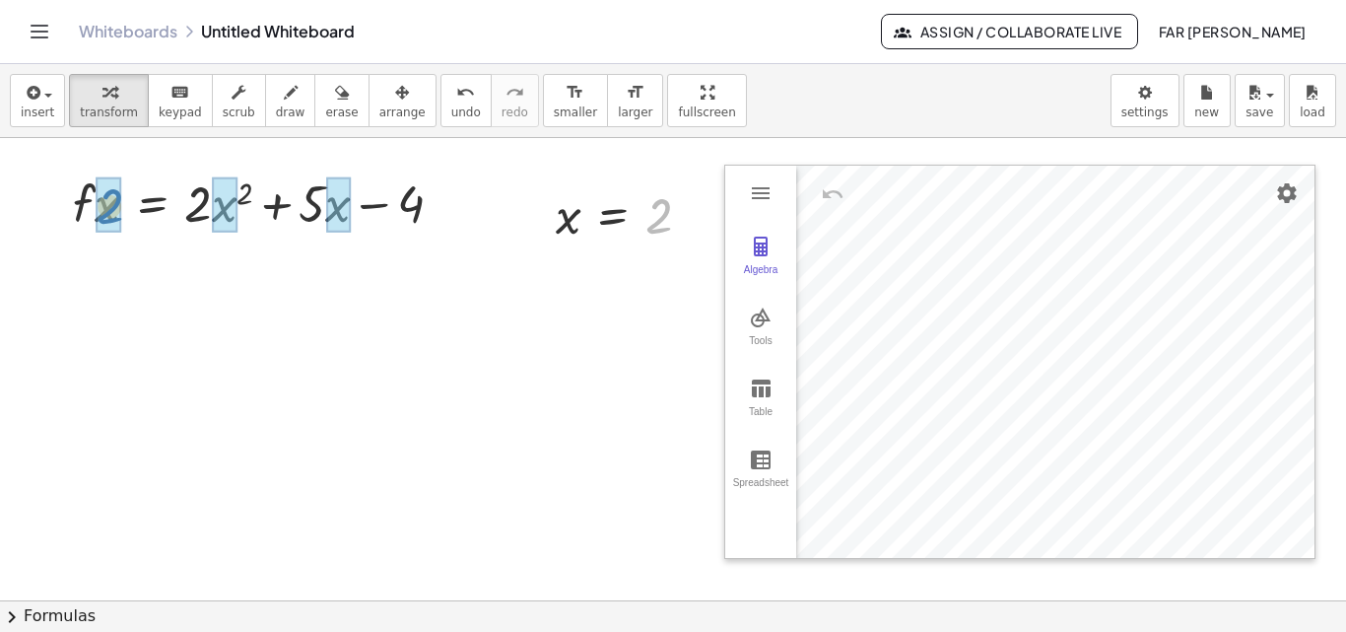
drag, startPoint x: 655, startPoint y: 220, endPoint x: 106, endPoint y: 210, distance: 549.1
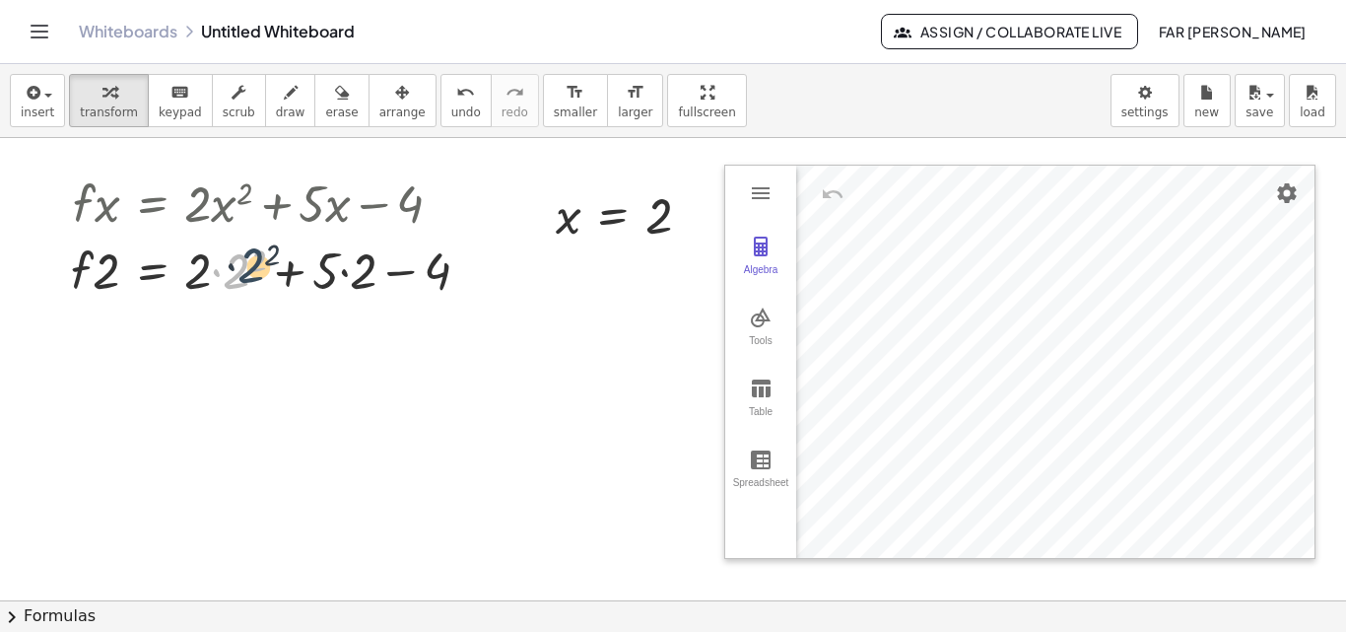
drag, startPoint x: 241, startPoint y: 261, endPoint x: 256, endPoint y: 255, distance: 15.9
click at [256, 255] on div at bounding box center [278, 269] width 434 height 67
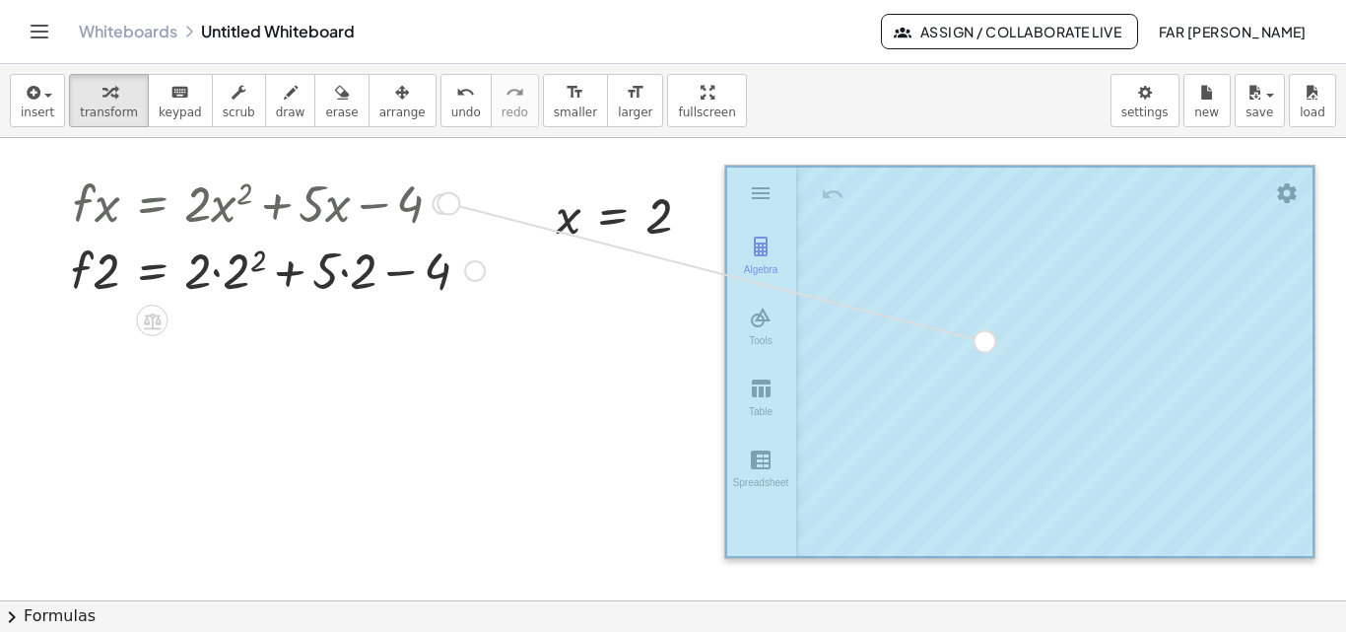
drag, startPoint x: 448, startPoint y: 200, endPoint x: 983, endPoint y: 340, distance: 553.2
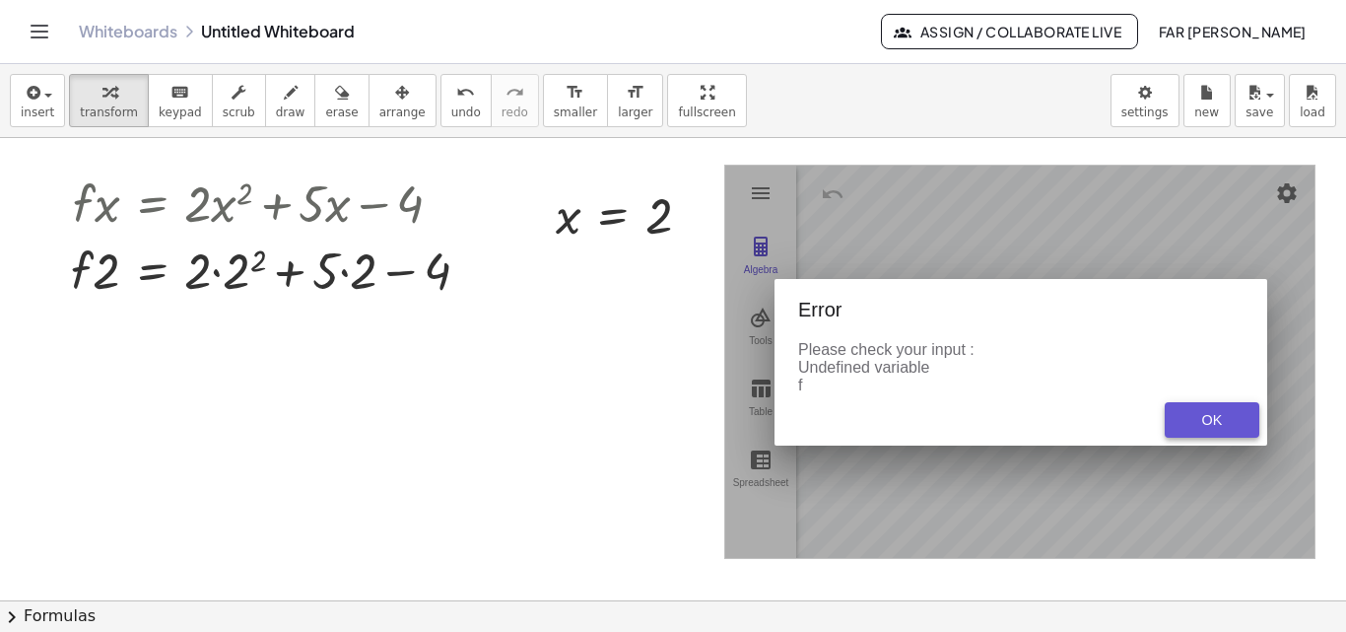
click at [1198, 404] on button "OK" at bounding box center [1212, 419] width 95 height 35
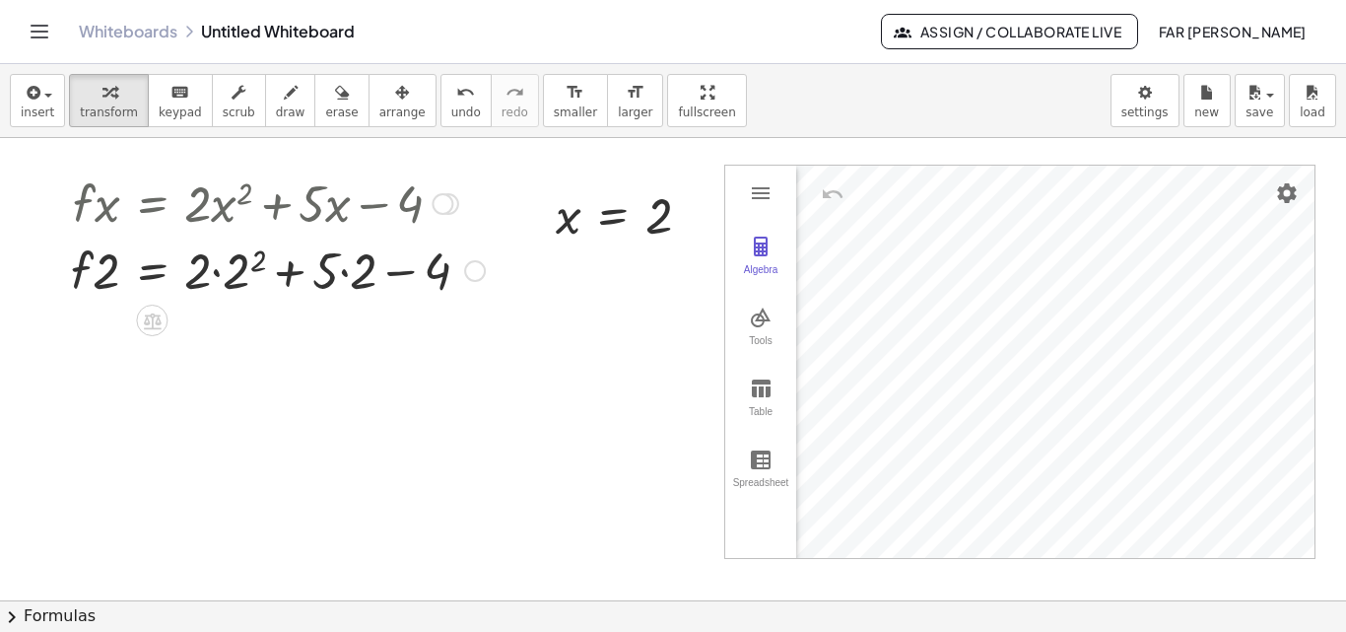
drag, startPoint x: 143, startPoint y: 202, endPoint x: 316, endPoint y: 223, distance: 174.7
click at [324, 226] on div at bounding box center [278, 202] width 434 height 67
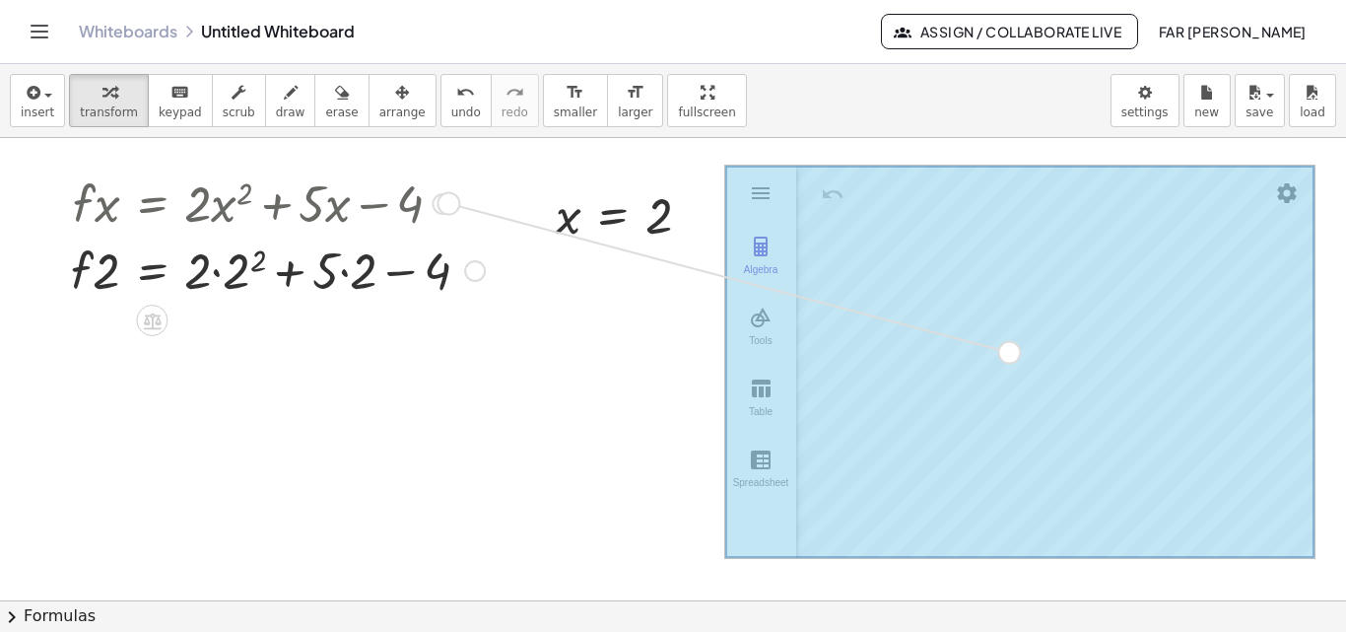
drag, startPoint x: 443, startPoint y: 206, endPoint x: 1007, endPoint y: 353, distance: 583.6
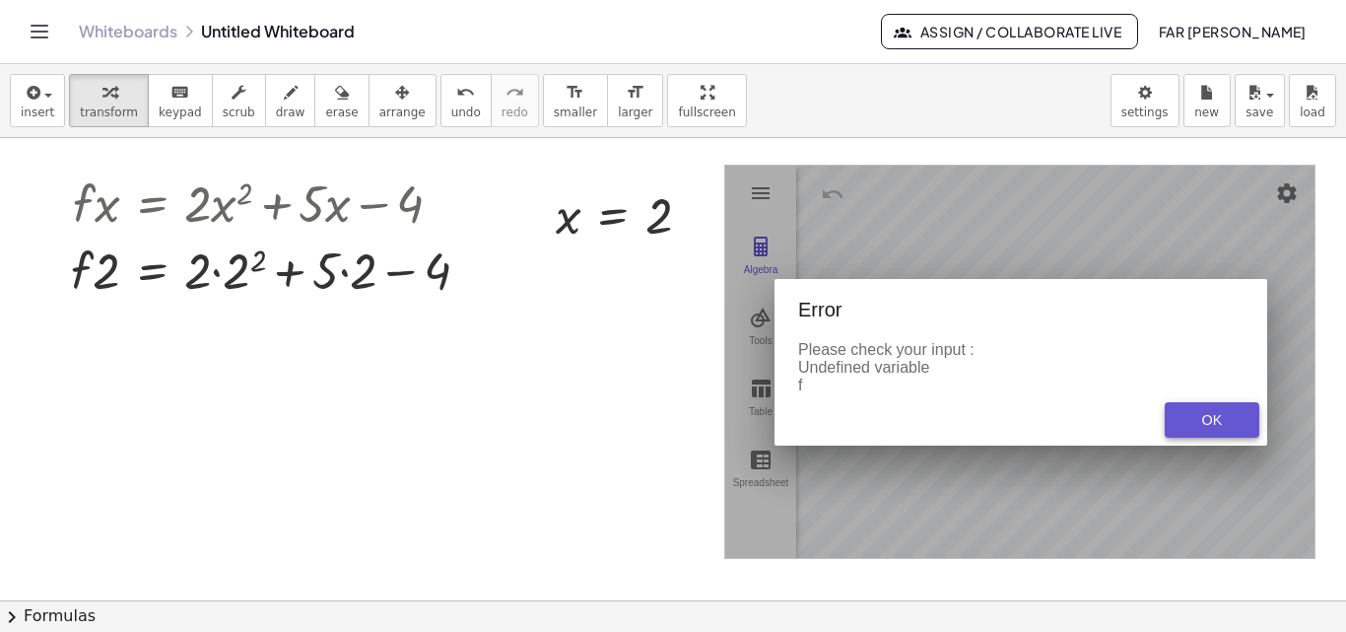
click at [1192, 425] on button "OK" at bounding box center [1212, 419] width 95 height 35
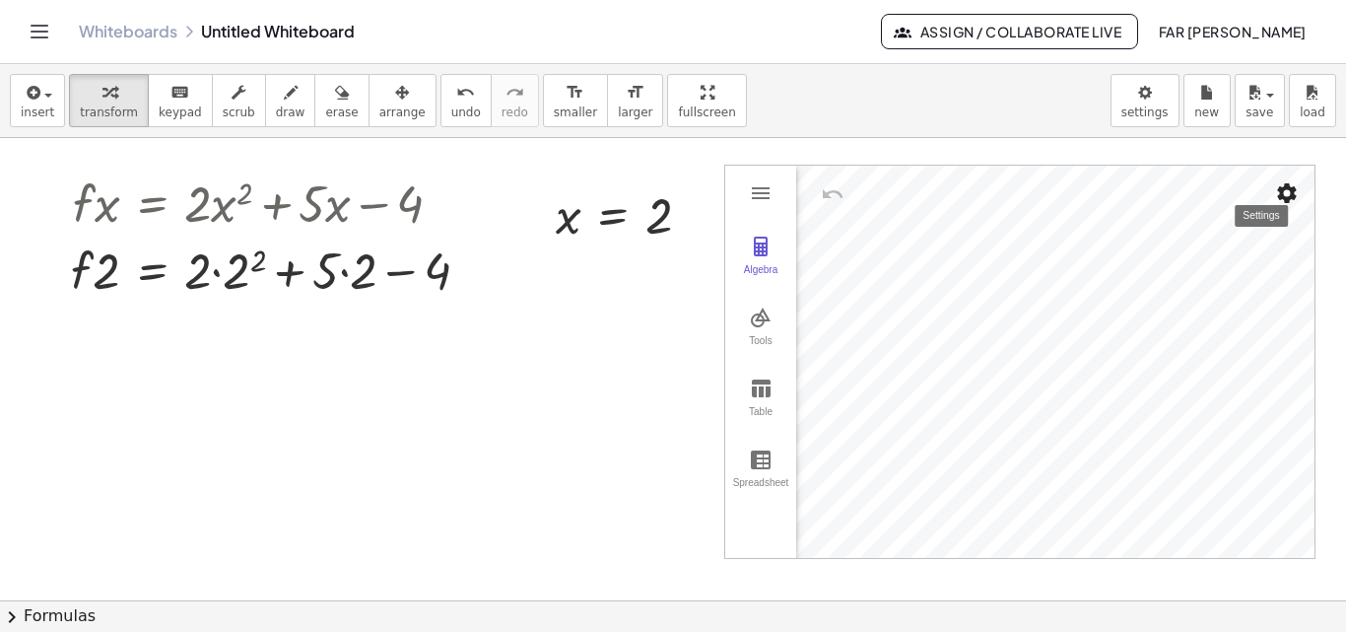
click at [1279, 191] on img "Settings" at bounding box center [1288, 193] width 24 height 24
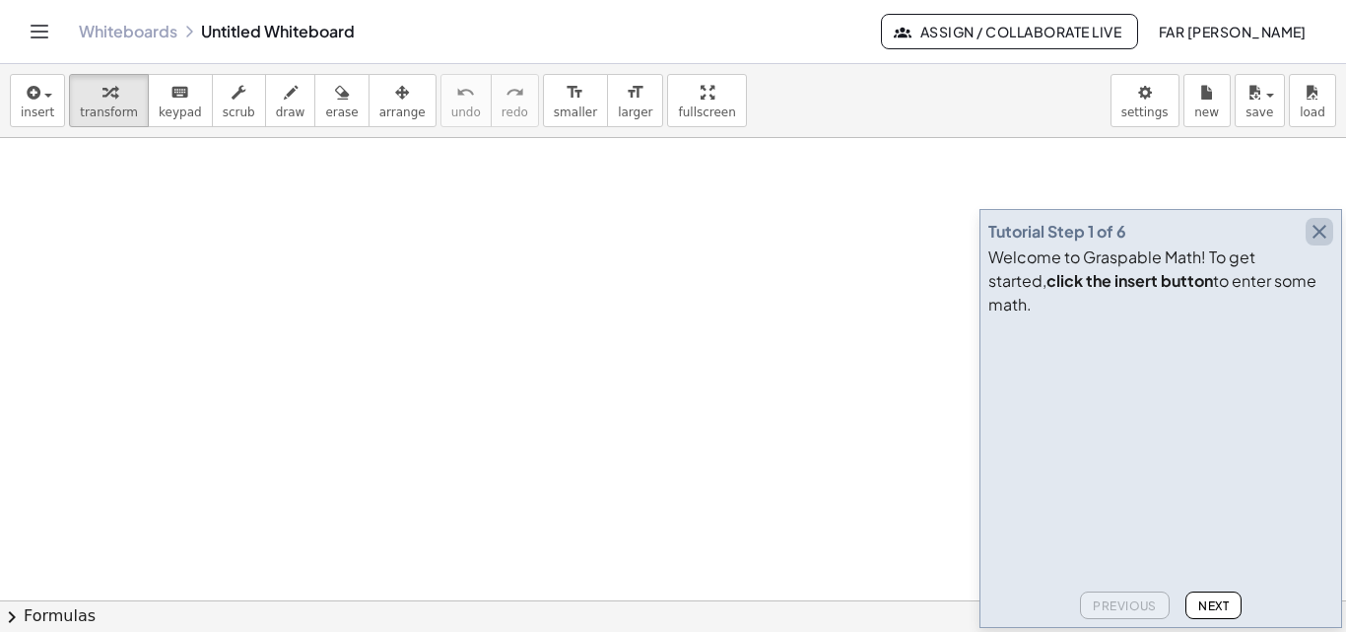
click at [1312, 243] on icon "button" at bounding box center [1320, 232] width 24 height 24
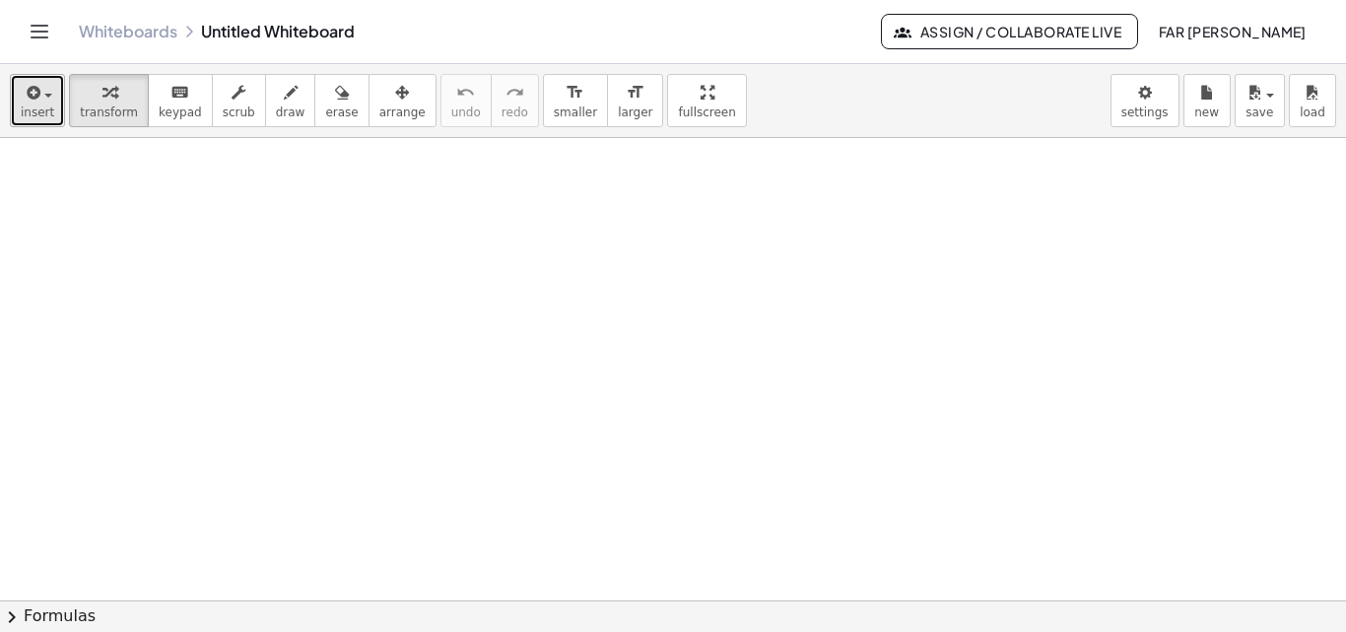
click at [37, 105] on span "insert" at bounding box center [38, 112] width 34 height 14
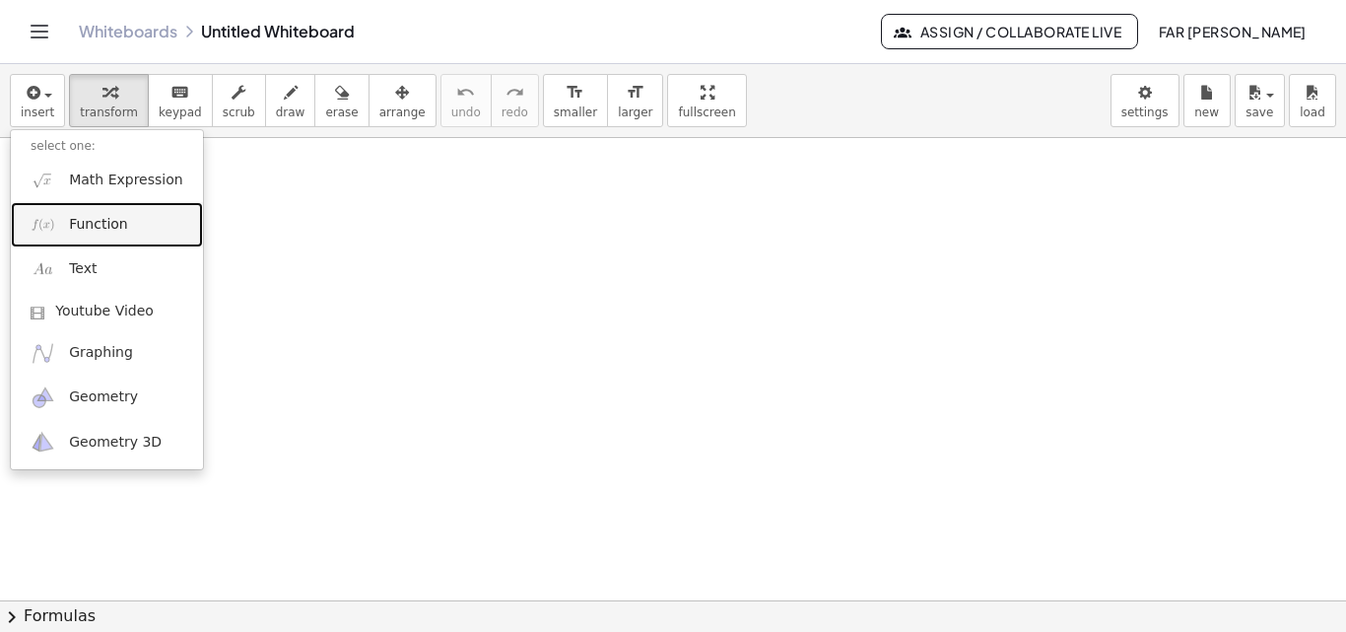
click at [65, 230] on link "Function" at bounding box center [107, 224] width 192 height 44
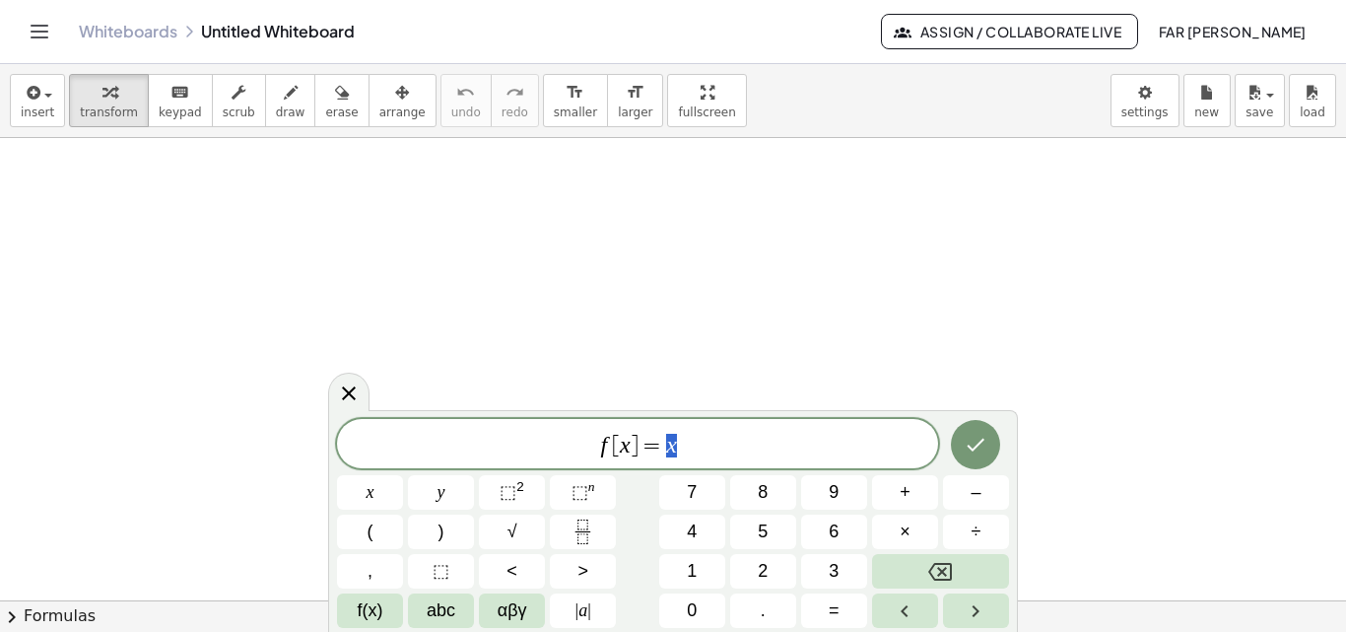
click at [686, 445] on span "f [ x ] = x" at bounding box center [637, 446] width 601 height 28
click at [523, 495] on span "⬚ 2" at bounding box center [512, 492] width 25 height 27
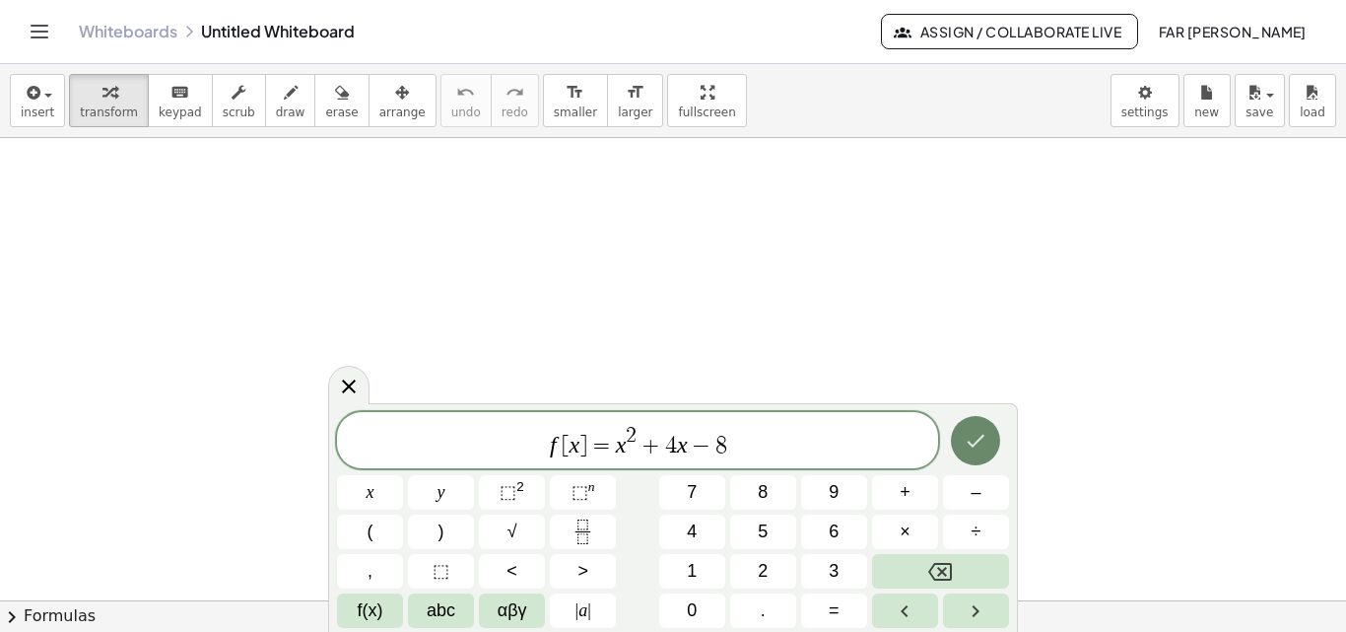
click at [976, 437] on icon "Done" at bounding box center [976, 441] width 24 height 24
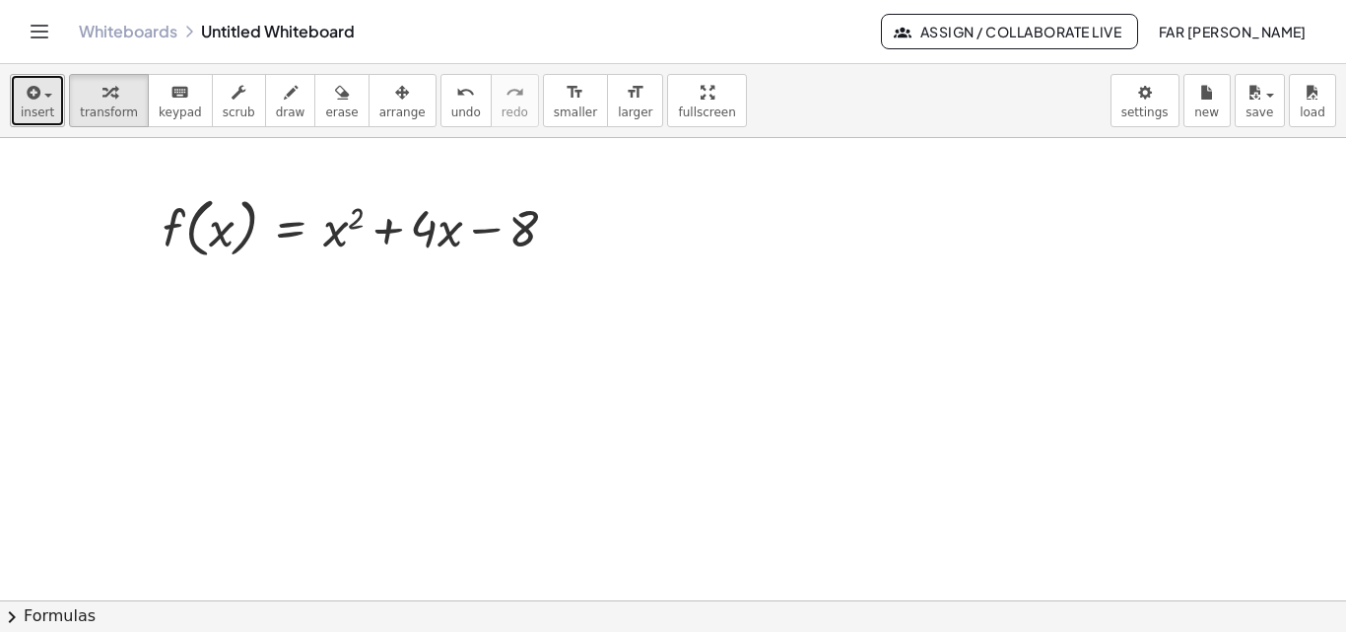
click at [40, 97] on div "button" at bounding box center [38, 92] width 34 height 24
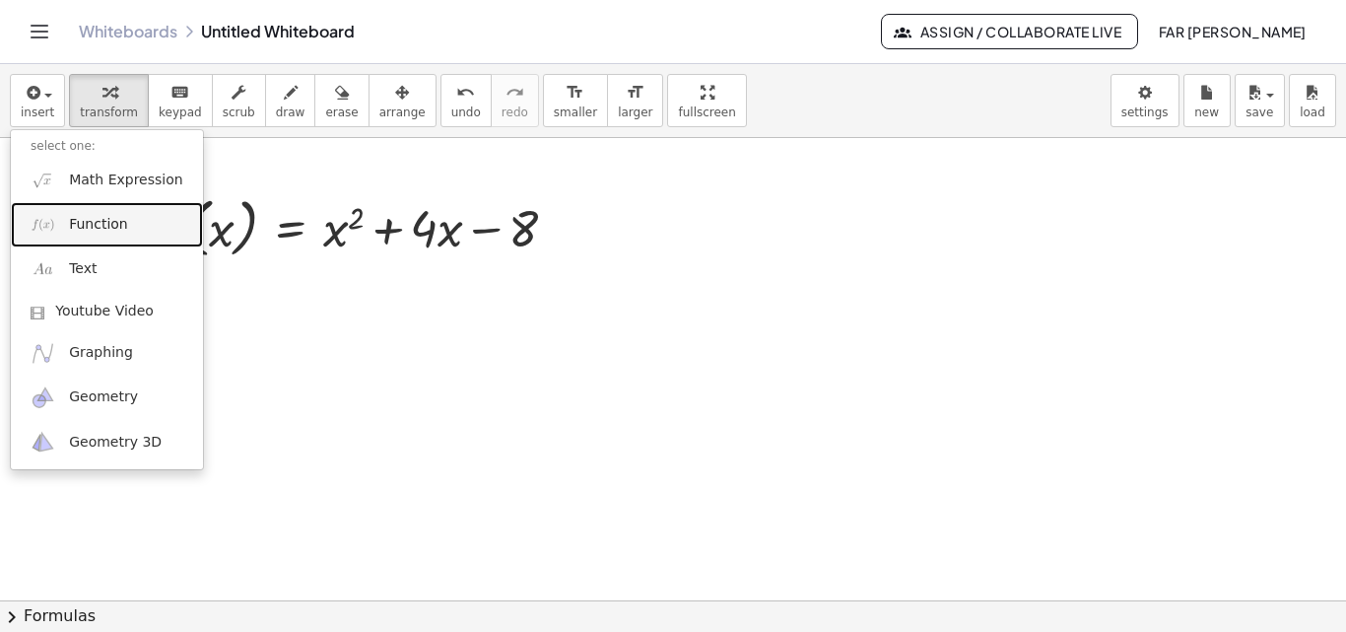
click at [66, 226] on link "Function" at bounding box center [107, 224] width 192 height 44
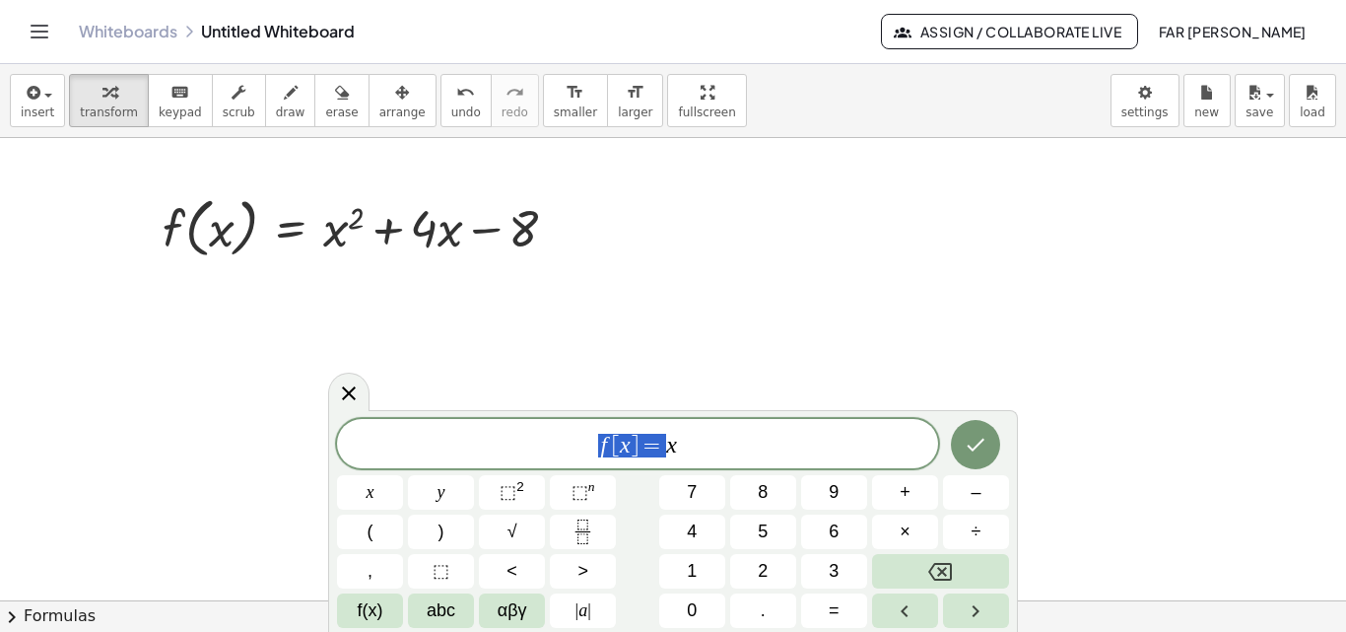
drag, startPoint x: 653, startPoint y: 453, endPoint x: 577, endPoint y: 460, distance: 76.2
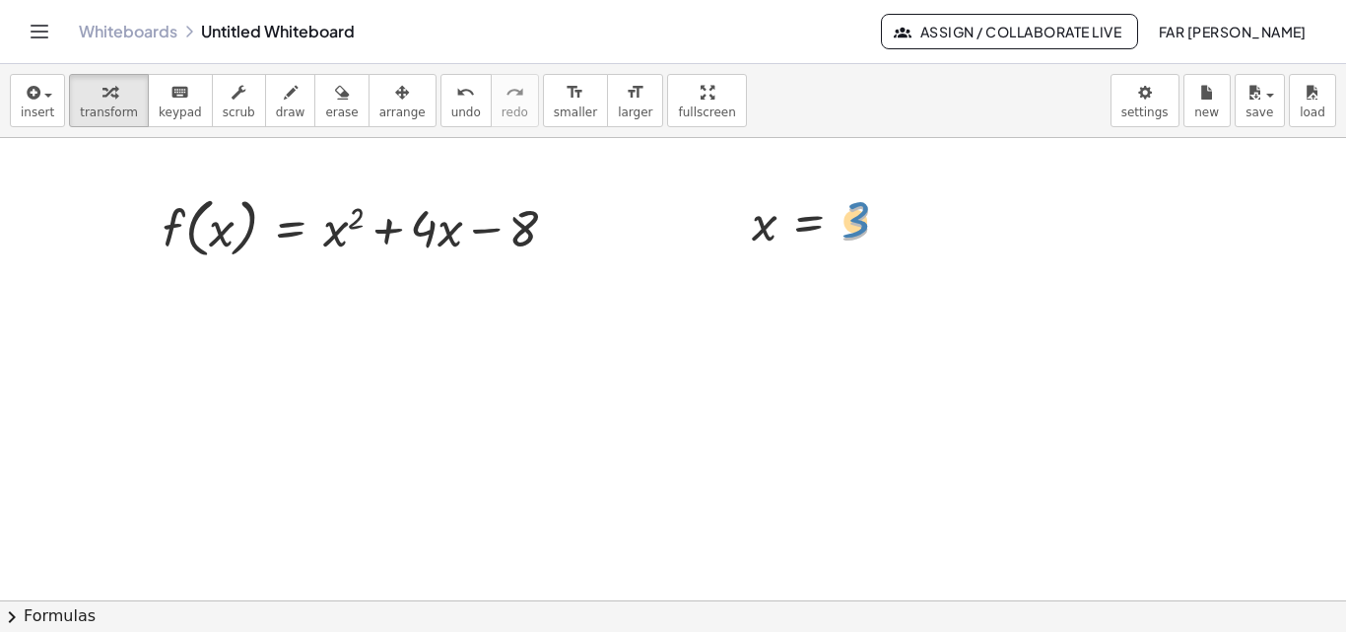
click at [862, 221] on div at bounding box center [828, 221] width 172 height 65
drag, startPoint x: 891, startPoint y: 225, endPoint x: 859, endPoint y: 230, distance: 32.9
click at [809, 224] on div "x = 3" at bounding box center [809, 224] width 0 height 0
drag, startPoint x: 860, startPoint y: 224, endPoint x: 224, endPoint y: 231, distance: 635.8
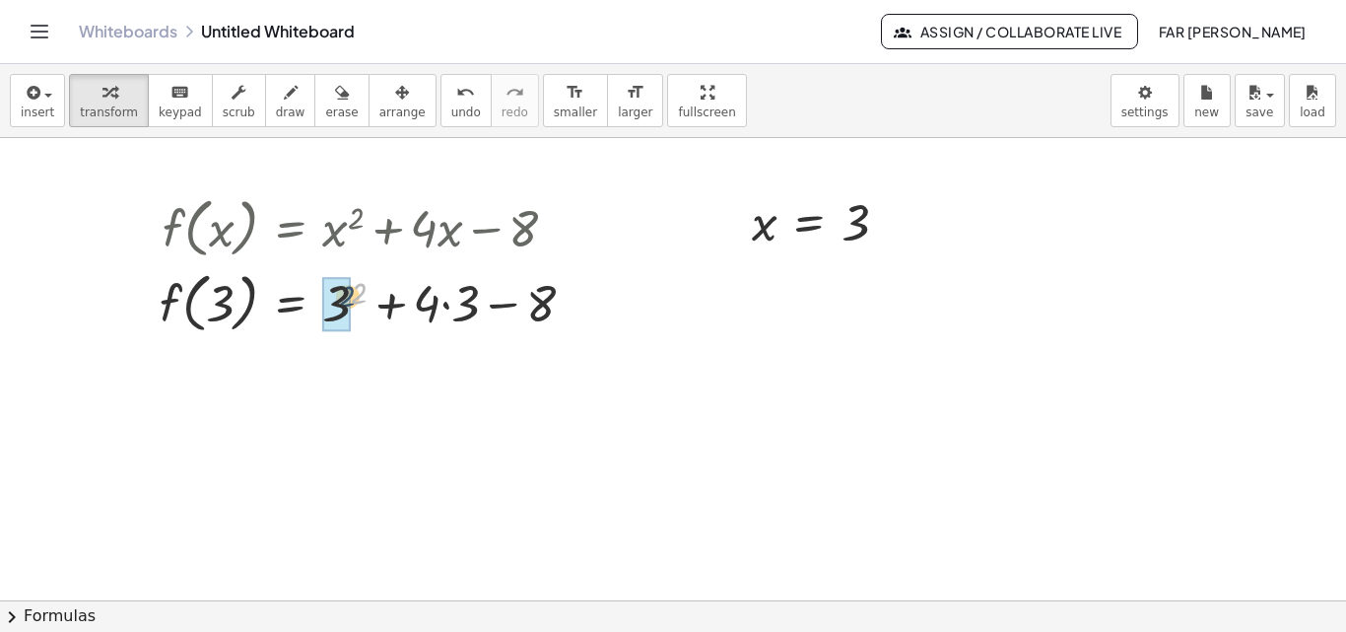
drag, startPoint x: 362, startPoint y: 291, endPoint x: 350, endPoint y: 295, distance: 12.5
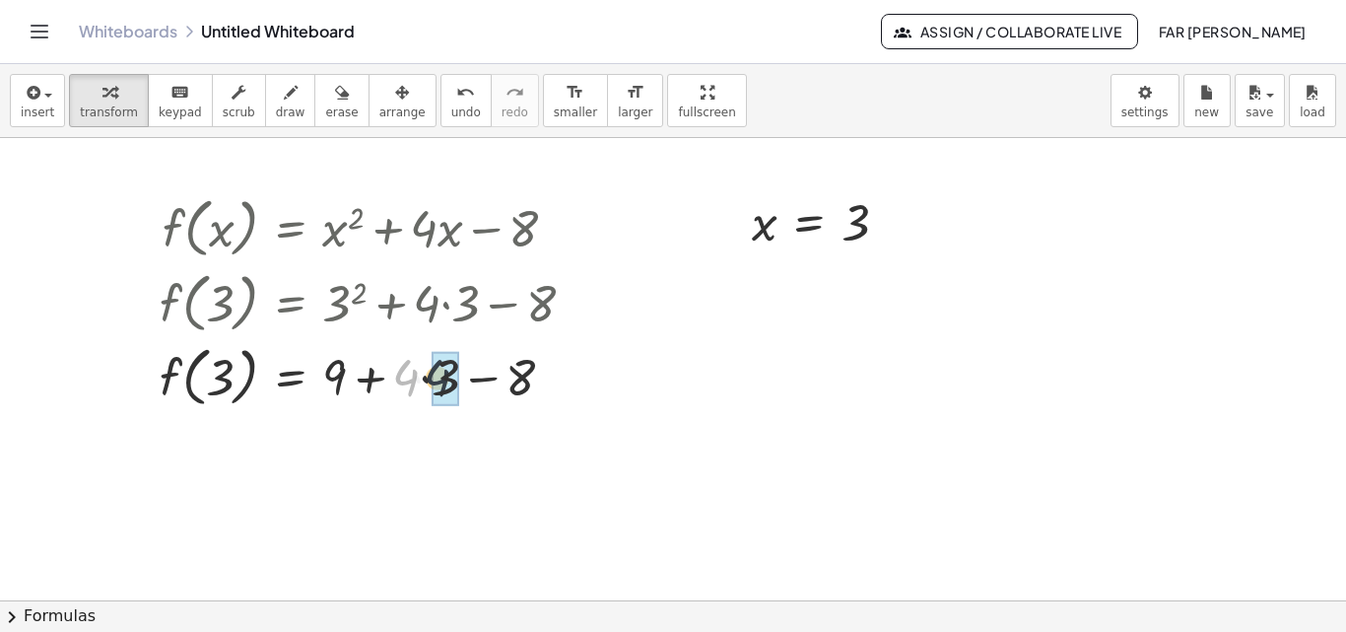
drag, startPoint x: 408, startPoint y: 369, endPoint x: 442, endPoint y: 369, distance: 33.5
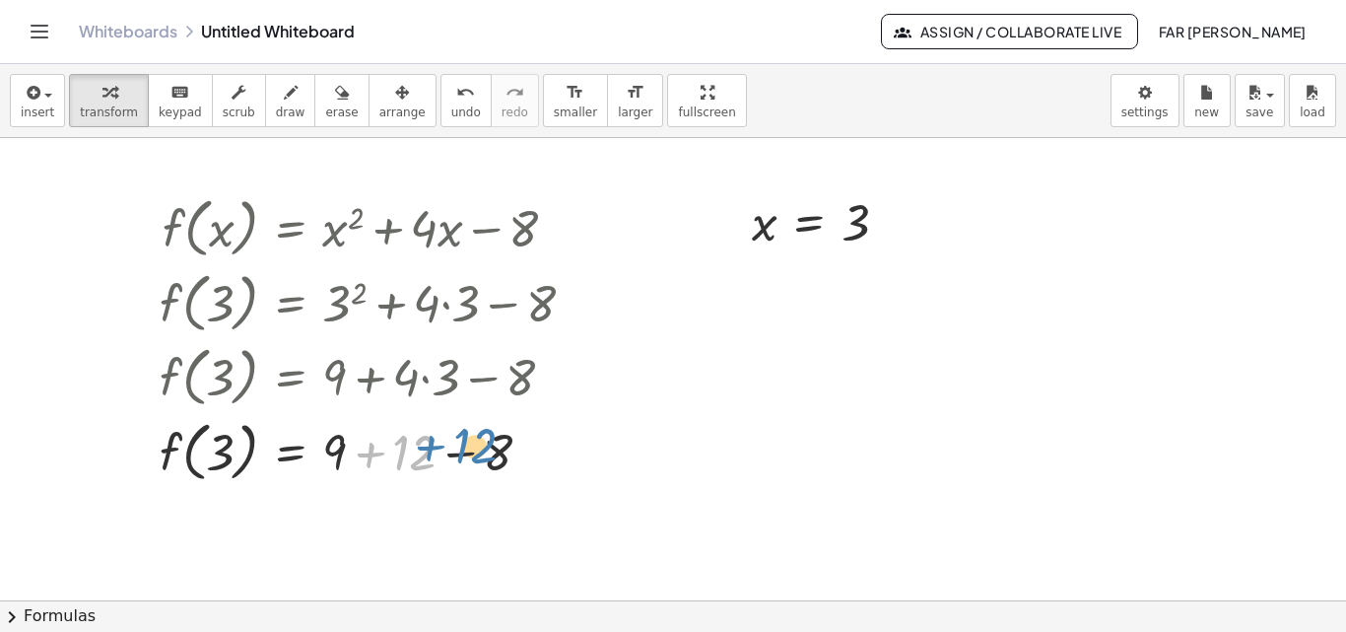
drag, startPoint x: 350, startPoint y: 453, endPoint x: 412, endPoint y: 448, distance: 62.4
click at [412, 448] on div at bounding box center [375, 450] width 450 height 75
click at [368, 453] on div at bounding box center [375, 450] width 450 height 75
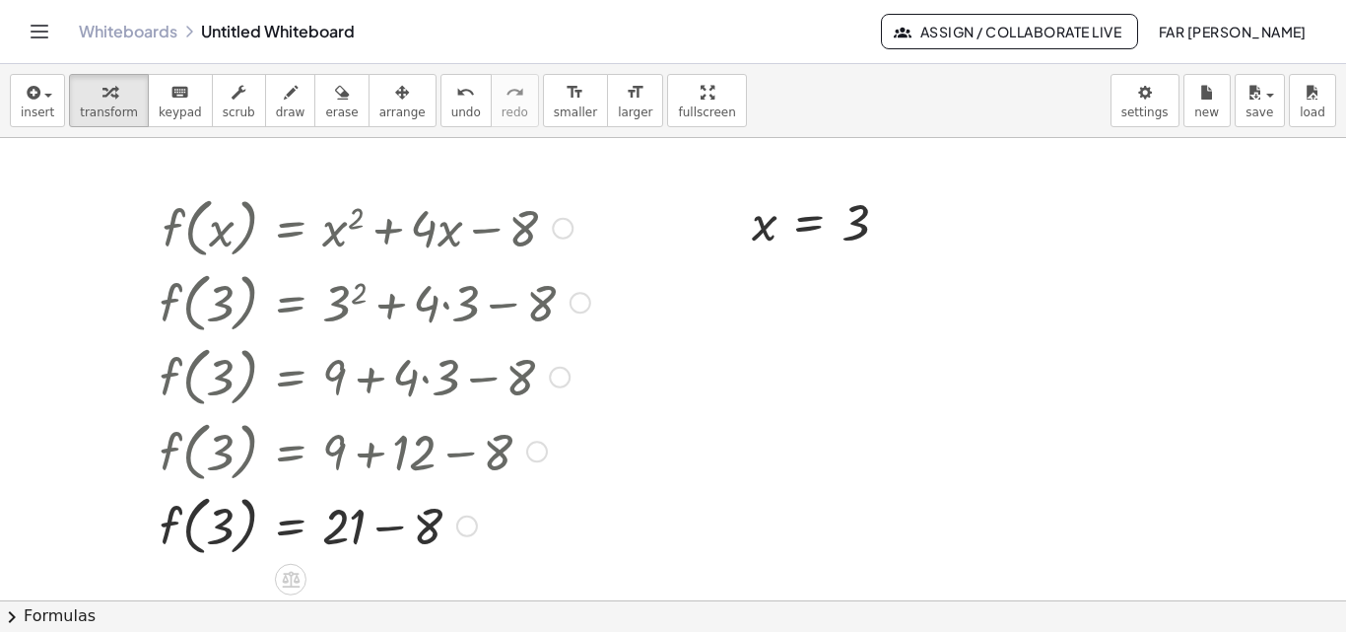
click at [388, 526] on div at bounding box center [375, 524] width 450 height 75
drag, startPoint x: 5, startPoint y: 70, endPoint x: 446, endPoint y: 189, distance: 456.5
click at [446, 189] on div at bounding box center [375, 226] width 450 height 75
click at [35, 107] on span "insert" at bounding box center [38, 112] width 34 height 14
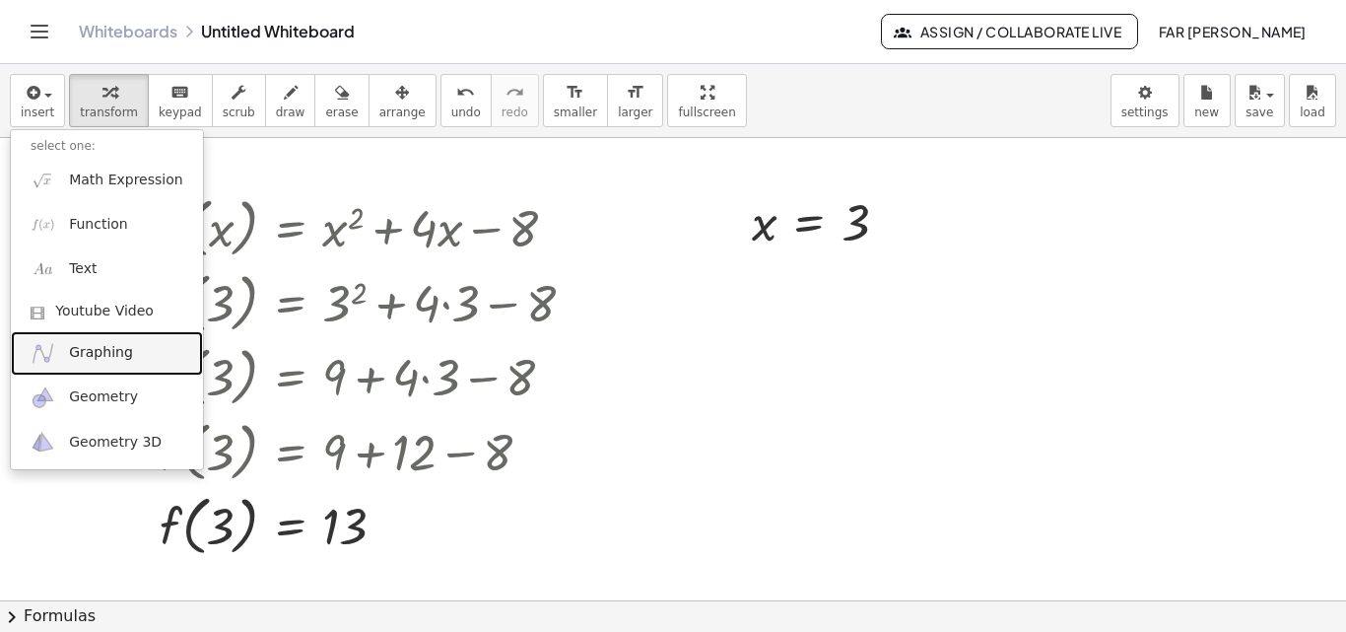
click at [60, 348] on link "Graphing" at bounding box center [107, 353] width 192 height 44
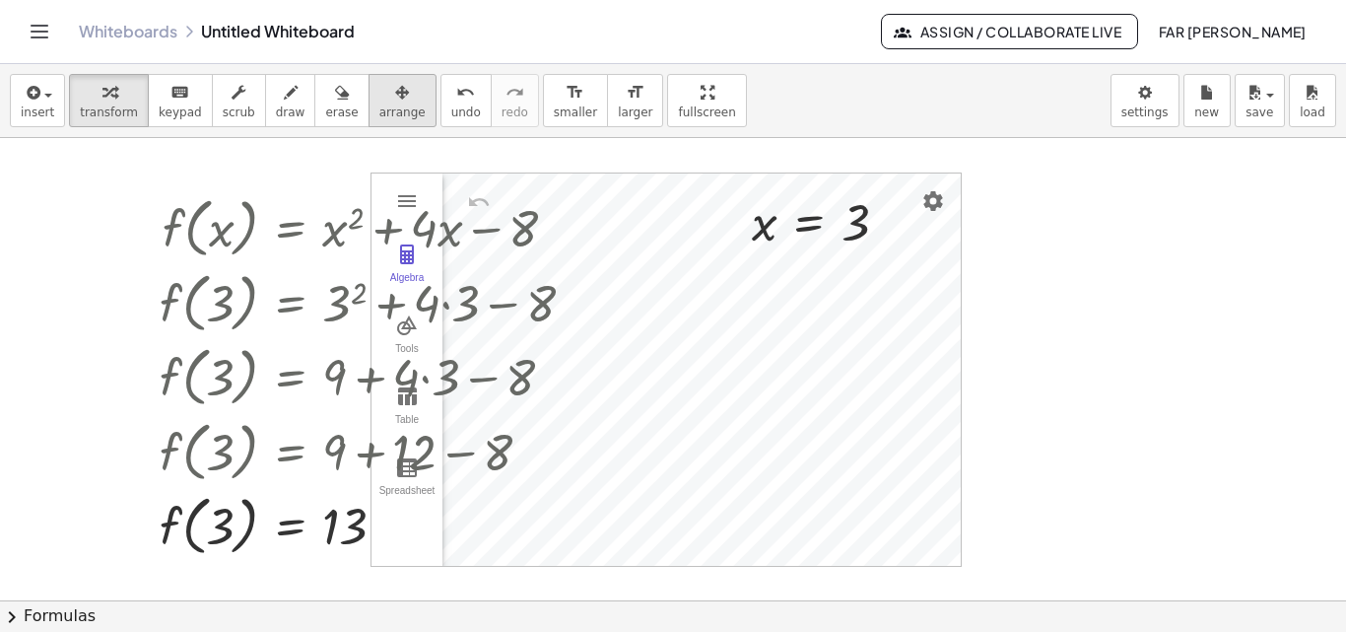
click at [389, 94] on button "arrange" at bounding box center [403, 100] width 68 height 53
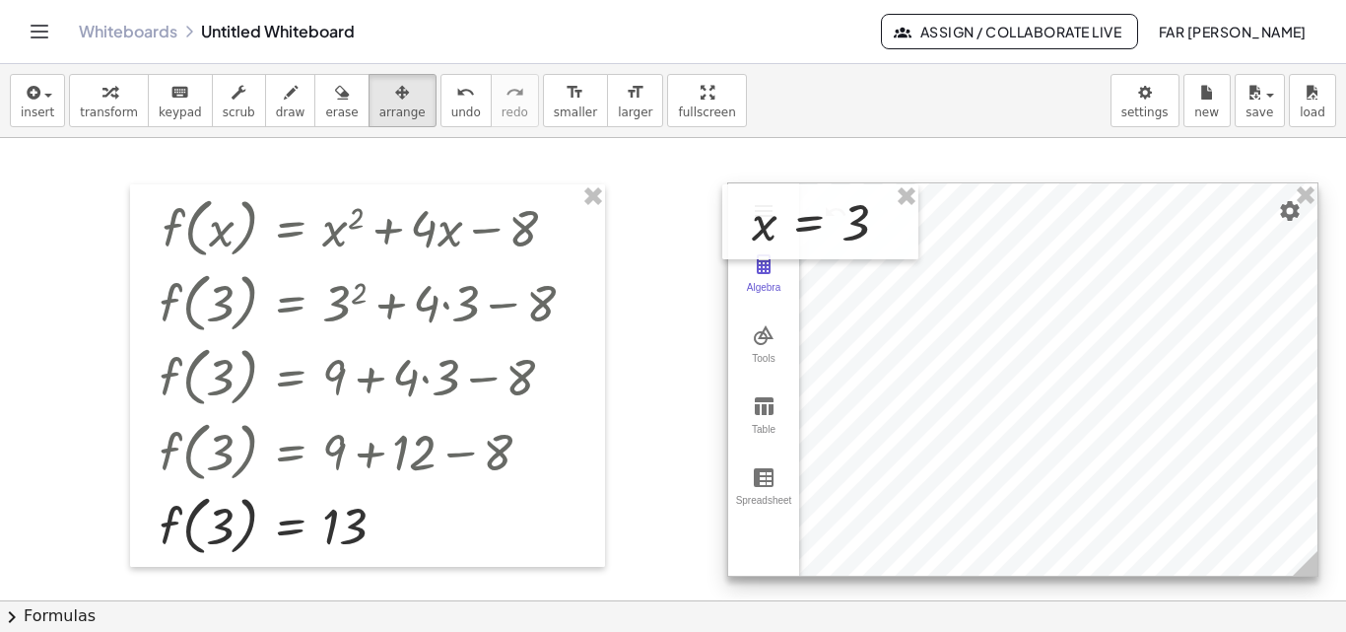
drag, startPoint x: 868, startPoint y: 351, endPoint x: 1225, endPoint y: 361, distance: 357.0
click at [1225, 361] on div at bounding box center [1022, 379] width 589 height 392
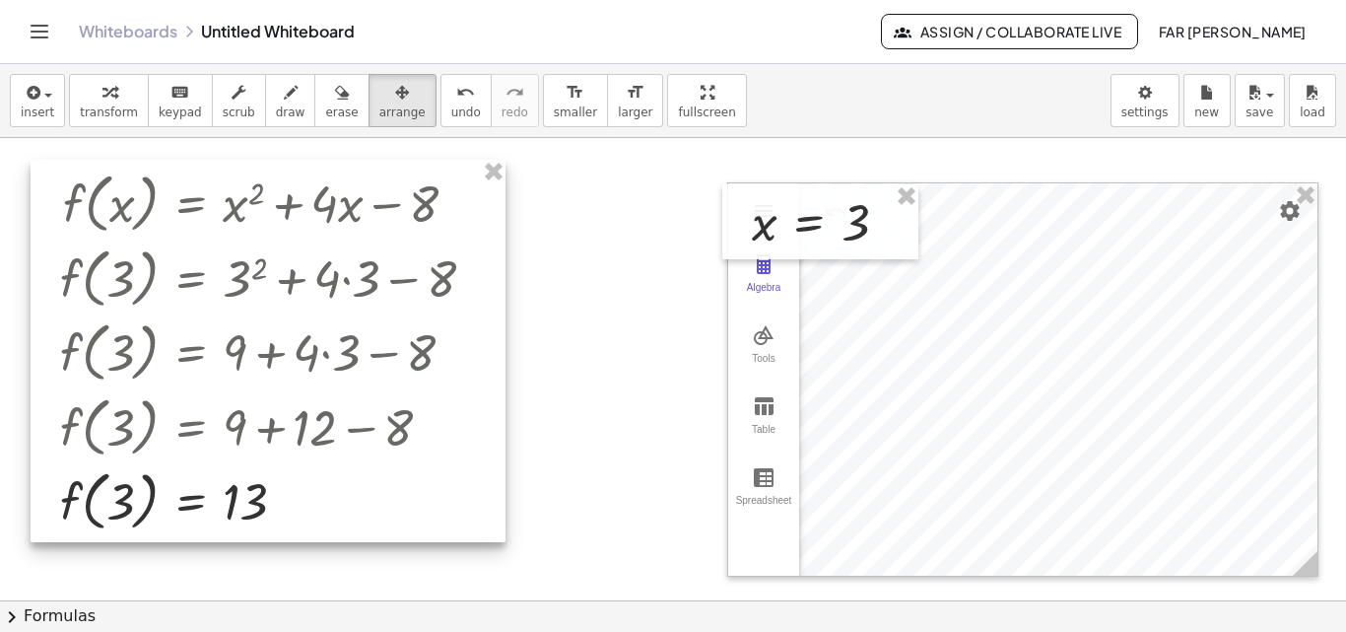
drag, startPoint x: 572, startPoint y: 241, endPoint x: 551, endPoint y: 220, distance: 29.3
click at [475, 220] on div at bounding box center [268, 351] width 475 height 382
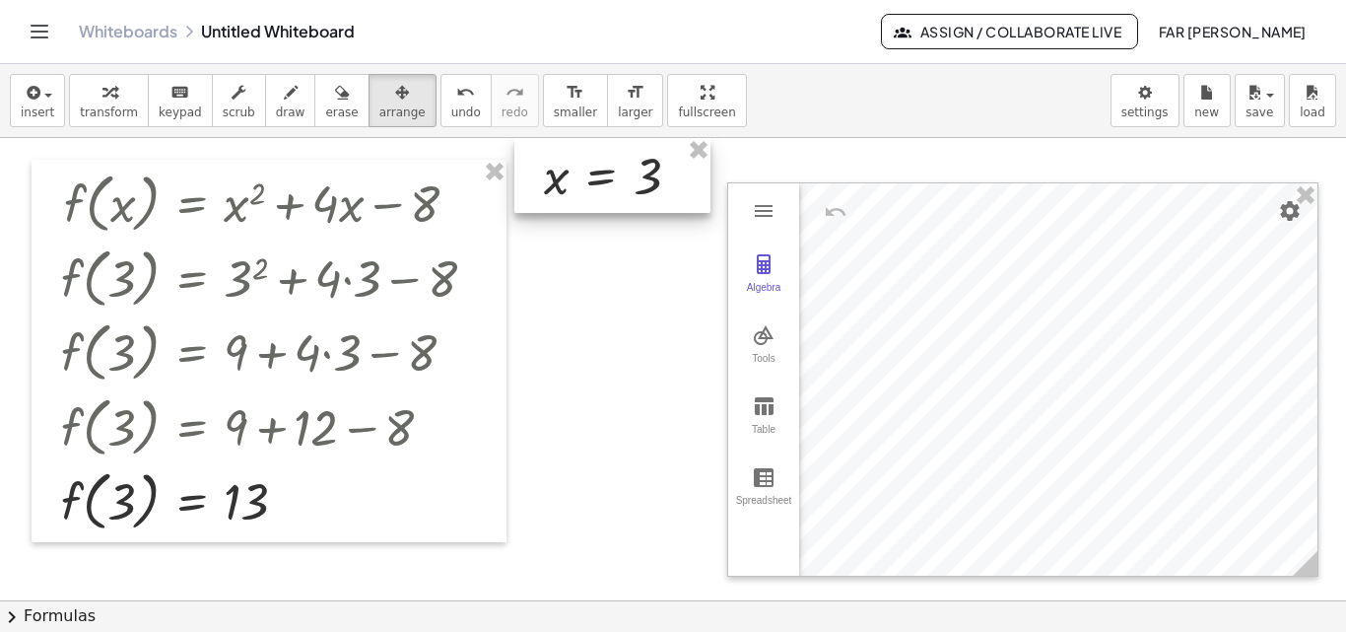
drag, startPoint x: 809, startPoint y: 210, endPoint x: 621, endPoint y: 176, distance: 191.2
click at [600, 164] on div at bounding box center [613, 175] width 196 height 75
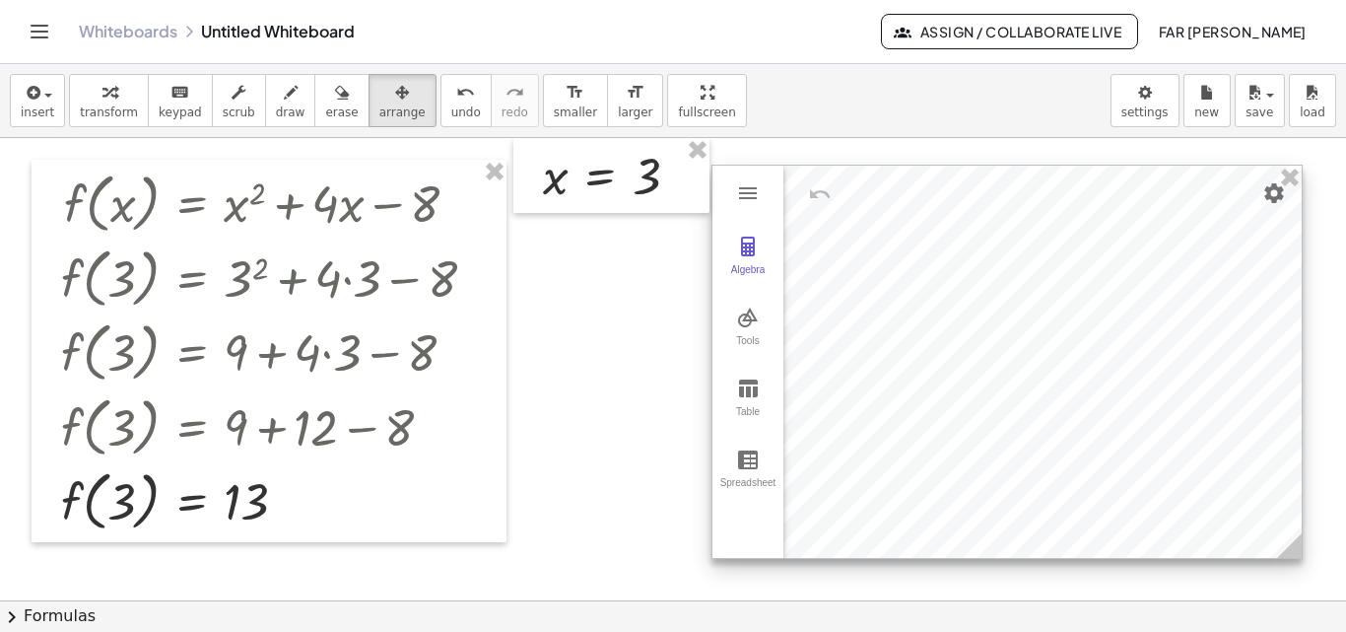
drag, startPoint x: 941, startPoint y: 276, endPoint x: 931, endPoint y: 261, distance: 17.8
click at [931, 261] on div at bounding box center [1007, 362] width 589 height 392
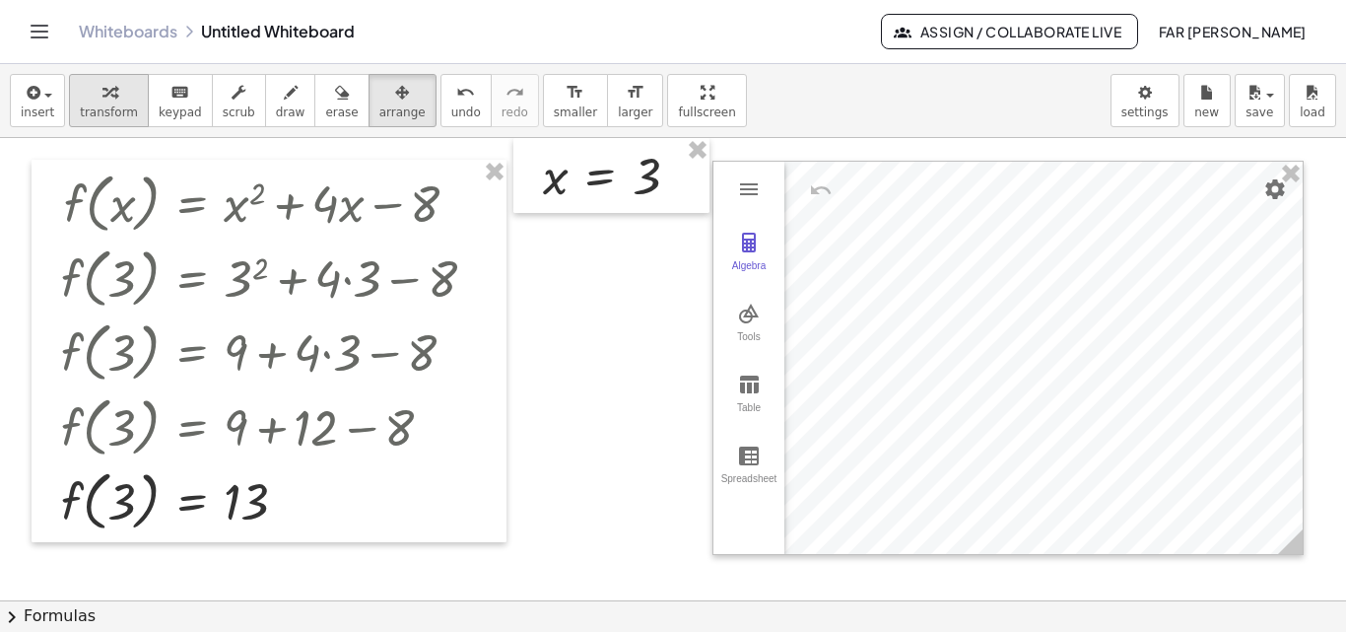
click at [127, 112] on button "transform" at bounding box center [109, 100] width 80 height 53
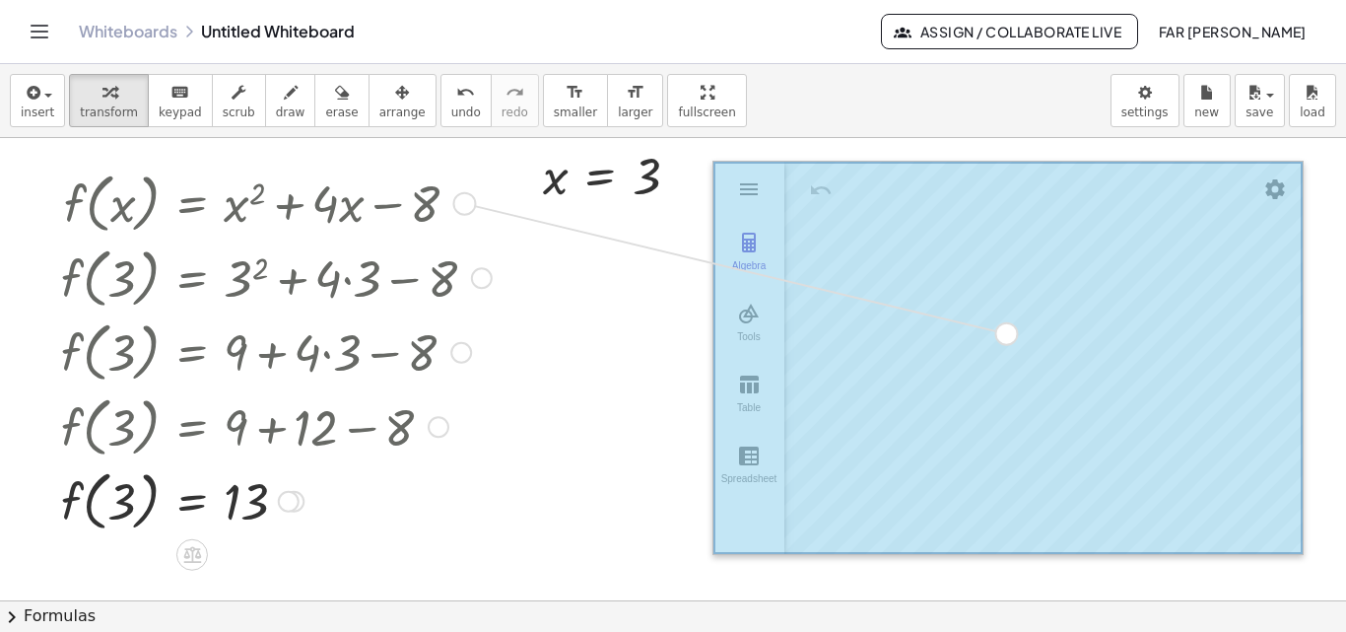
drag, startPoint x: 464, startPoint y: 209, endPoint x: 1013, endPoint y: 342, distance: 564.9
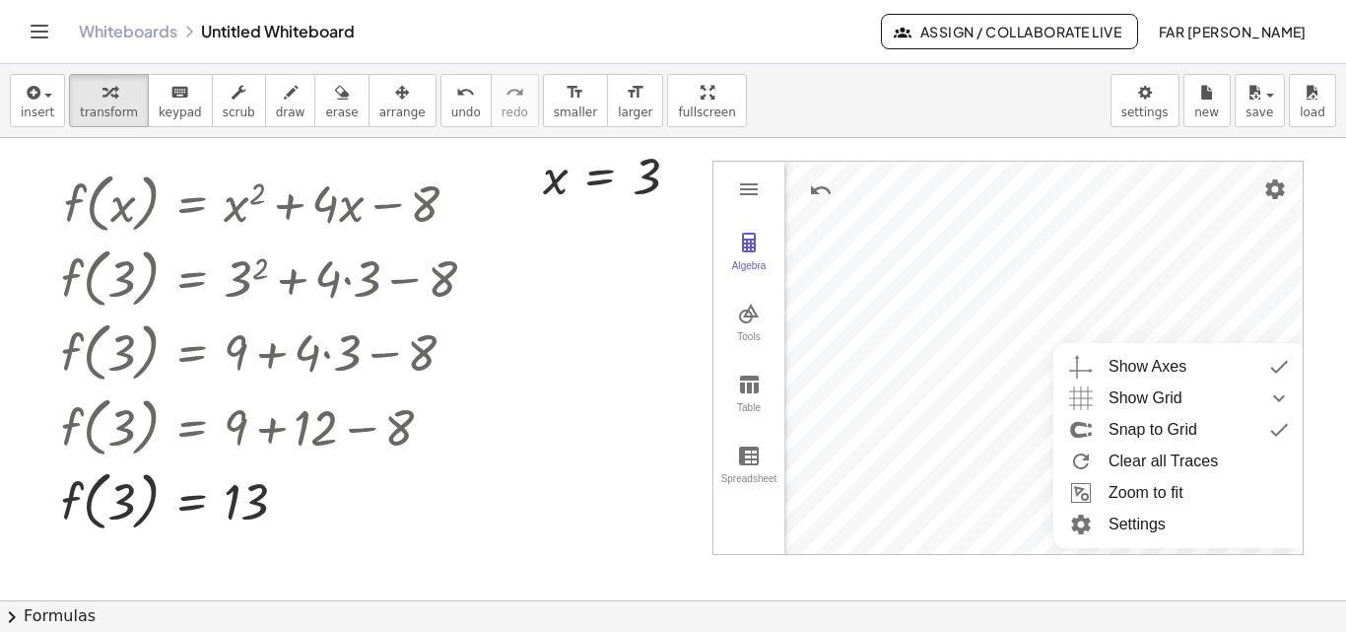
drag, startPoint x: 548, startPoint y: 318, endPoint x: 484, endPoint y: 423, distance: 122.6
click at [486, 423] on div at bounding box center [276, 425] width 450 height 75
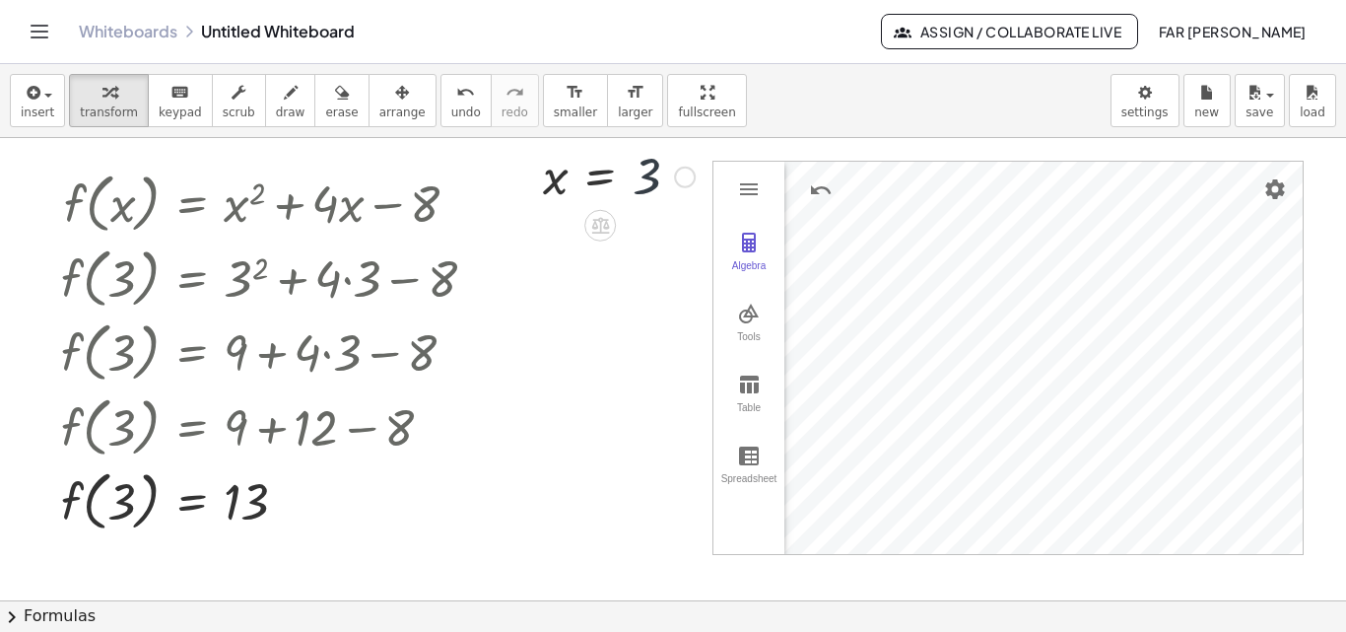
click at [651, 173] on div at bounding box center [619, 175] width 172 height 65
drag, startPoint x: 652, startPoint y: 173, endPoint x: 635, endPoint y: 189, distance: 23.0
click at [635, 189] on div at bounding box center [619, 175] width 172 height 65
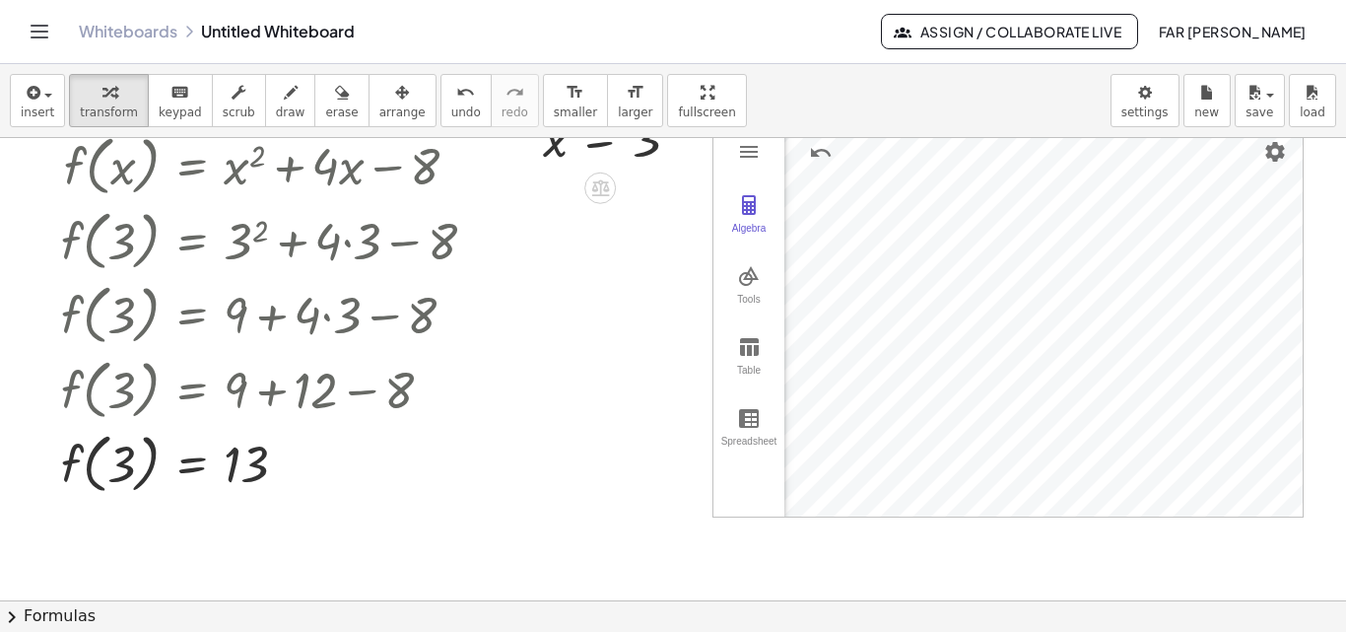
scroll to position [39, 0]
drag, startPoint x: 646, startPoint y: 185, endPoint x: 586, endPoint y: 249, distance: 87.2
click at [586, 249] on div at bounding box center [673, 561] width 1346 height 925
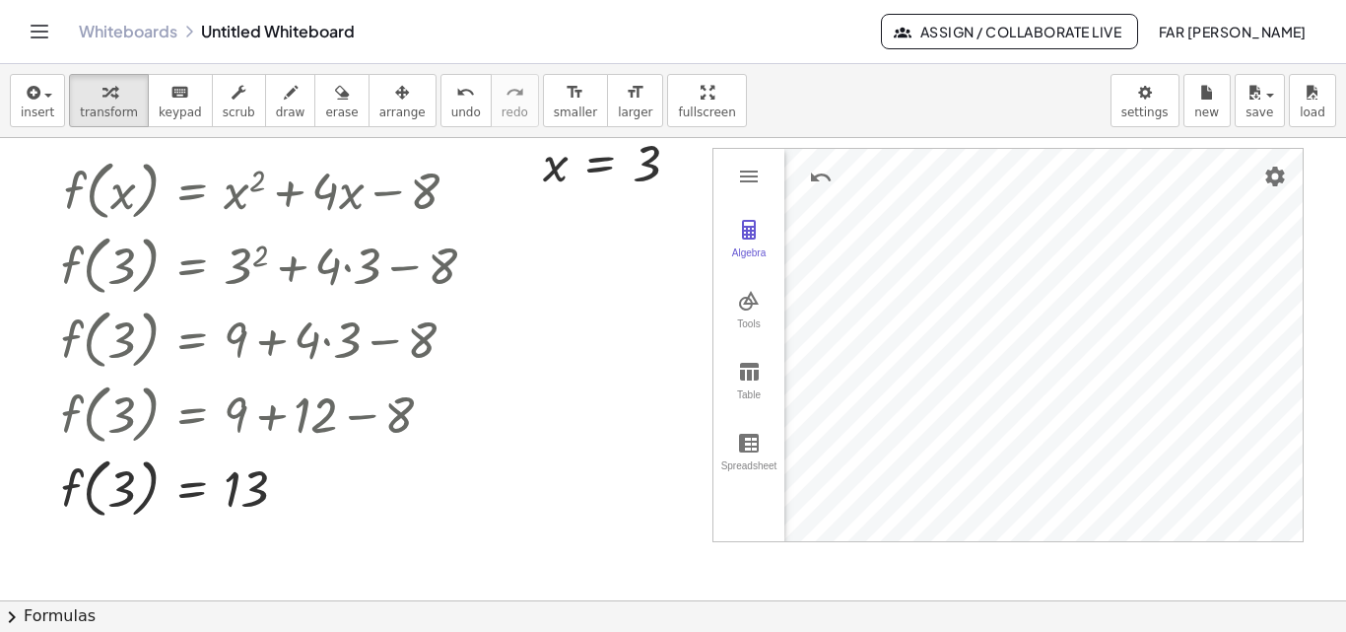
scroll to position [0, 0]
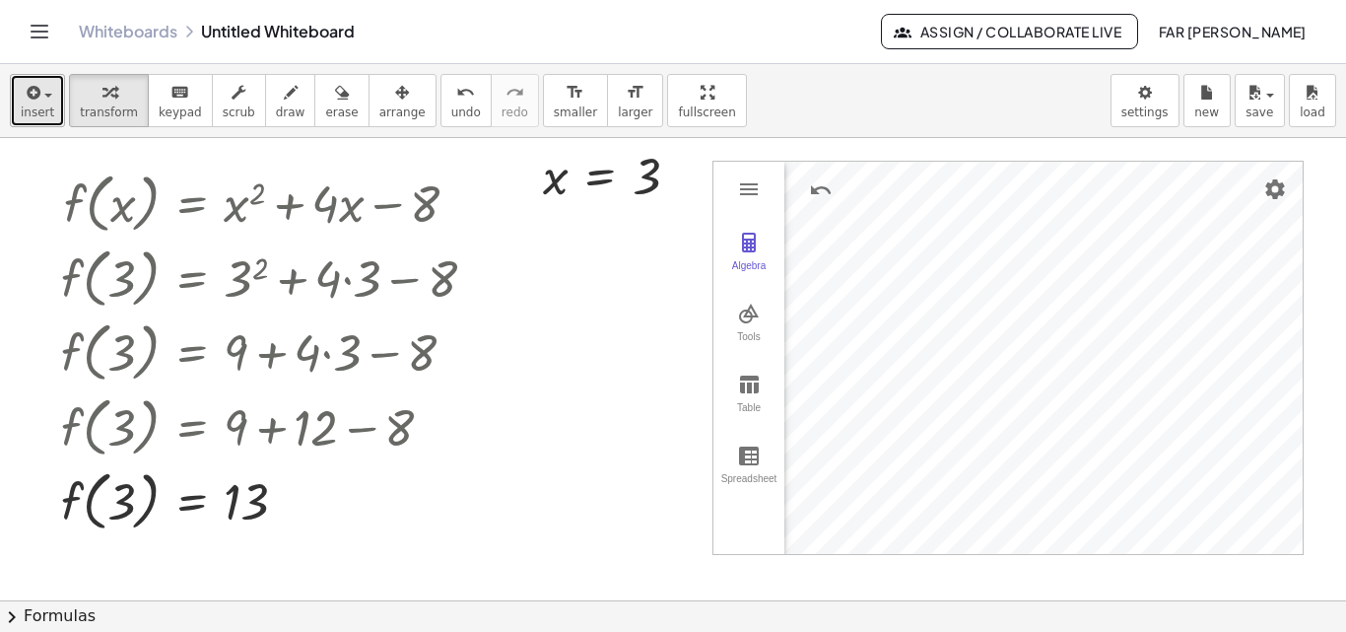
click at [38, 108] on span "insert" at bounding box center [38, 112] width 34 height 14
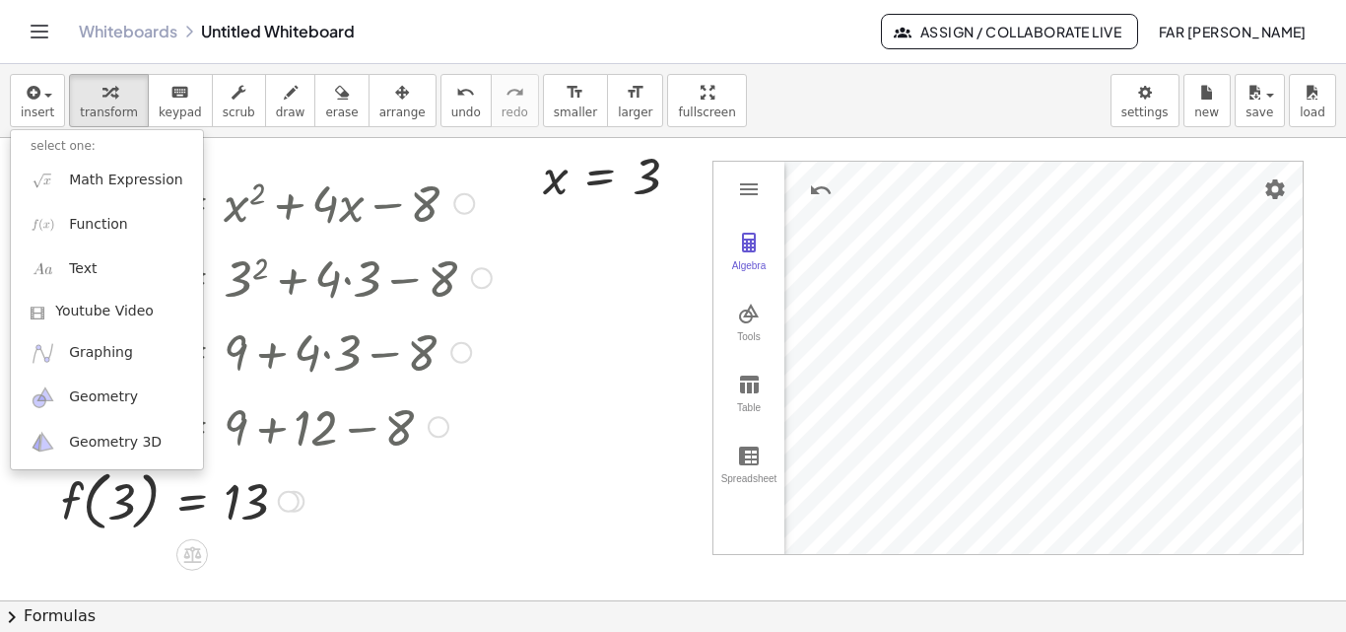
click at [484, 384] on div at bounding box center [276, 350] width 450 height 75
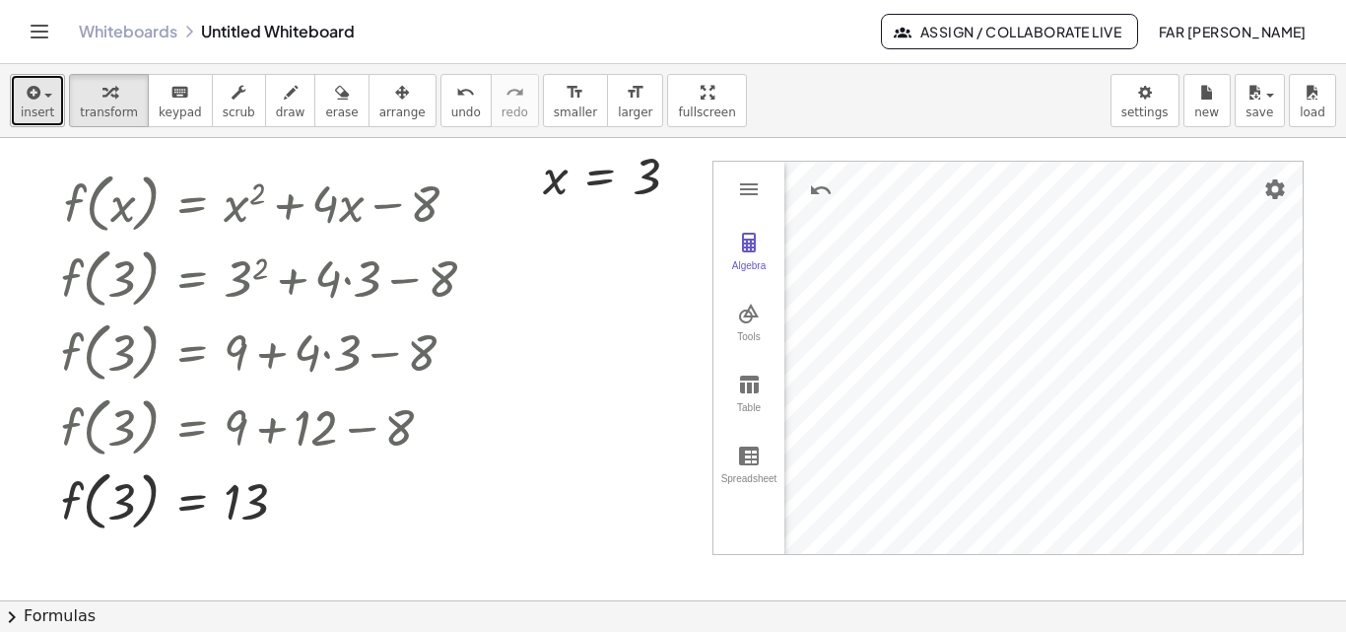
click at [42, 101] on div "button" at bounding box center [38, 92] width 34 height 24
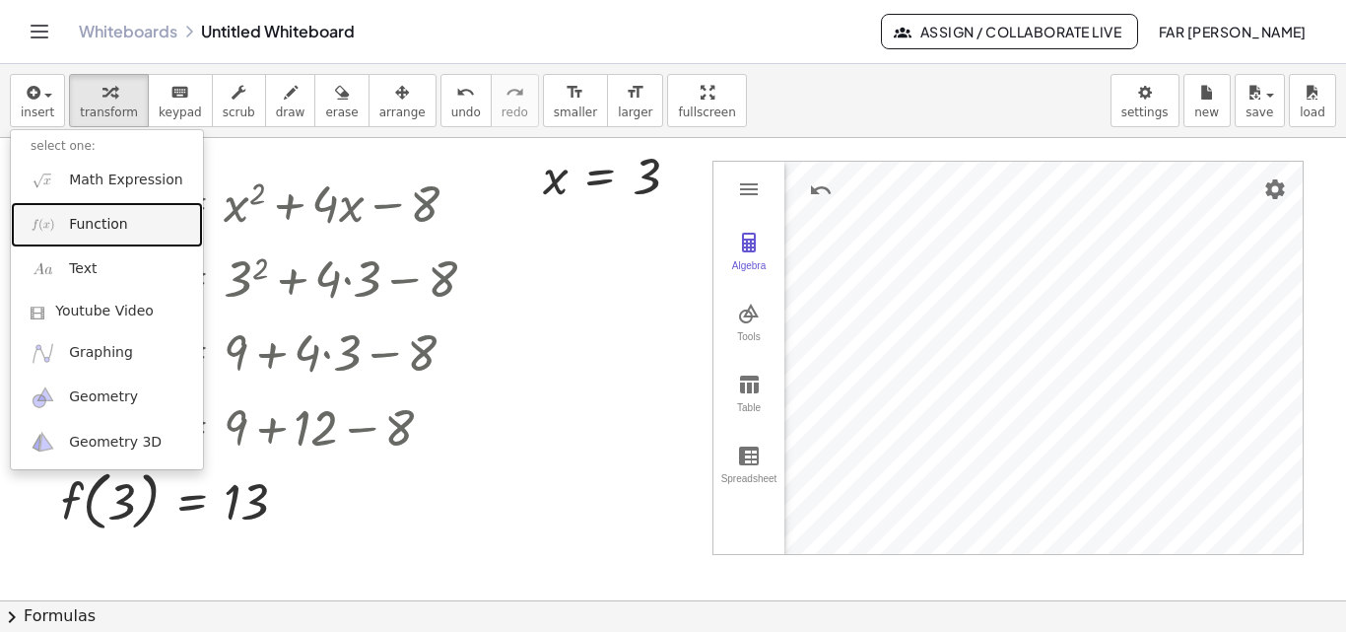
click at [78, 218] on span "Function" at bounding box center [98, 225] width 59 height 20
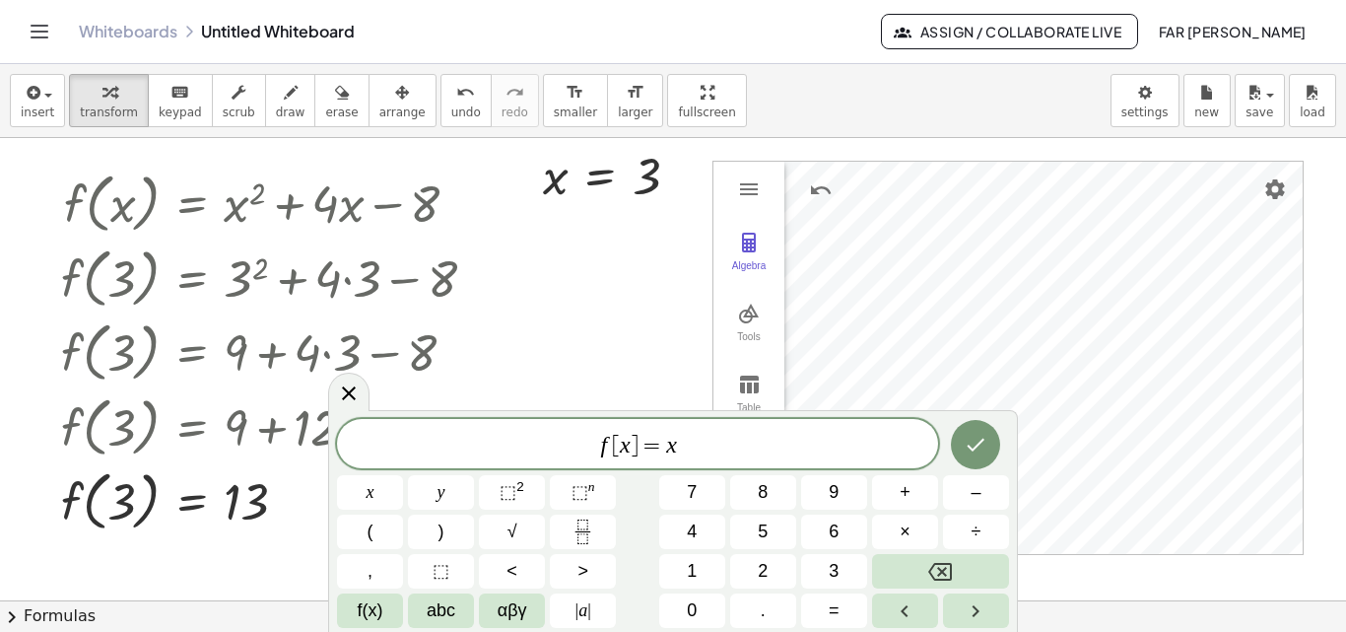
drag, startPoint x: 1008, startPoint y: 460, endPoint x: 1010, endPoint y: 420, distance: 40.5
click at [1010, 420] on div "f [ x ] = x x y ⬚ 2 ⬚ n 7 8 9 + – ( ) √ 4 5 6 × ÷ , ⬚ < > 1 2 3 f(x) abc αβγ | …" at bounding box center [673, 521] width 690 height 222
click at [657, 335] on div at bounding box center [673, 600] width 1346 height 925
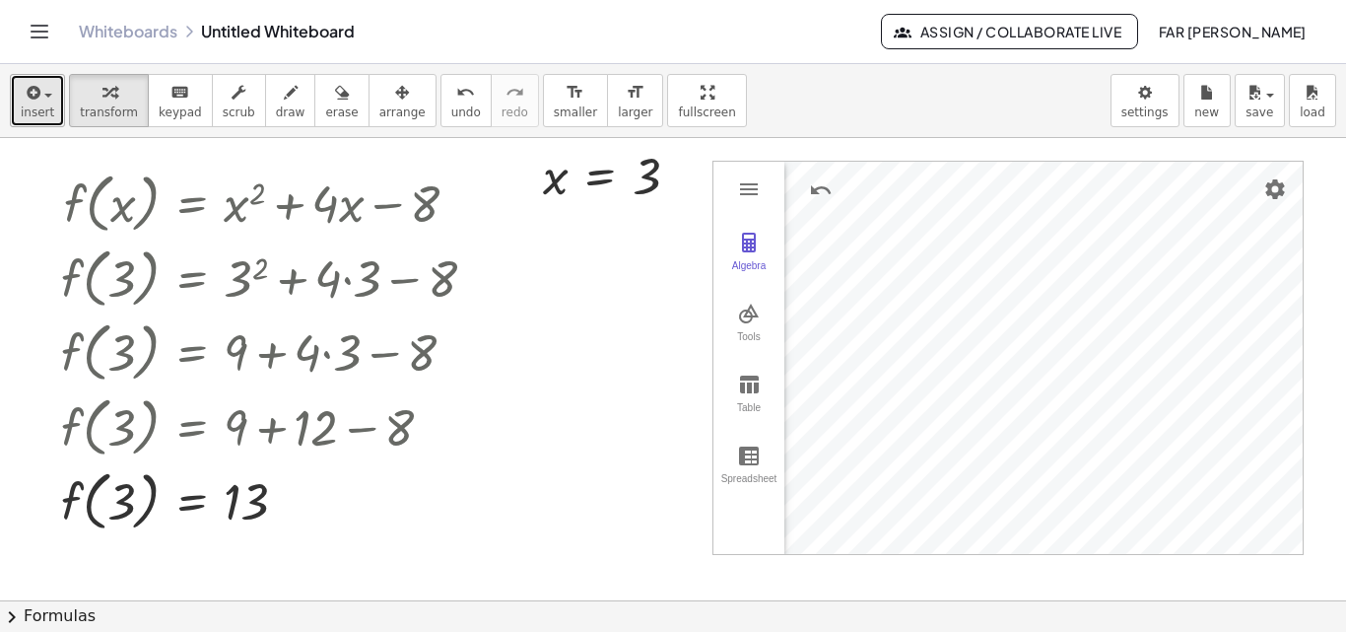
click at [40, 96] on span "button" at bounding box center [42, 95] width 4 height 14
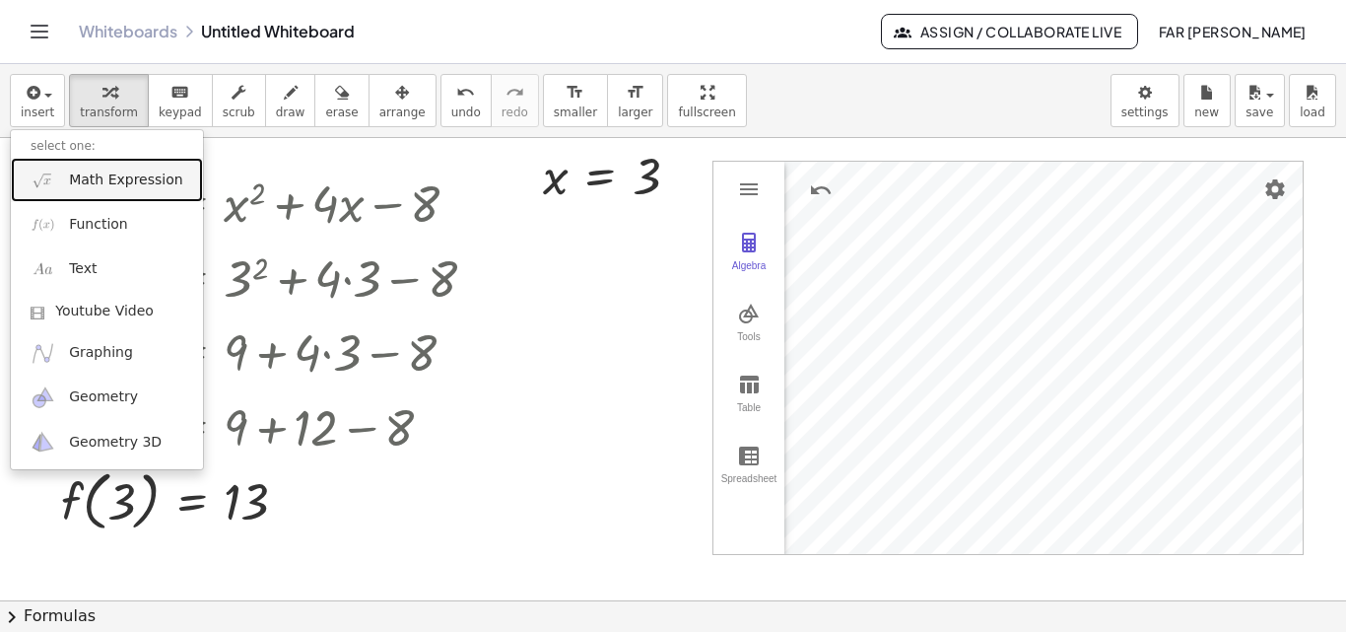
click at [68, 176] on link "Math Expression" at bounding box center [107, 180] width 192 height 44
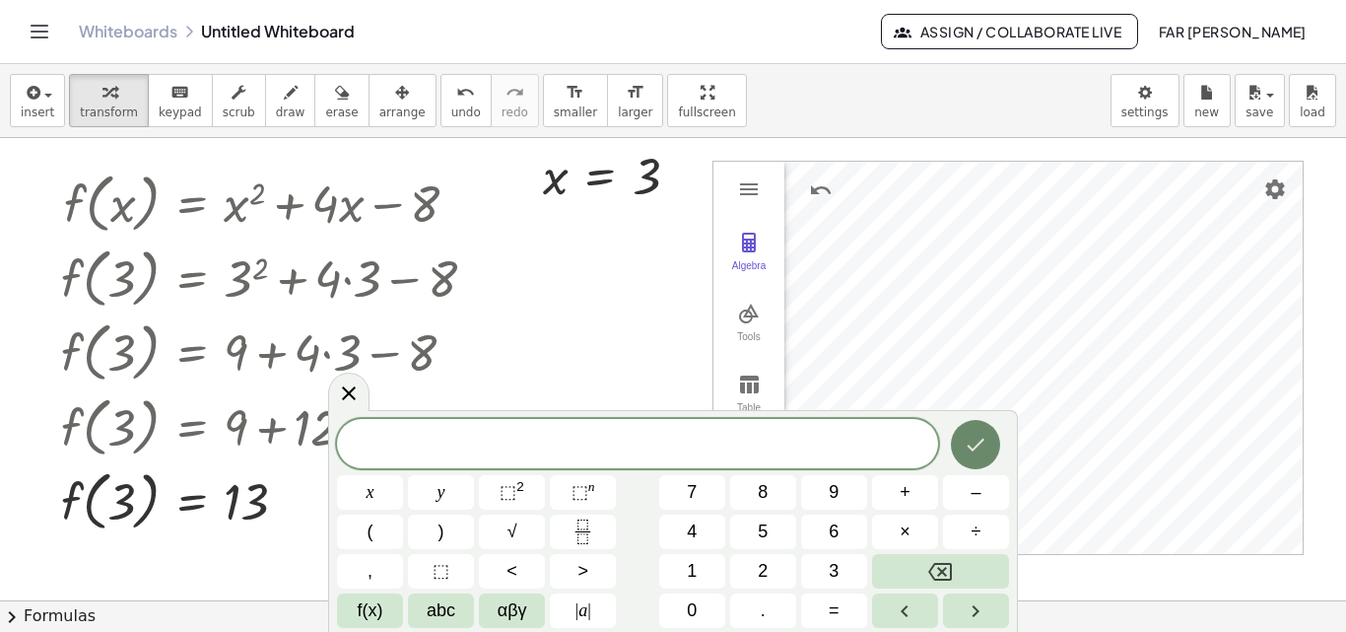
click at [986, 437] on icon "Done" at bounding box center [976, 445] width 24 height 24
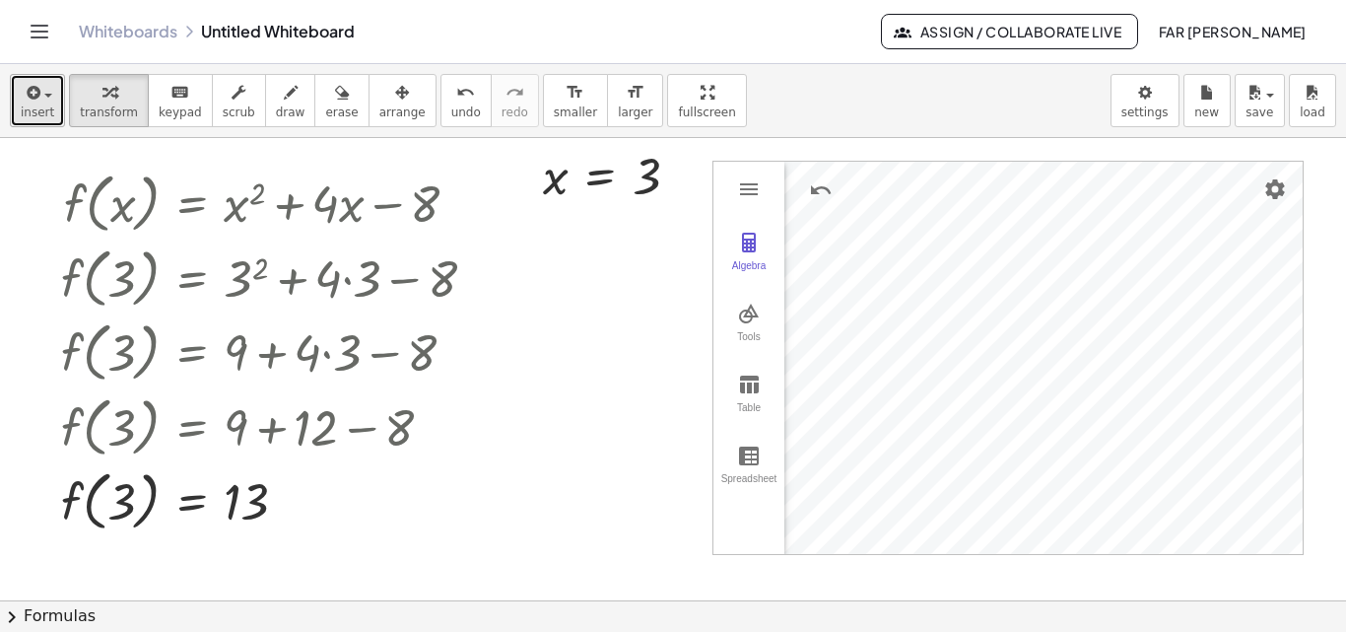
click at [29, 78] on button "insert" at bounding box center [37, 100] width 55 height 53
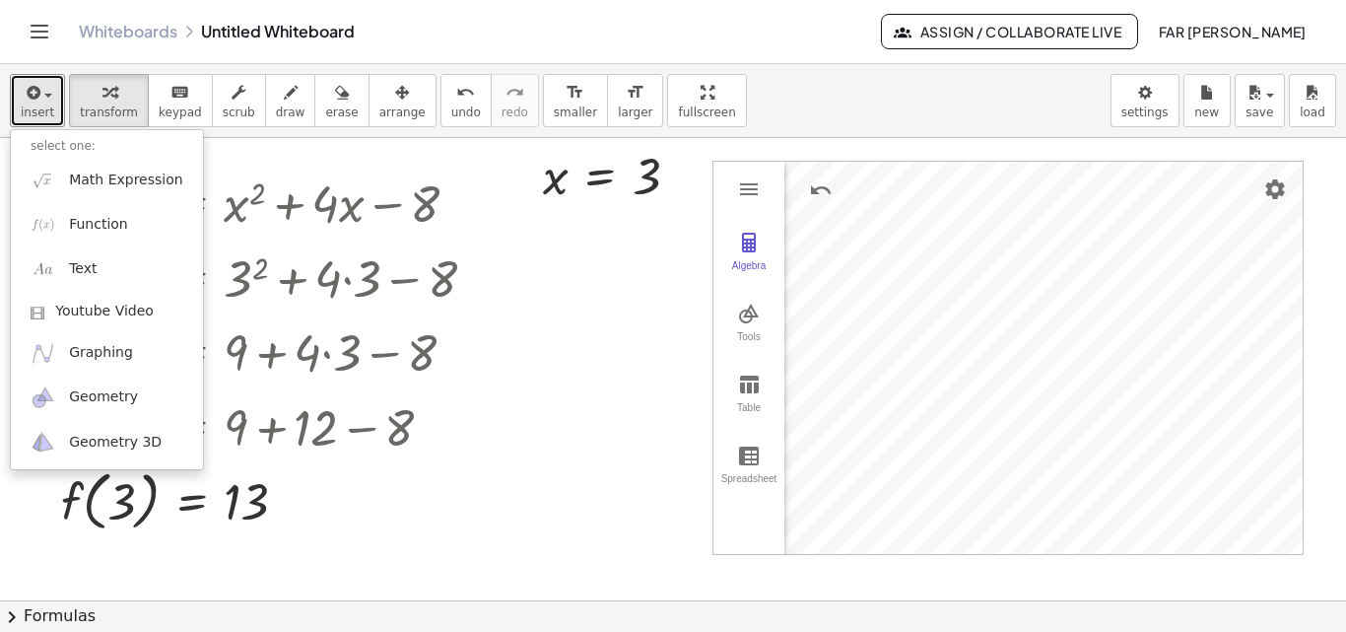
click at [632, 255] on div at bounding box center [673, 600] width 1346 height 925
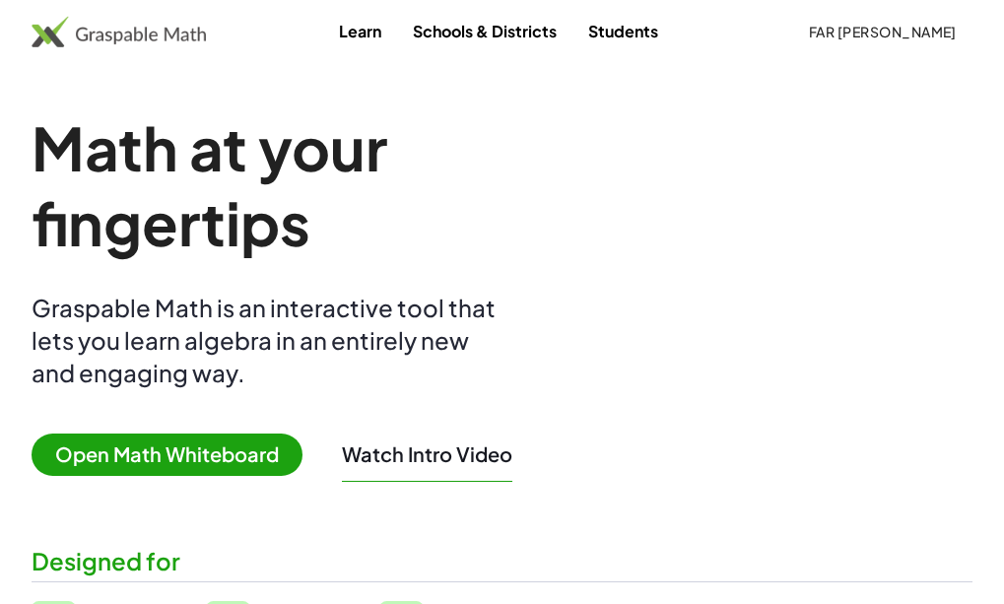
click at [797, 59] on div "Learn Schools & Districts Students far zane" at bounding box center [502, 31] width 1004 height 63
